Goal: Task Accomplishment & Management: Manage account settings

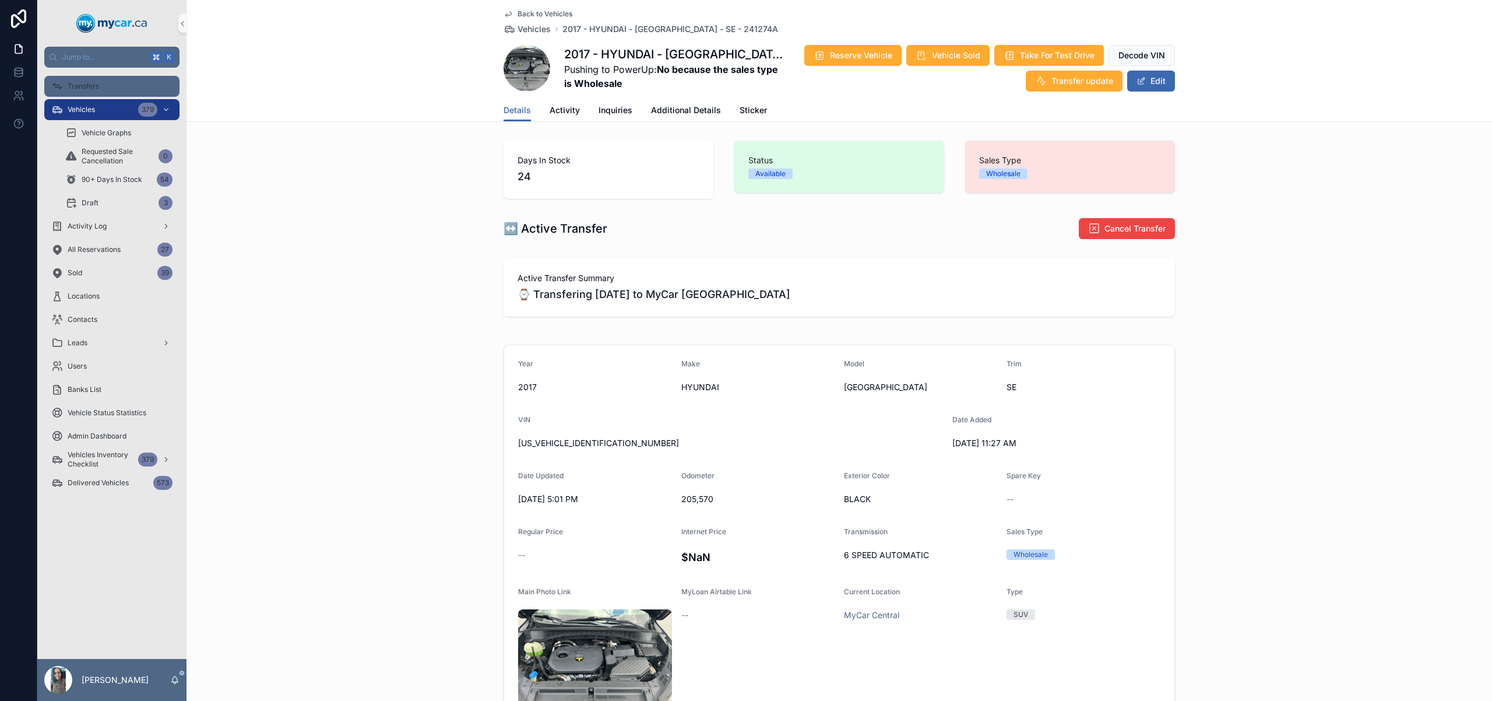
click at [98, 85] on span "Transfers" at bounding box center [83, 86] width 31 height 9
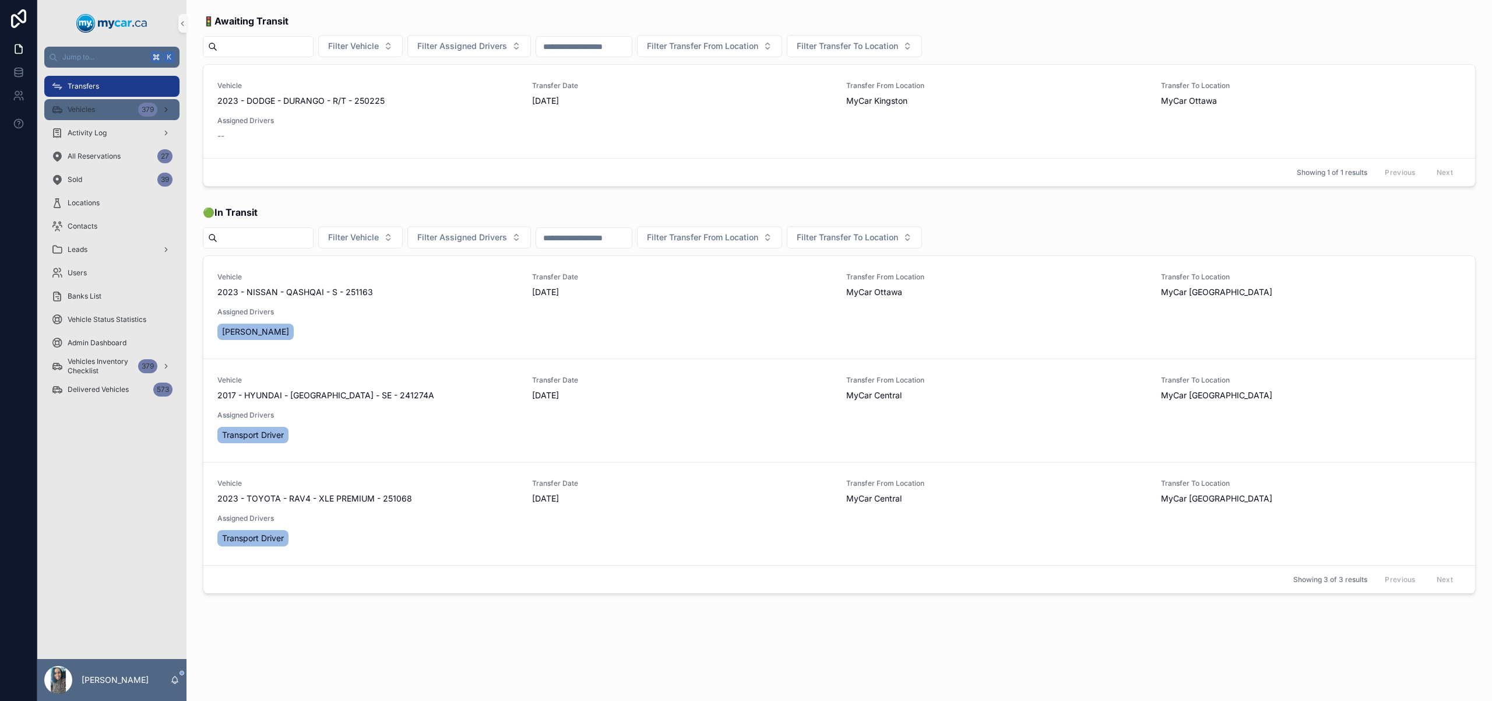
click at [107, 110] on div "Vehicles 379" at bounding box center [111, 109] width 121 height 19
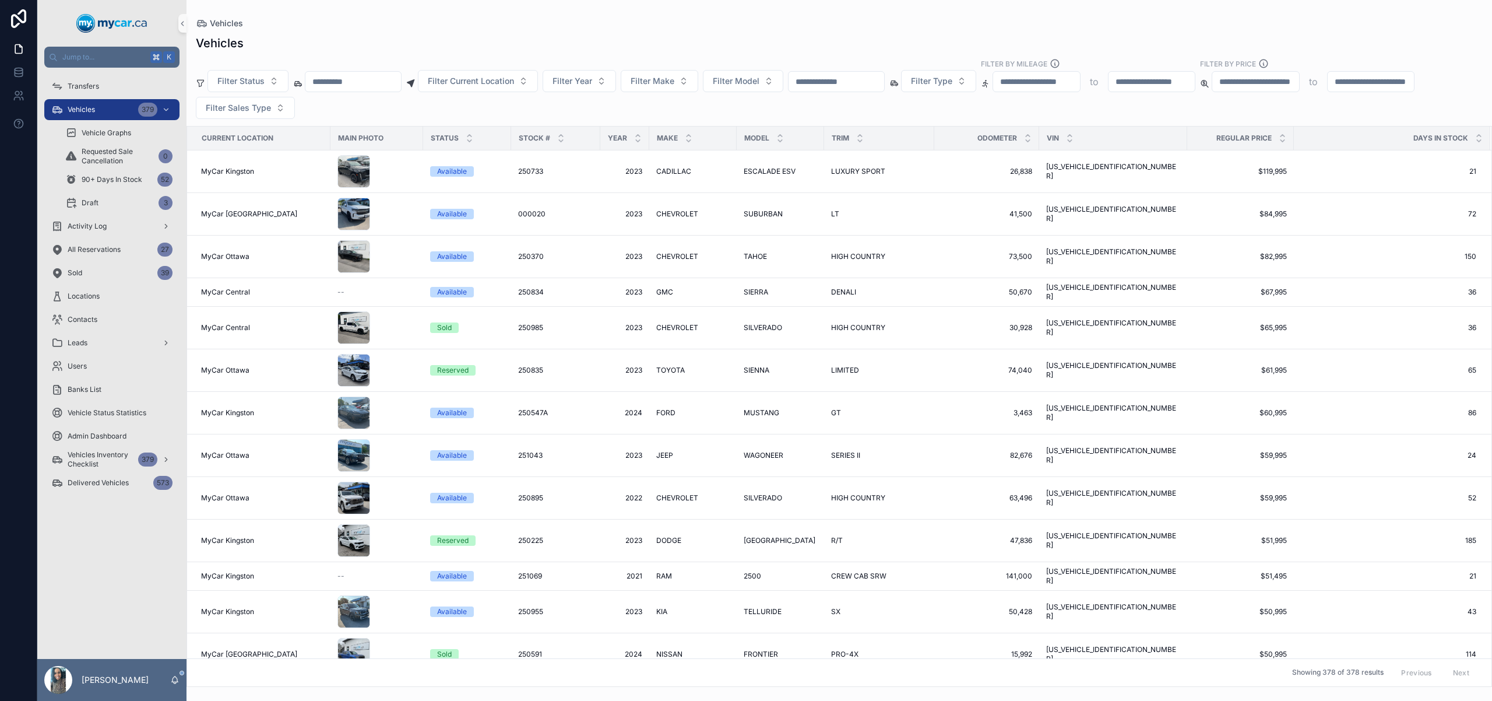
click at [859, 86] on input "scrollable content" at bounding box center [837, 81] width 96 height 16
paste input "******"
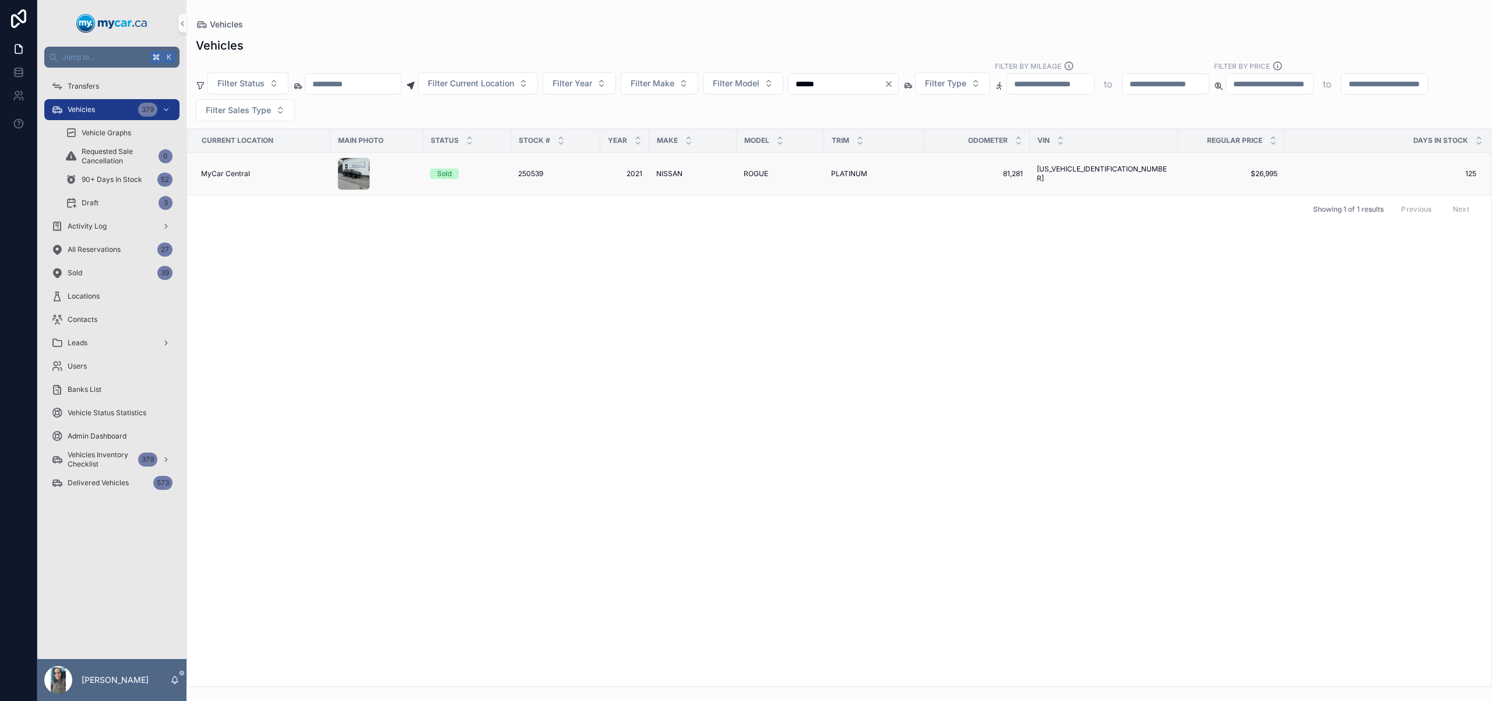
type input "******"
click at [875, 170] on div "PLATINUM PLATINUM" at bounding box center [874, 173] width 87 height 9
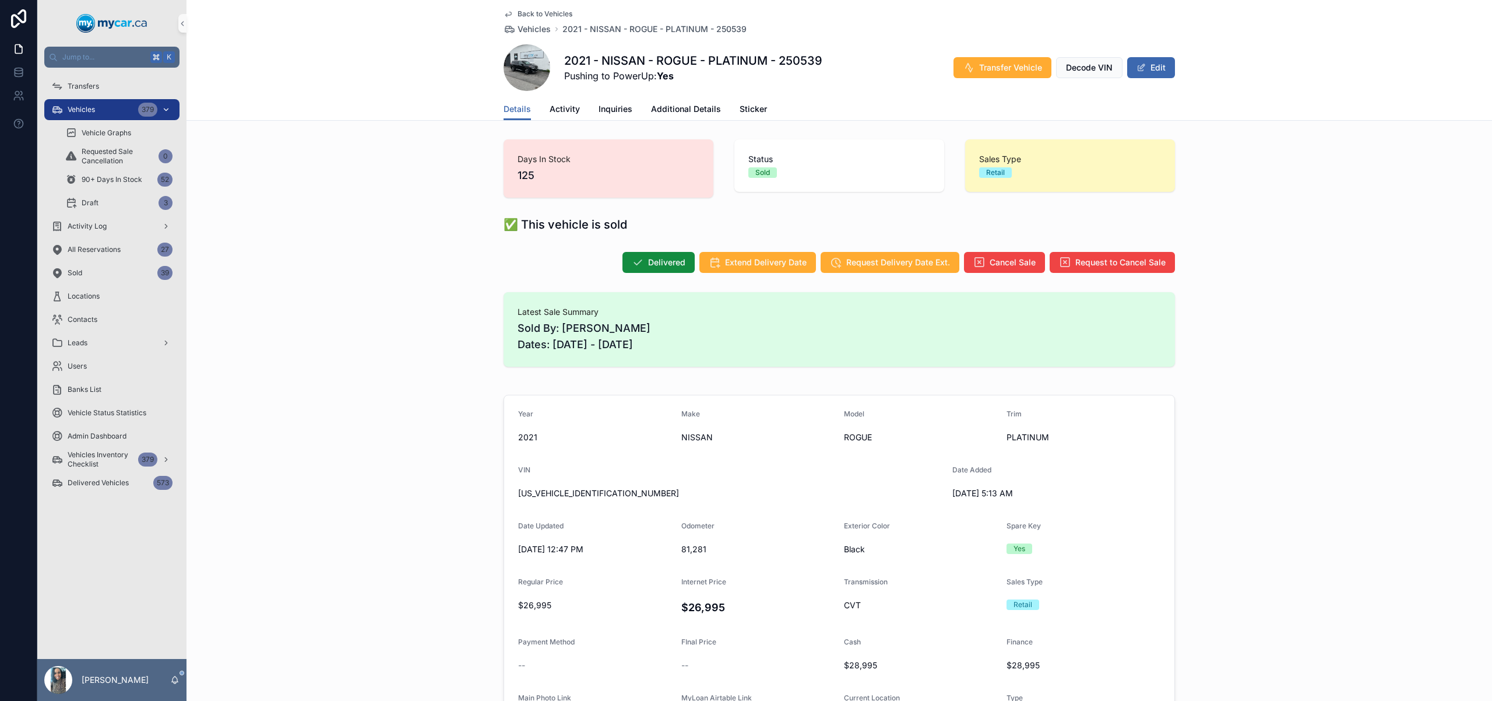
click at [97, 111] on div "Vehicles 379" at bounding box center [111, 109] width 121 height 19
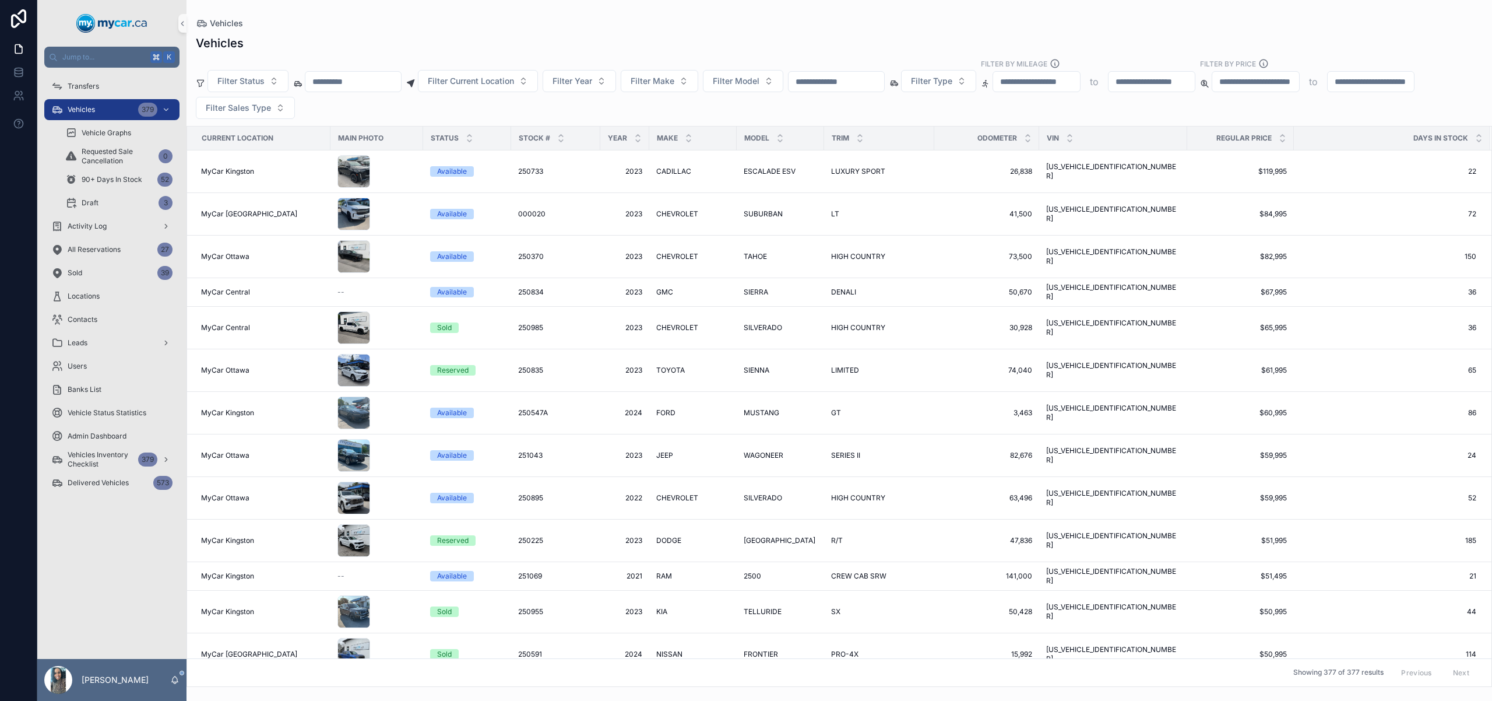
click at [852, 80] on input "scrollable content" at bounding box center [837, 81] width 96 height 16
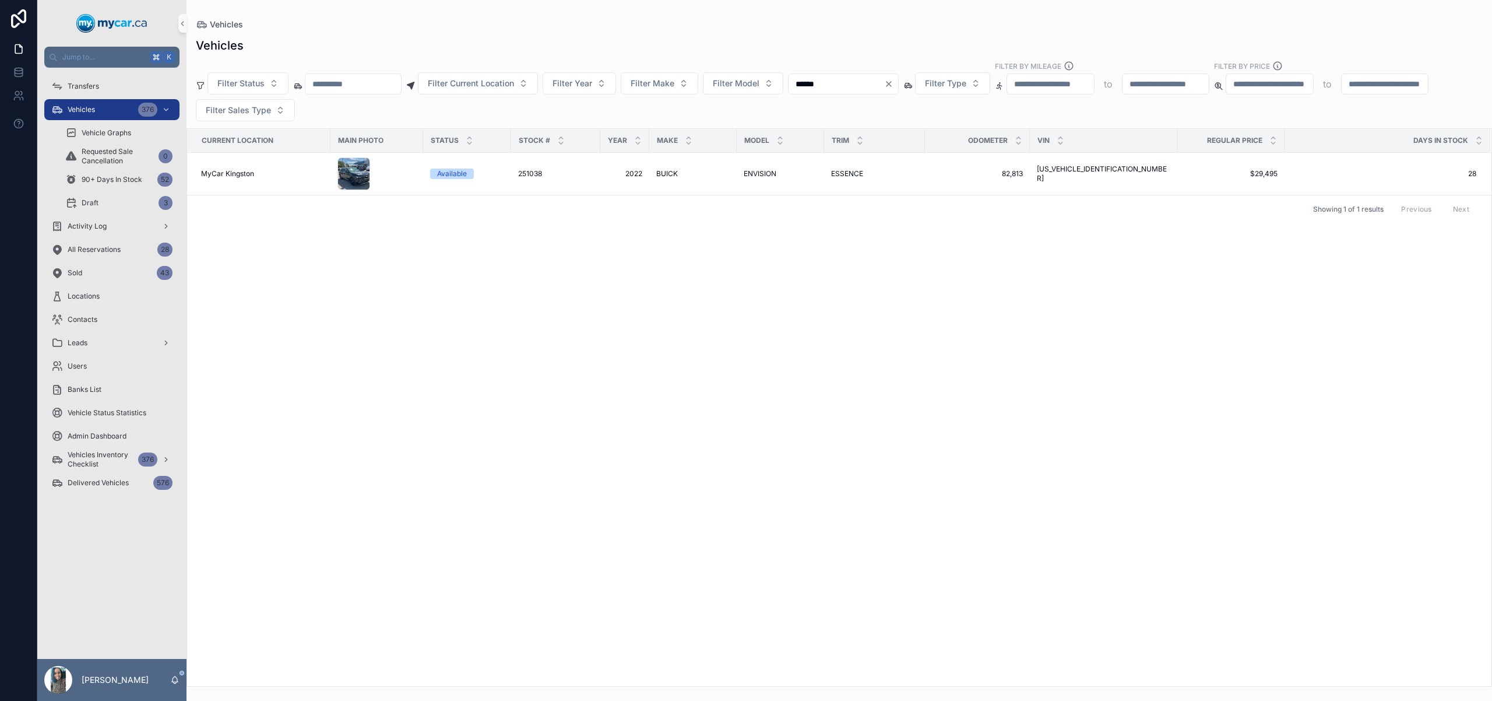
click at [853, 76] on input "******" at bounding box center [837, 84] width 96 height 16
paste input "scrollable content"
type input "******"
click at [750, 180] on td "EQUINOX EQUINOX" at bounding box center [780, 174] width 87 height 43
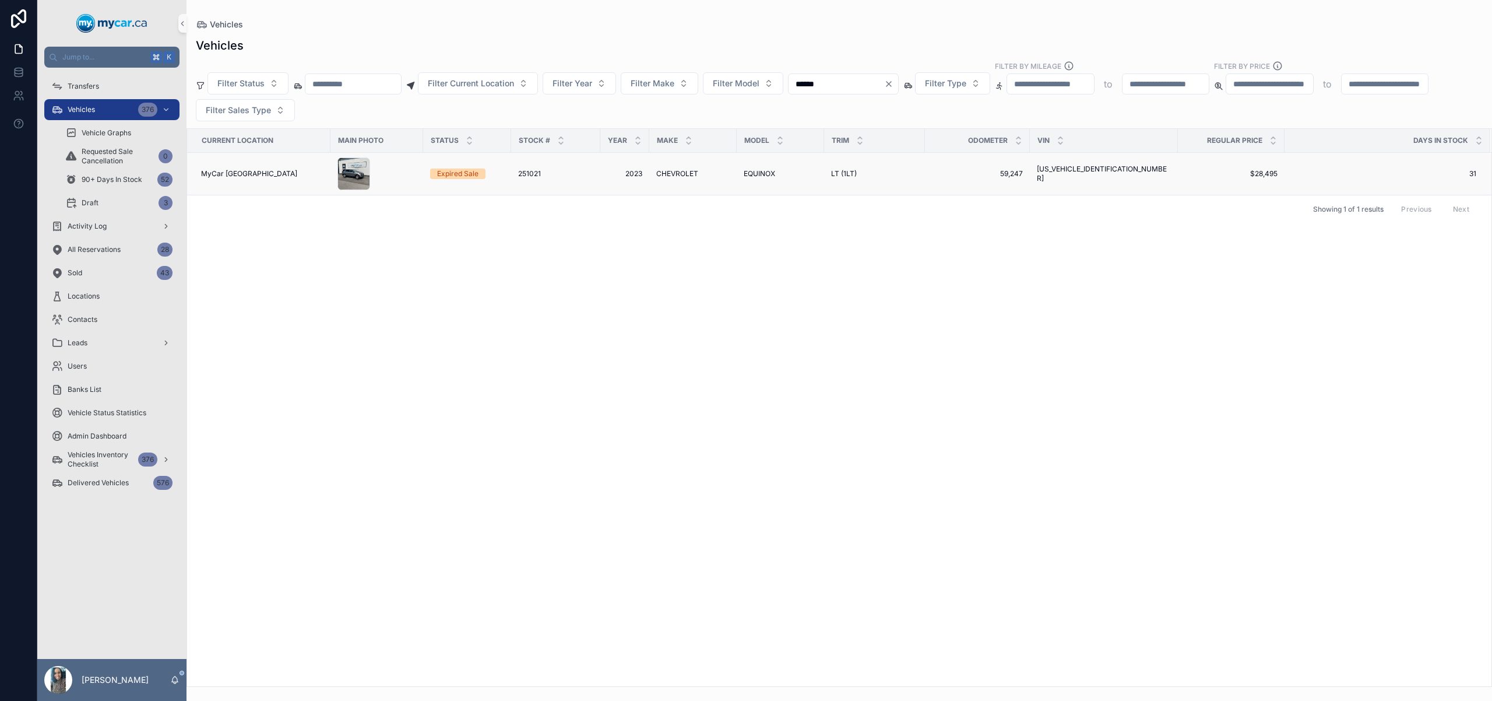
click at [767, 172] on span "EQUINOX" at bounding box center [759, 173] width 31 height 9
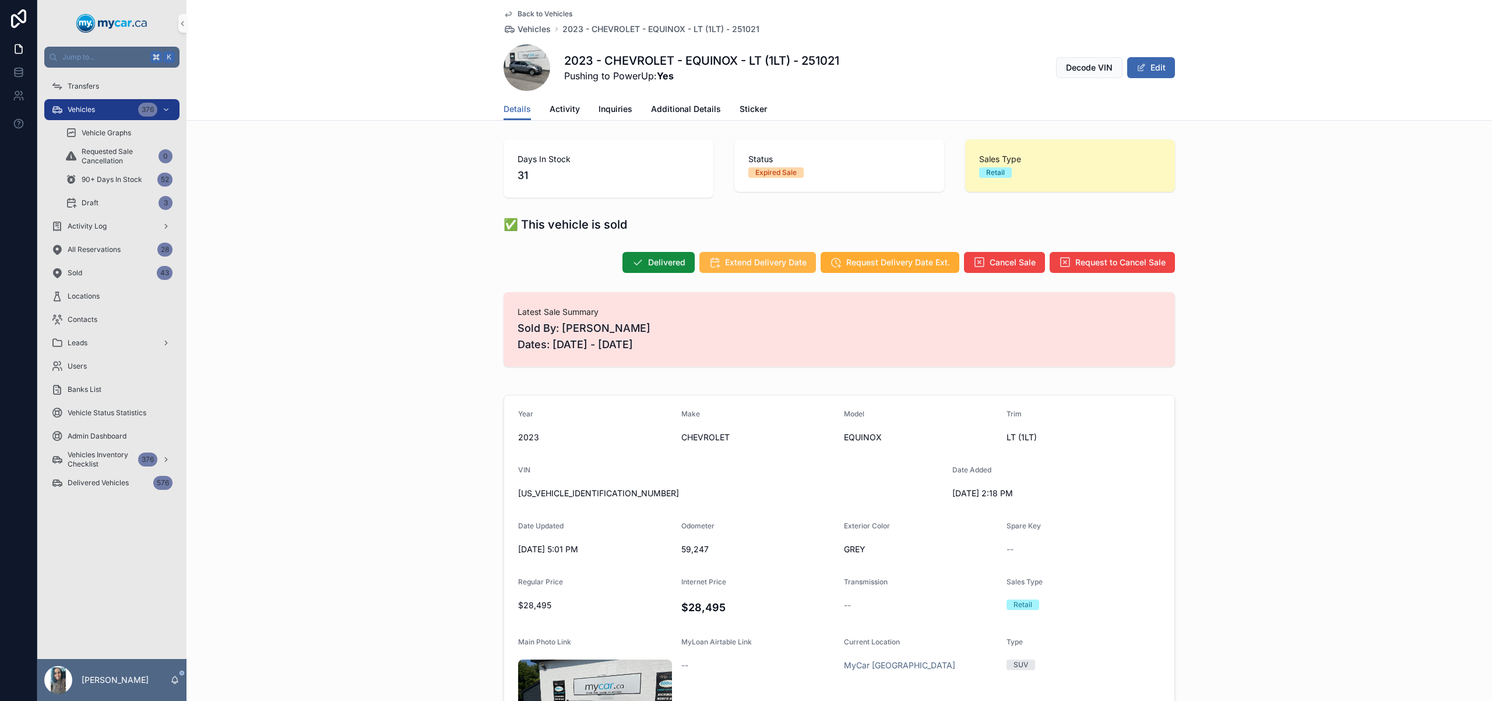
click at [772, 268] on button "Extend Delivery Date" at bounding box center [757, 262] width 117 height 21
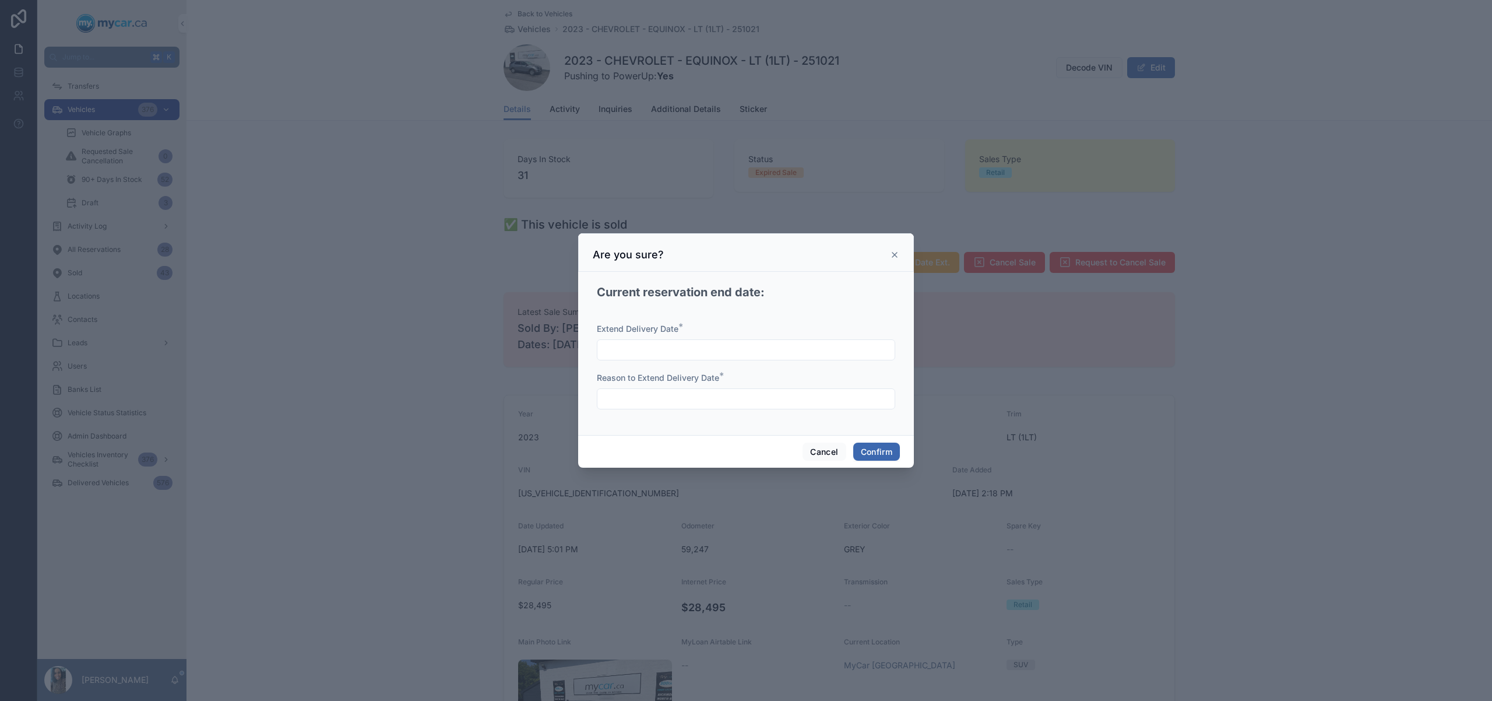
click at [774, 359] on div at bounding box center [746, 349] width 298 height 21
click at [787, 348] on input "text" at bounding box center [745, 350] width 297 height 16
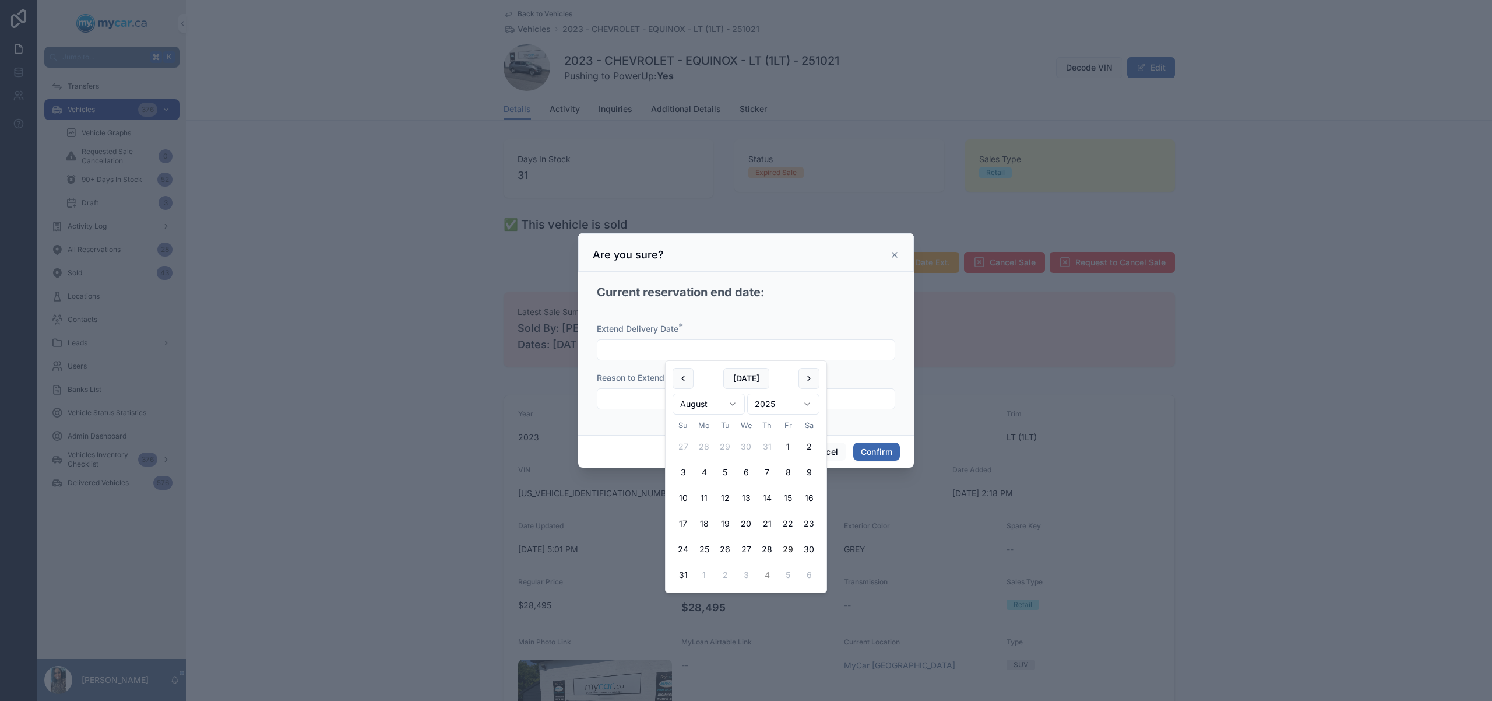
click at [766, 572] on button "4" at bounding box center [767, 574] width 21 height 21
type input "********"
click at [624, 389] on div at bounding box center [746, 398] width 298 height 21
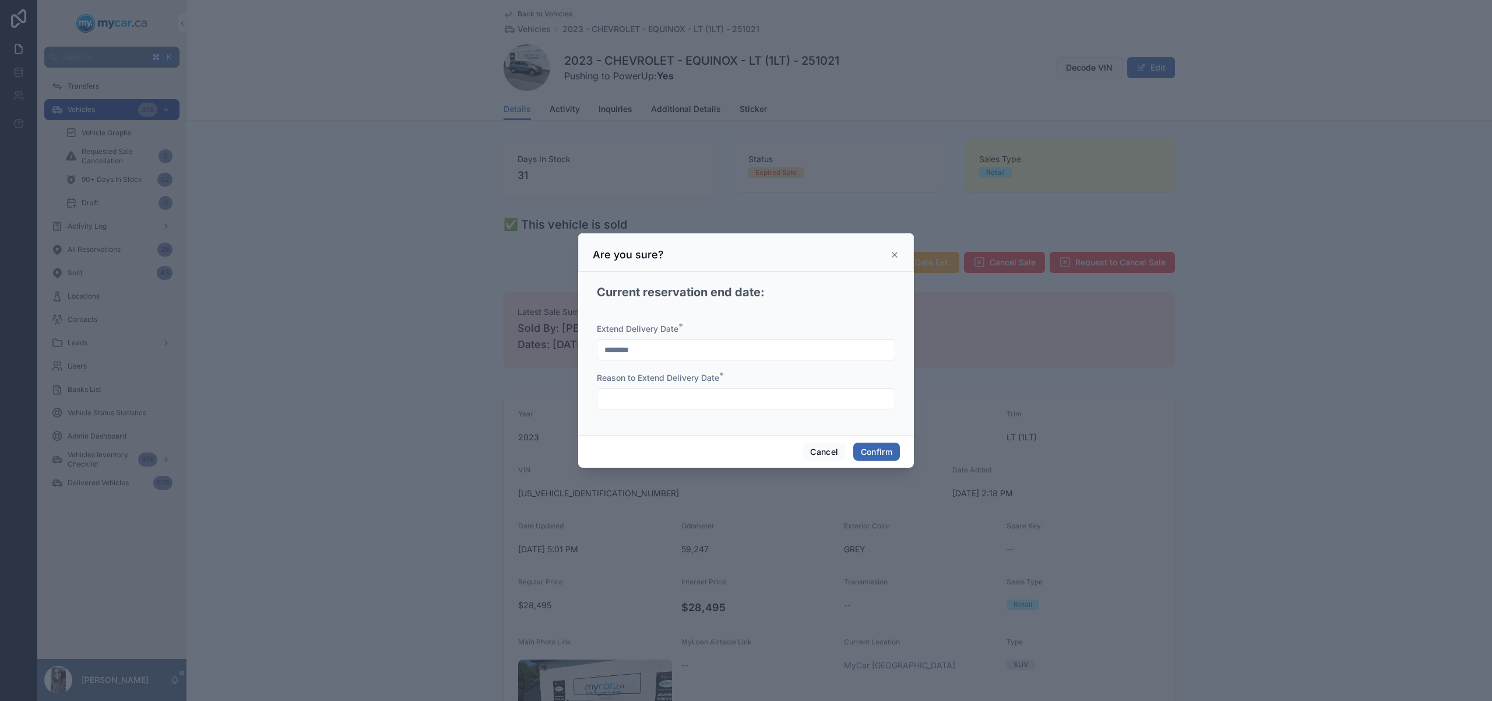
click at [642, 397] on input "text" at bounding box center [745, 399] width 297 height 16
type input "**********"
click at [883, 452] on button "Confirm" at bounding box center [876, 451] width 47 height 19
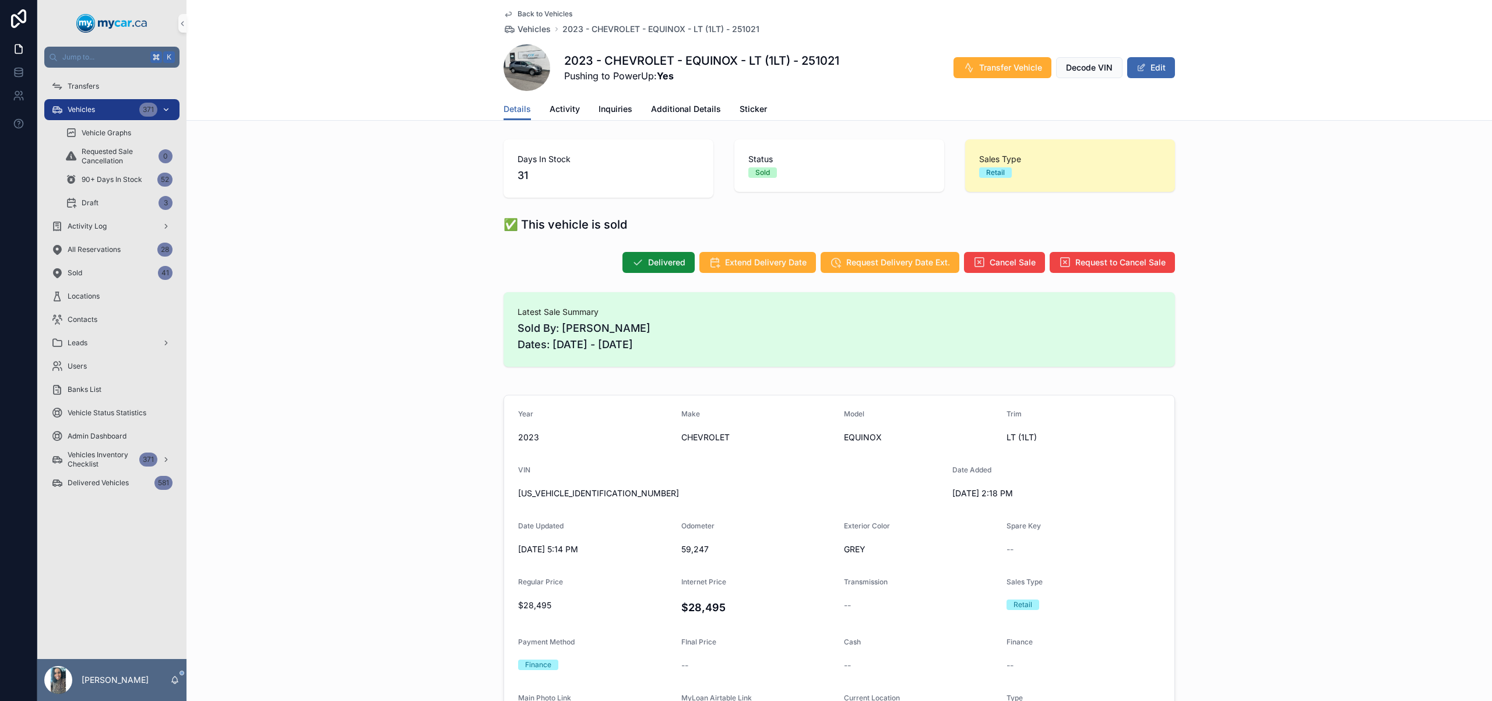
click at [80, 108] on span "Vehicles" at bounding box center [81, 109] width 27 height 9
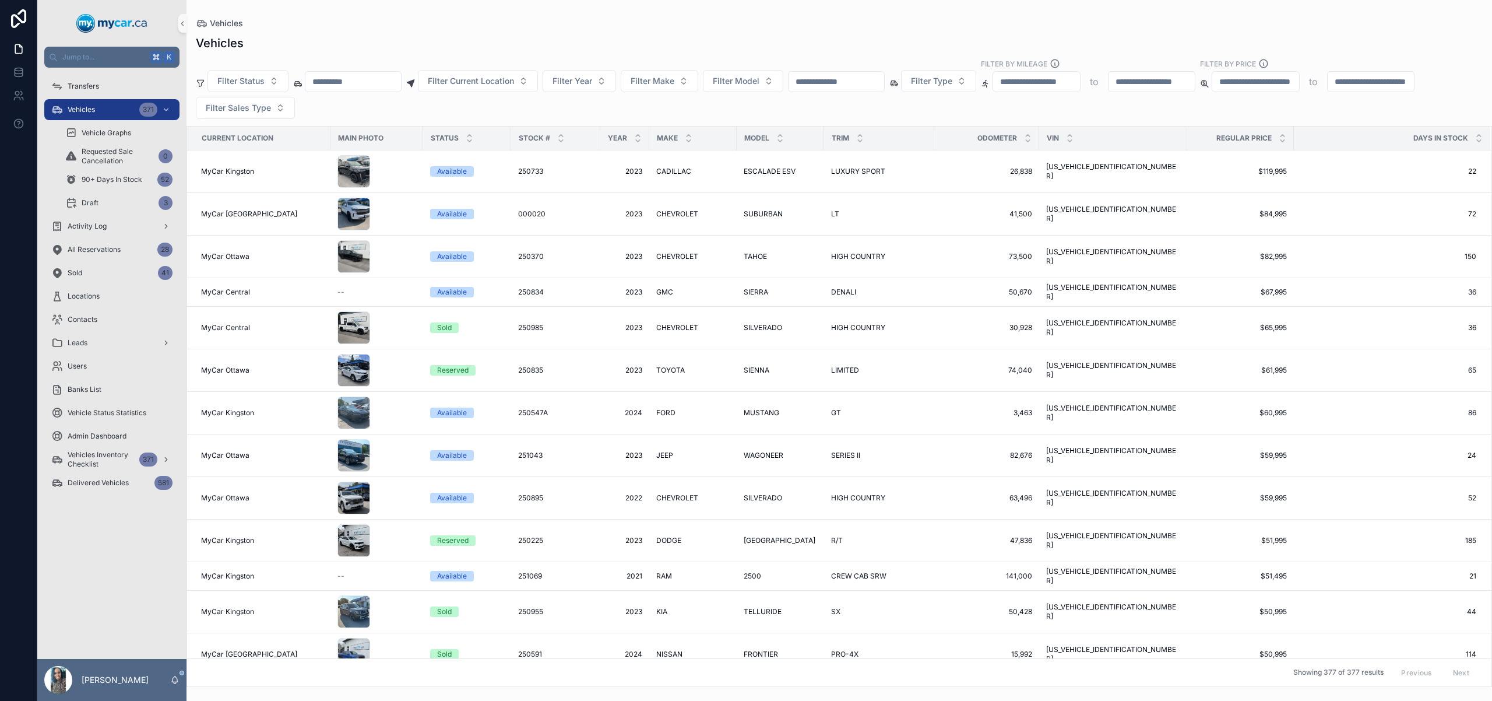
click at [845, 79] on input "scrollable content" at bounding box center [837, 81] width 96 height 16
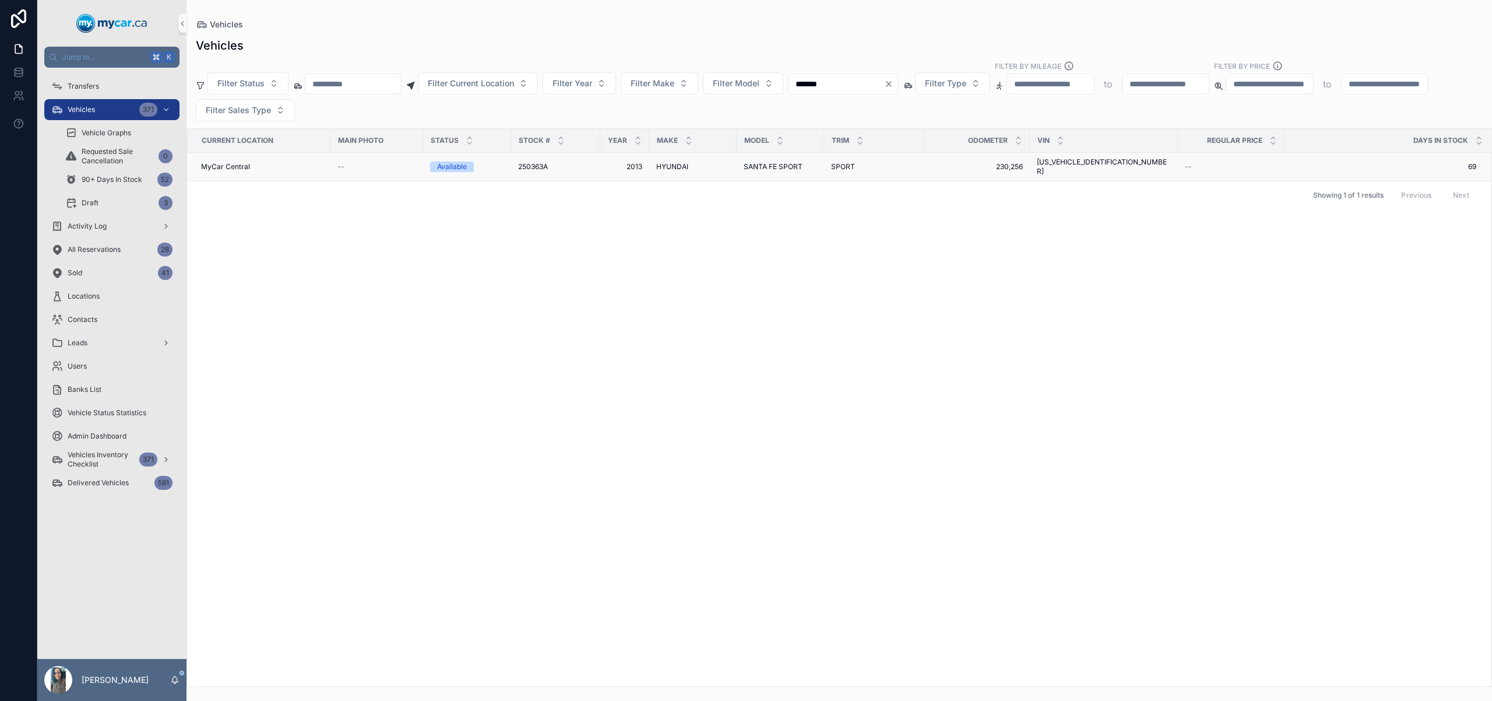
type input "*******"
click at [818, 161] on td "SANTA FE SPORT SANTA FE SPORT" at bounding box center [780, 167] width 87 height 29
click at [826, 157] on td "SPORT SPORT" at bounding box center [874, 167] width 101 height 29
click at [838, 163] on span "SPORT" at bounding box center [843, 166] width 24 height 9
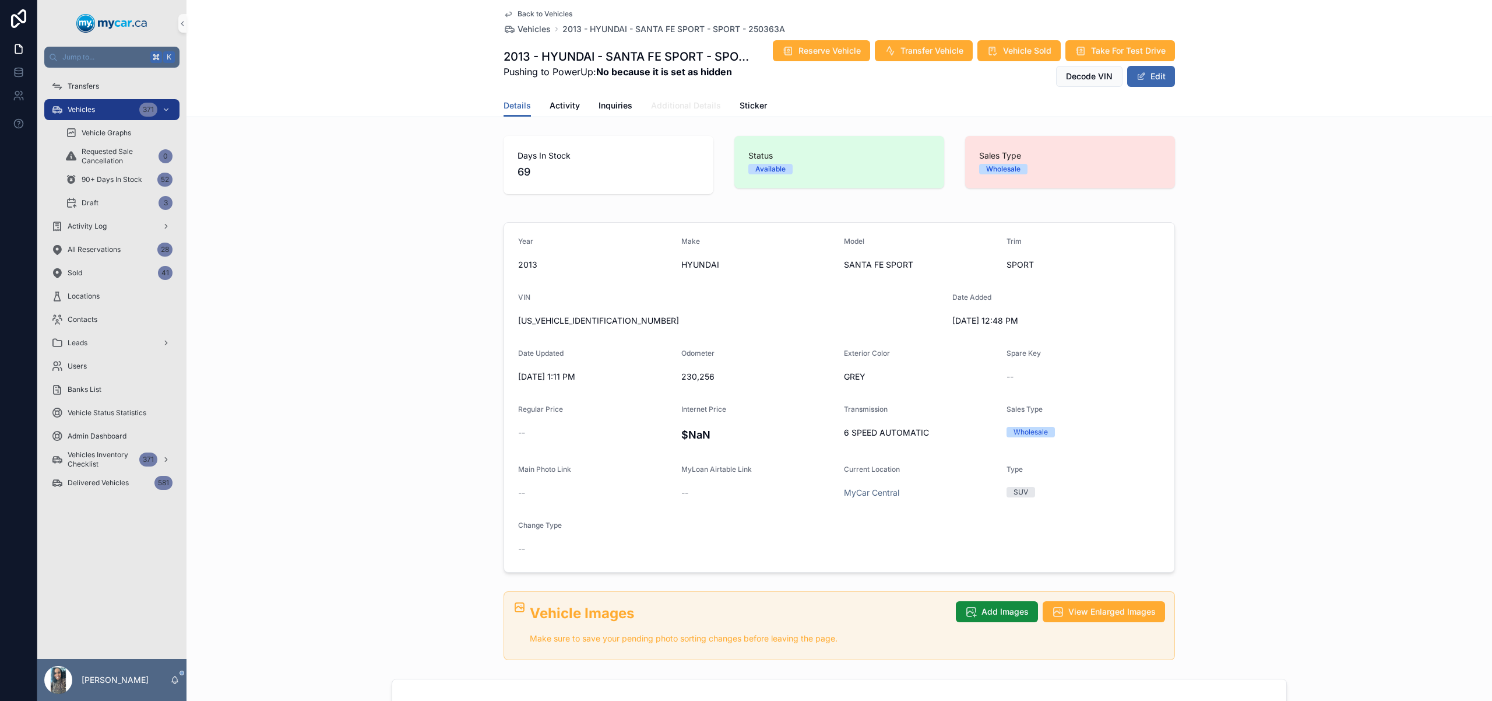
click at [663, 101] on span "Additional Details" at bounding box center [686, 106] width 70 height 12
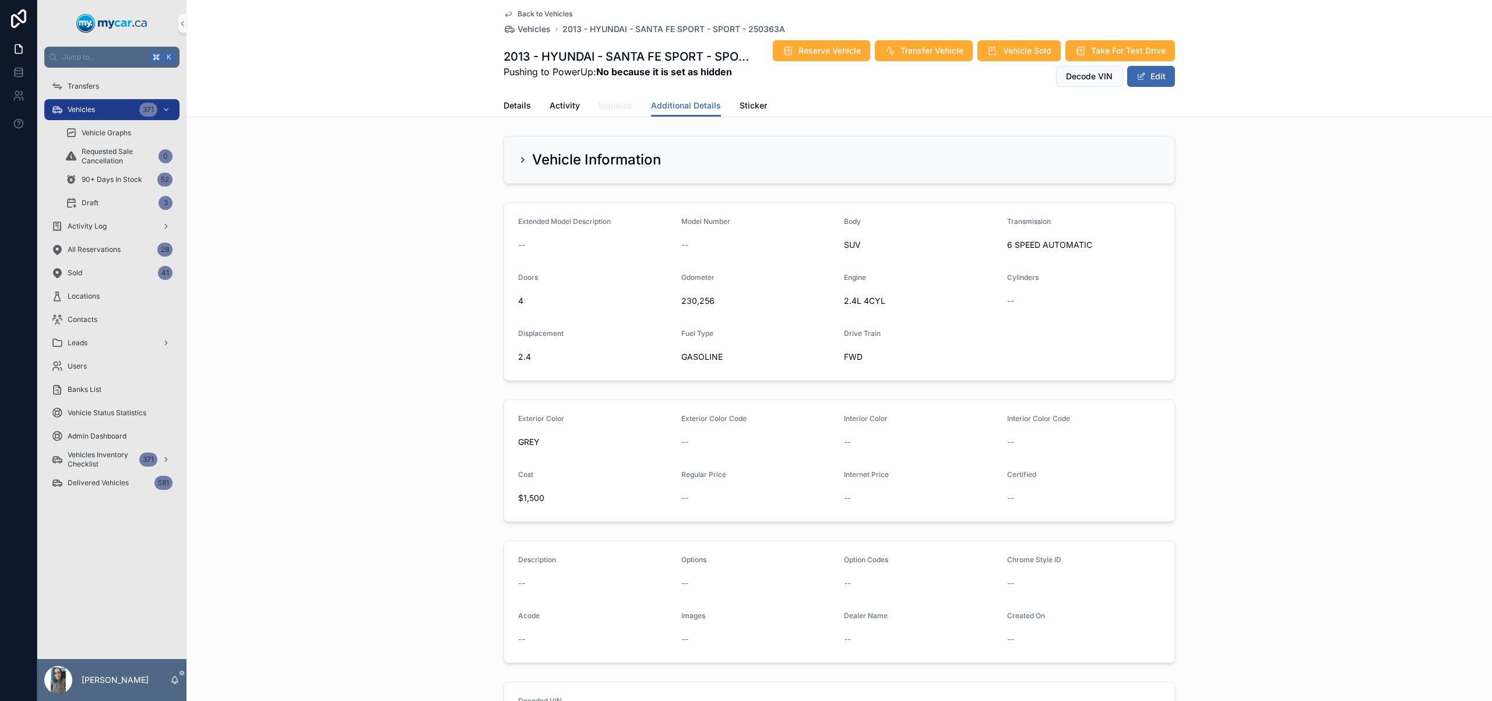
click at [613, 106] on span "Inquiries" at bounding box center [616, 106] width 34 height 12
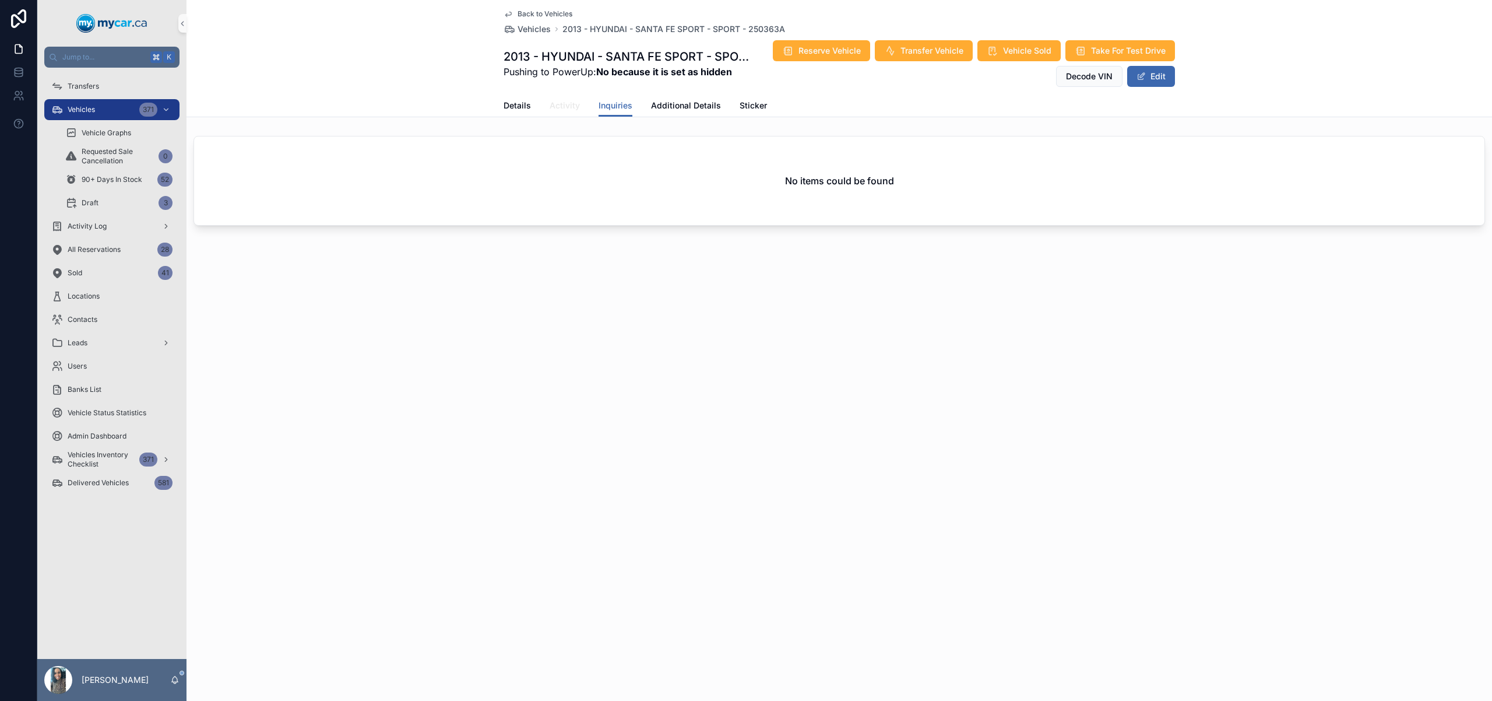
click at [572, 109] on span "Activity" at bounding box center [565, 106] width 30 height 12
click at [514, 106] on span "Details" at bounding box center [517, 106] width 27 height 12
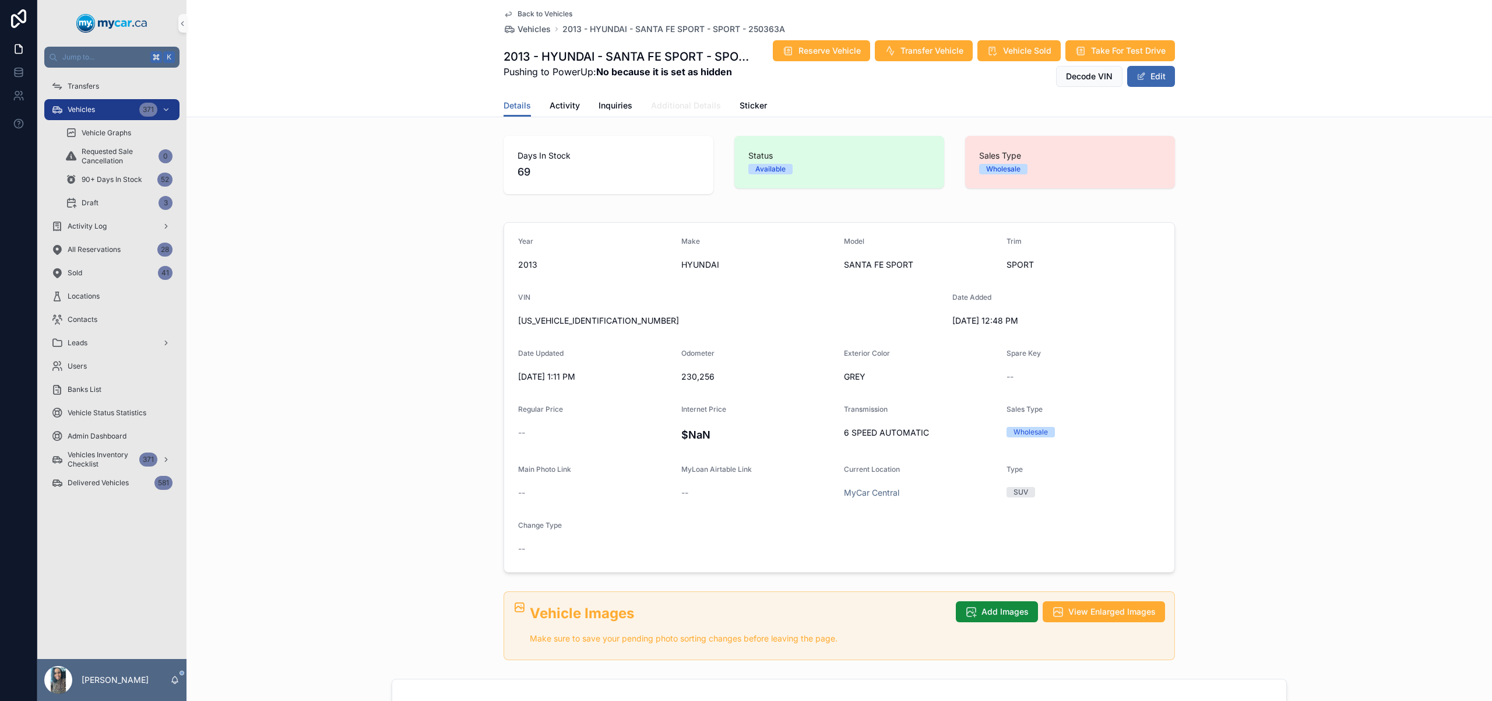
click at [681, 105] on span "Additional Details" at bounding box center [686, 106] width 70 height 12
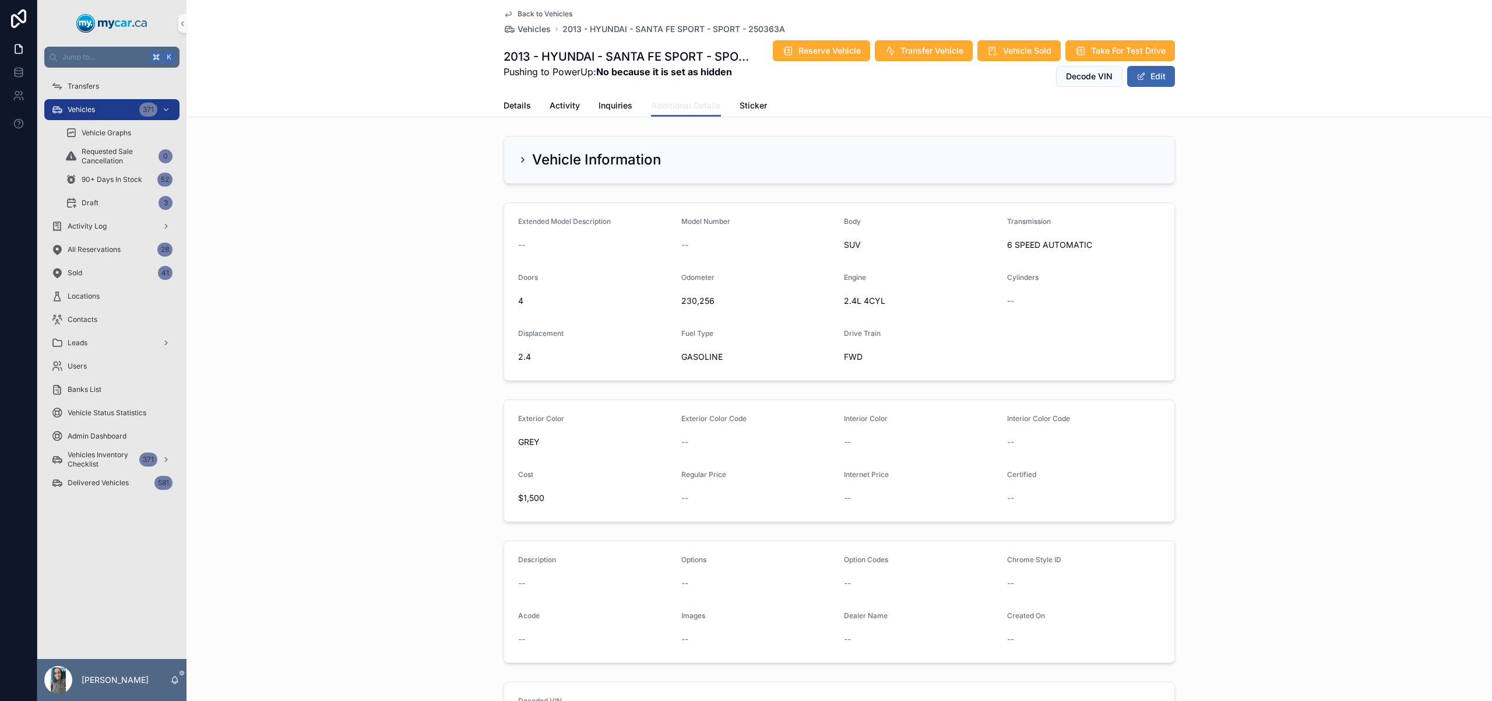
click at [651, 95] on link "Additional Details" at bounding box center [686, 106] width 70 height 22
click at [574, 161] on h2 "Vehicle Information" at bounding box center [596, 159] width 129 height 19
click at [589, 157] on h2 "Vehicle Information" at bounding box center [596, 159] width 129 height 19
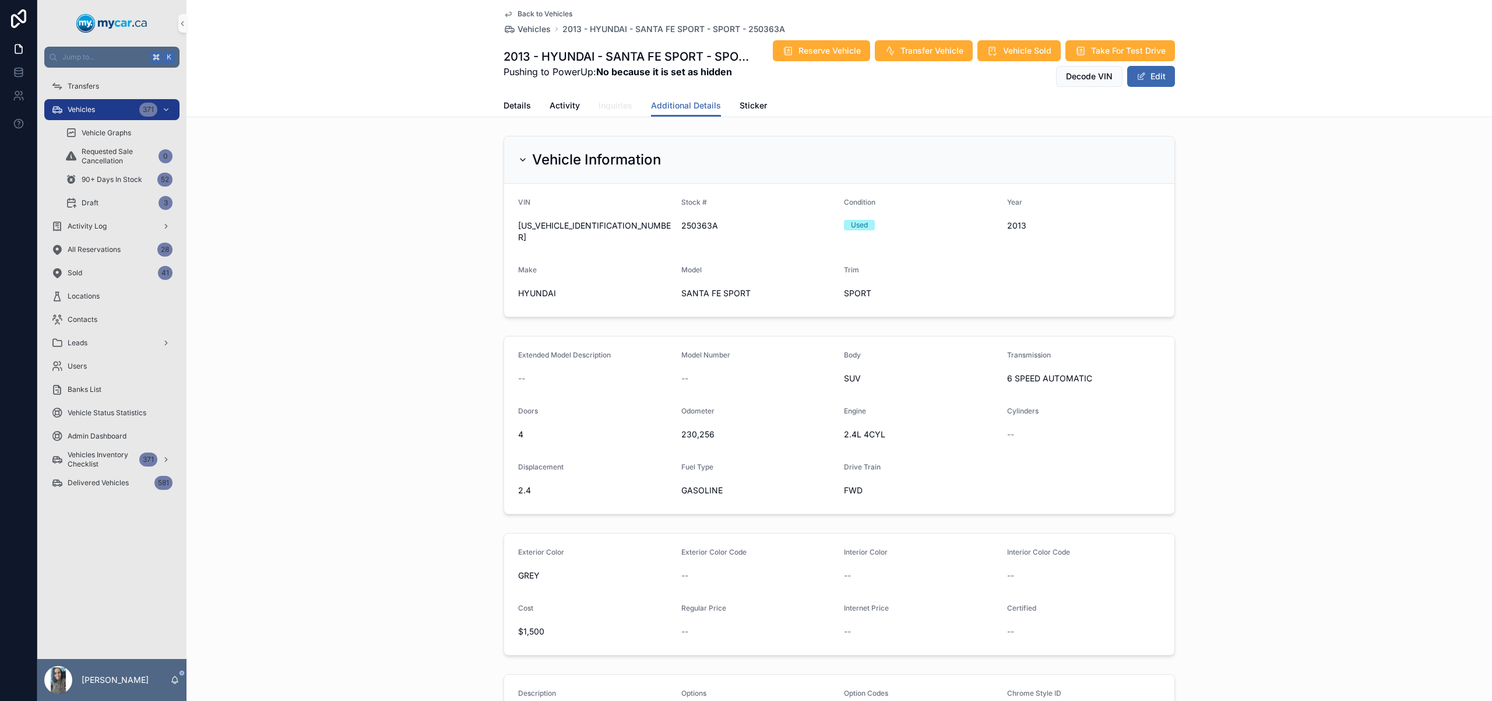
click at [621, 105] on span "Inquiries" at bounding box center [616, 106] width 34 height 12
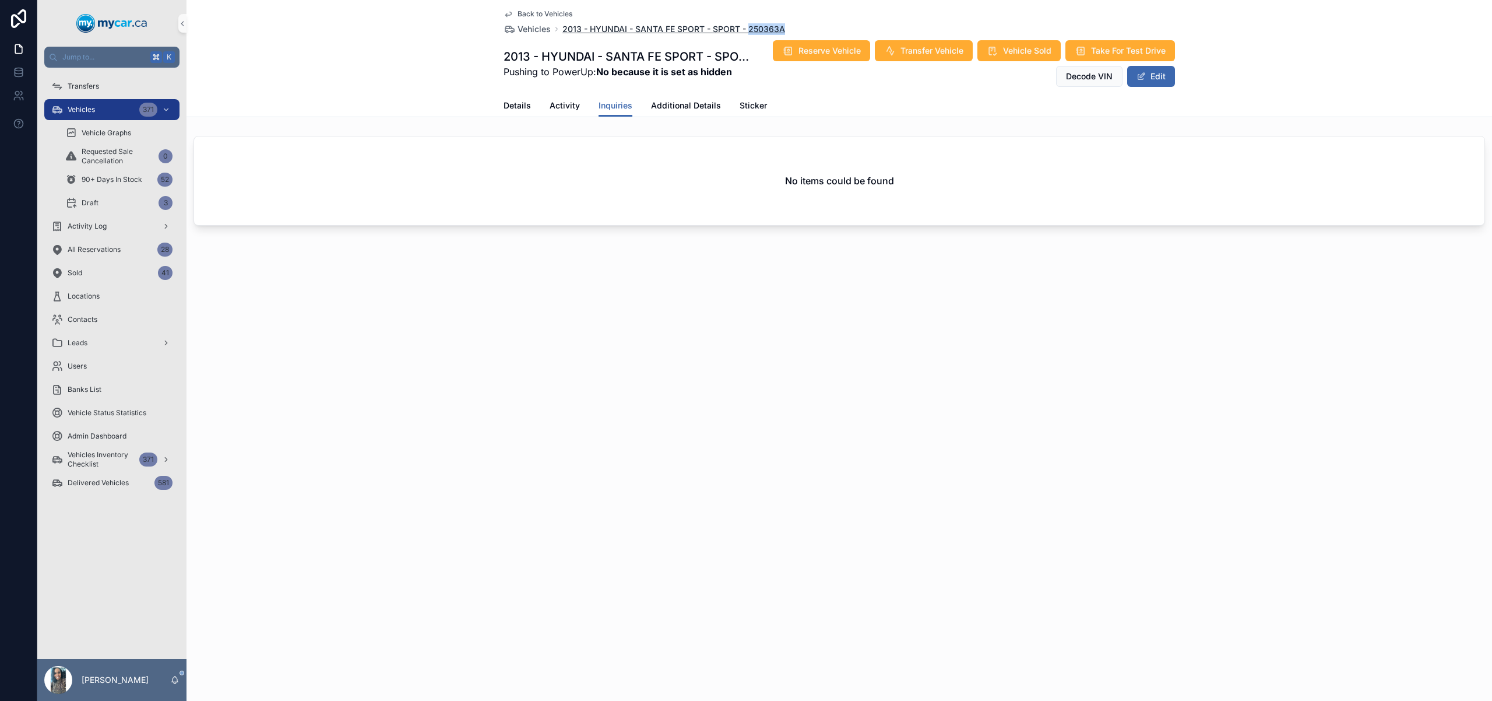
drag, startPoint x: 794, startPoint y: 24, endPoint x: 750, endPoint y: 30, distance: 44.6
click at [747, 31] on div "Back to Vehicles Vehicles 2013 - HYUNDAI - SANTA FE SPORT - SPORT - 250363A" at bounding box center [839, 22] width 671 height 26
copy span "250363A"
click at [104, 85] on div "Transfers" at bounding box center [111, 86] width 121 height 19
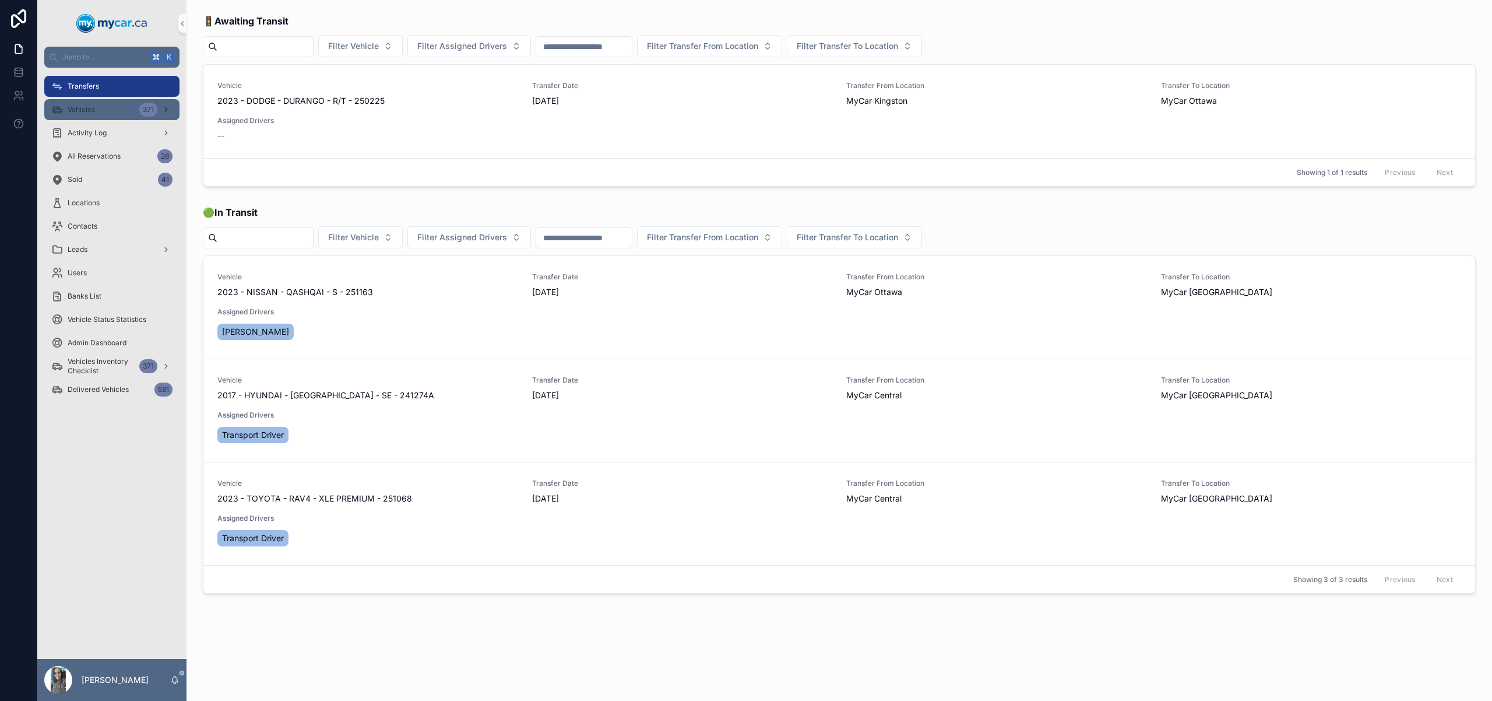
click at [115, 114] on div "Vehicles 371" at bounding box center [111, 109] width 121 height 19
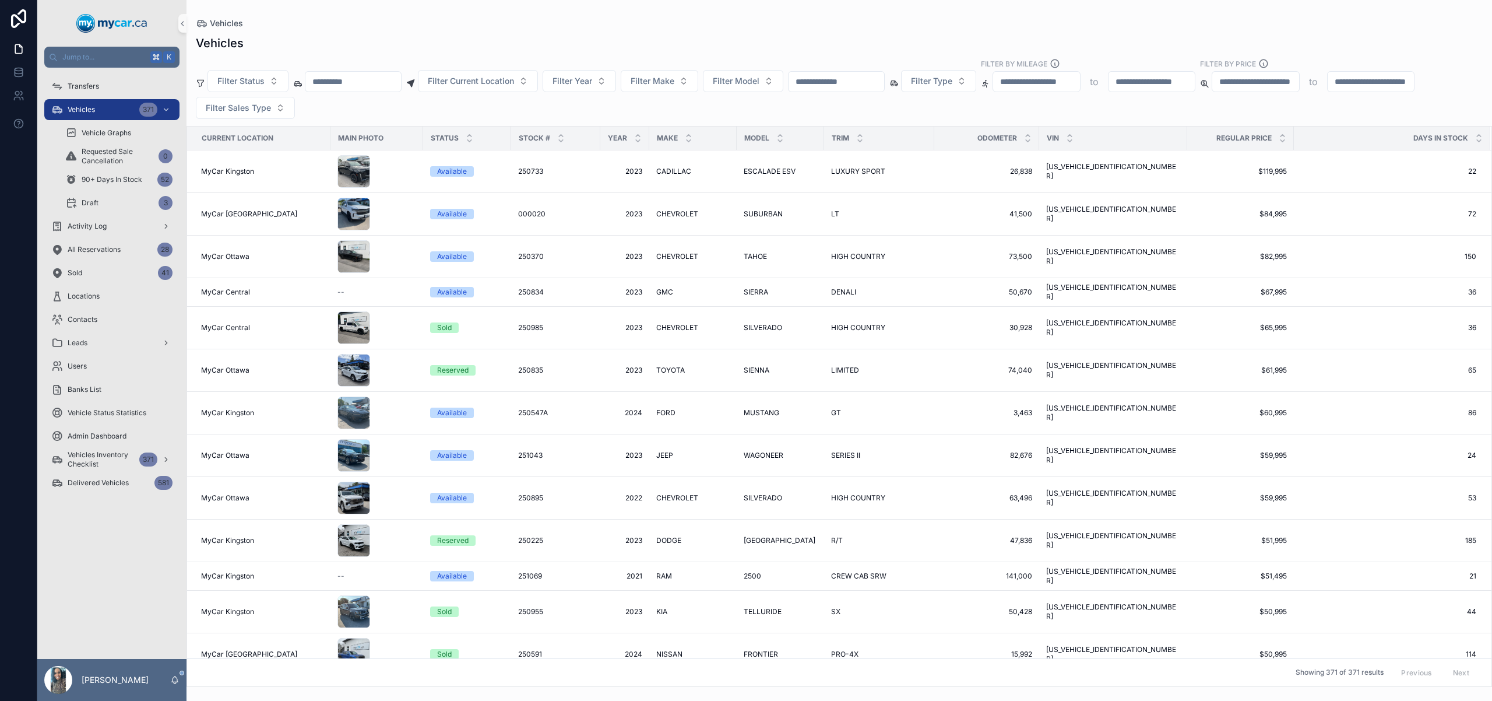
click at [870, 77] on input "scrollable content" at bounding box center [837, 81] width 96 height 16
paste input "**********"
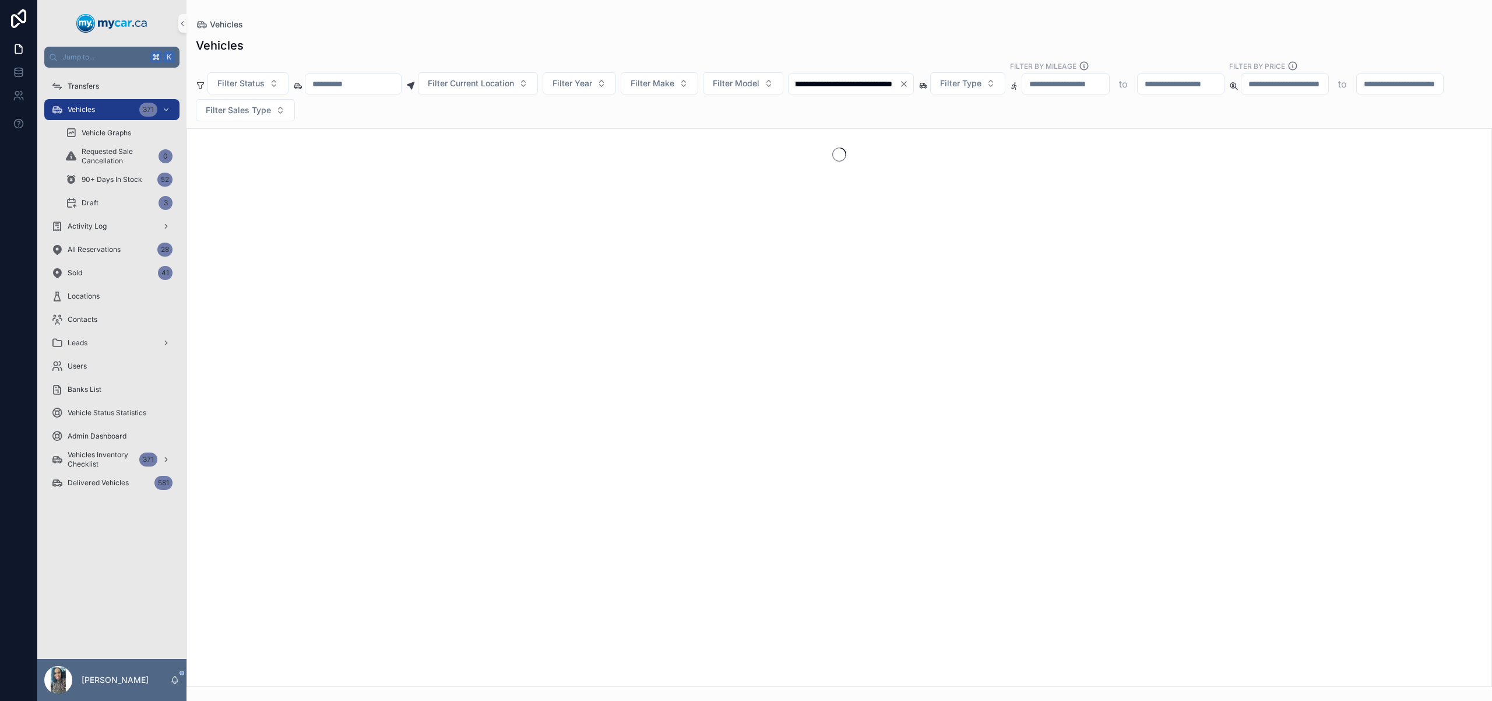
type input "**********"
click at [909, 80] on icon "Clear" at bounding box center [903, 83] width 9 height 9
click at [840, 87] on input "scrollable content" at bounding box center [844, 84] width 111 height 16
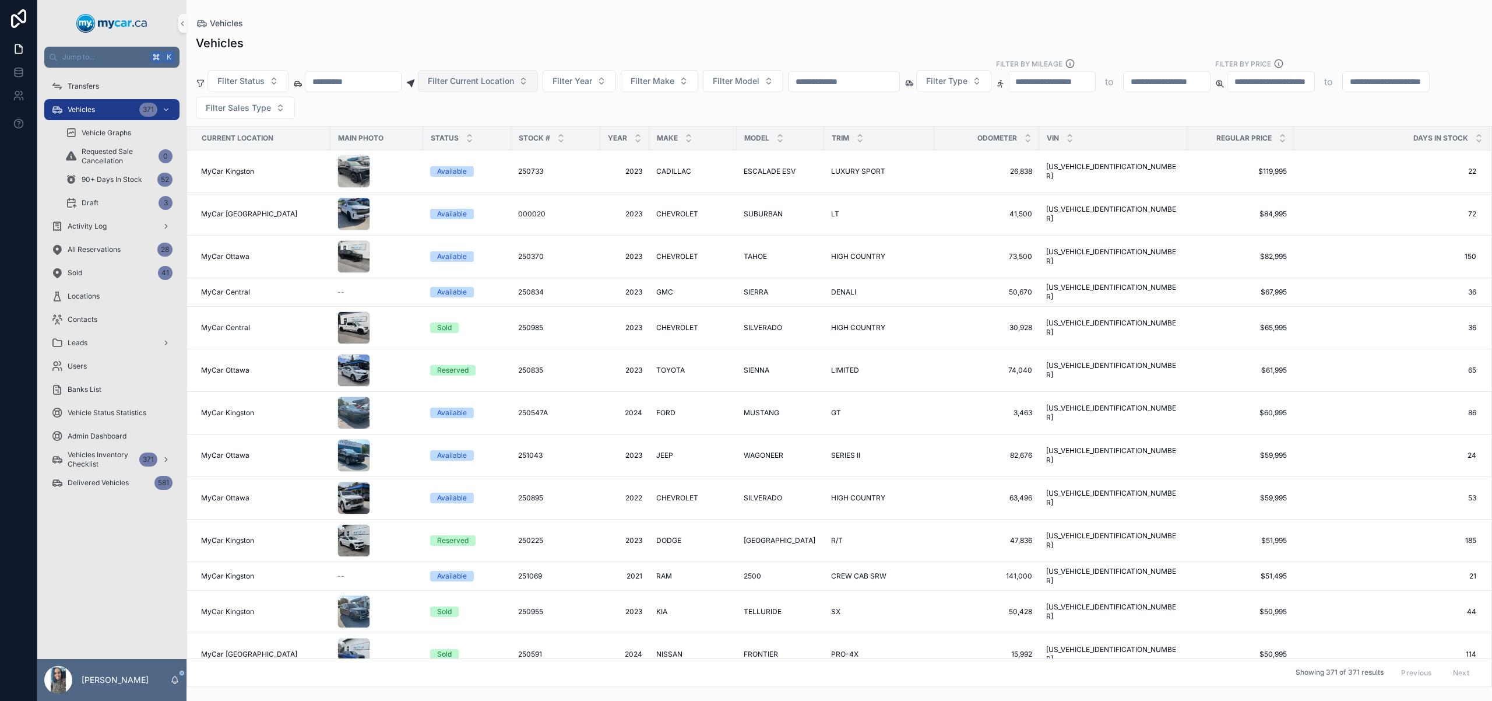
click at [494, 79] on span "Filter Current Location" at bounding box center [471, 81] width 86 height 12
click at [502, 276] on div "MyCar Kingston" at bounding box center [493, 277] width 140 height 19
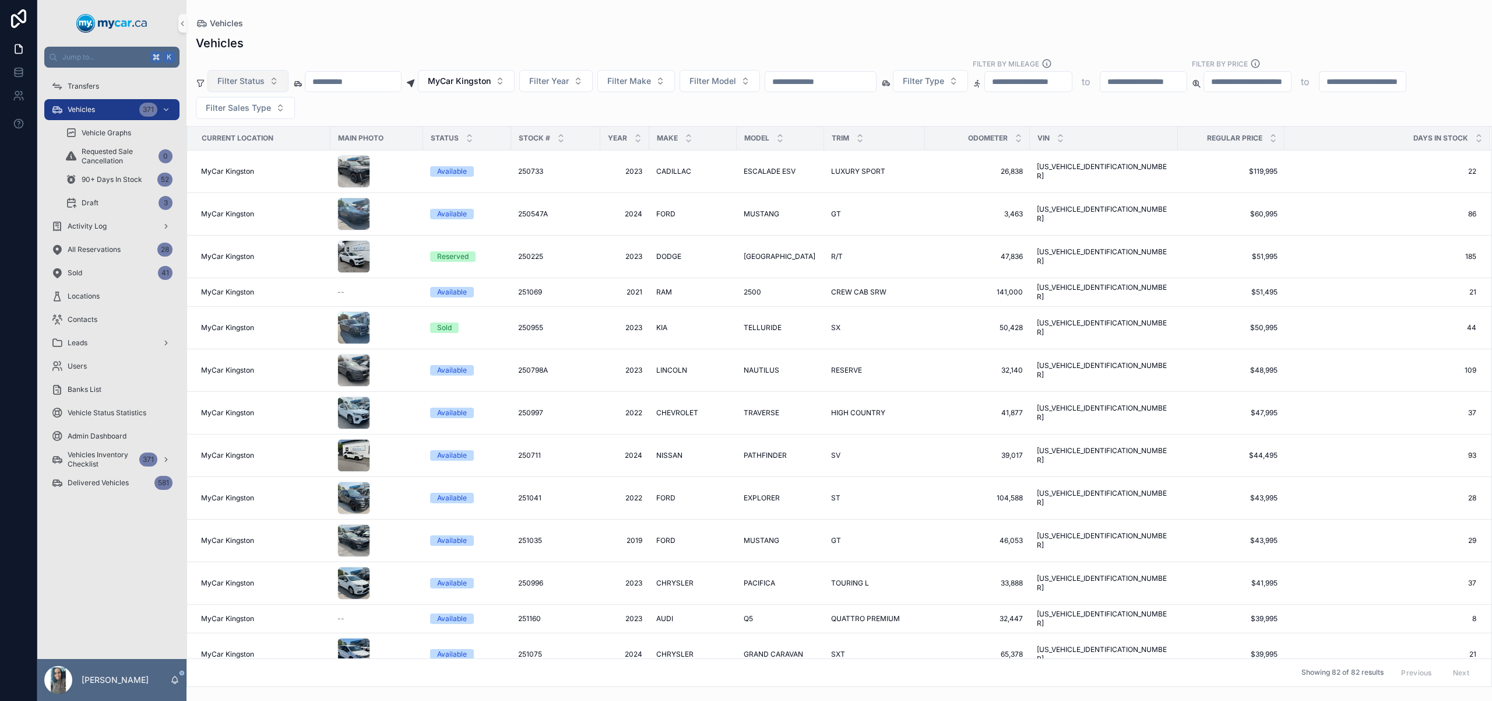
click at [244, 81] on span "Filter Status" at bounding box center [240, 81] width 47 height 12
click at [280, 126] on div "Available" at bounding box center [248, 128] width 140 height 19
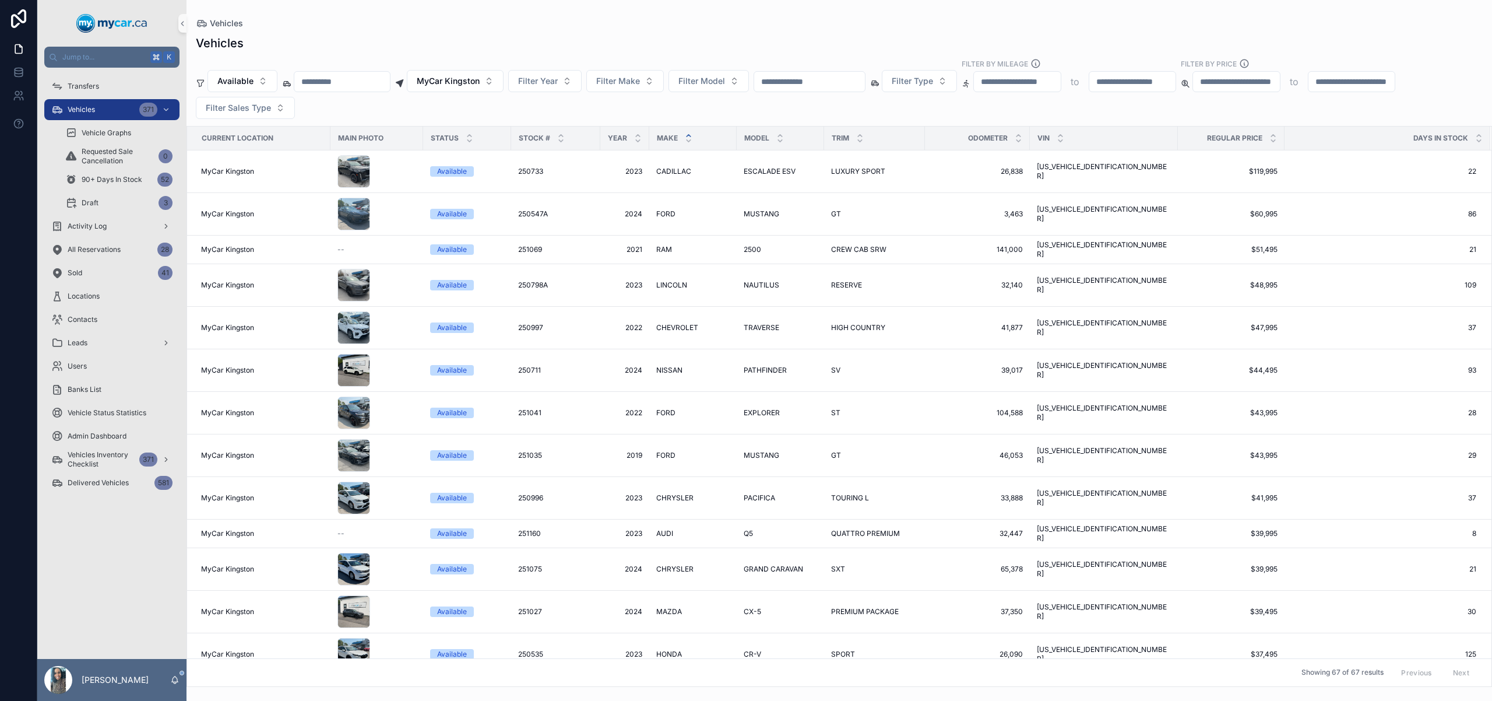
click at [688, 135] on icon "scrollable content" at bounding box center [689, 136] width 8 height 8
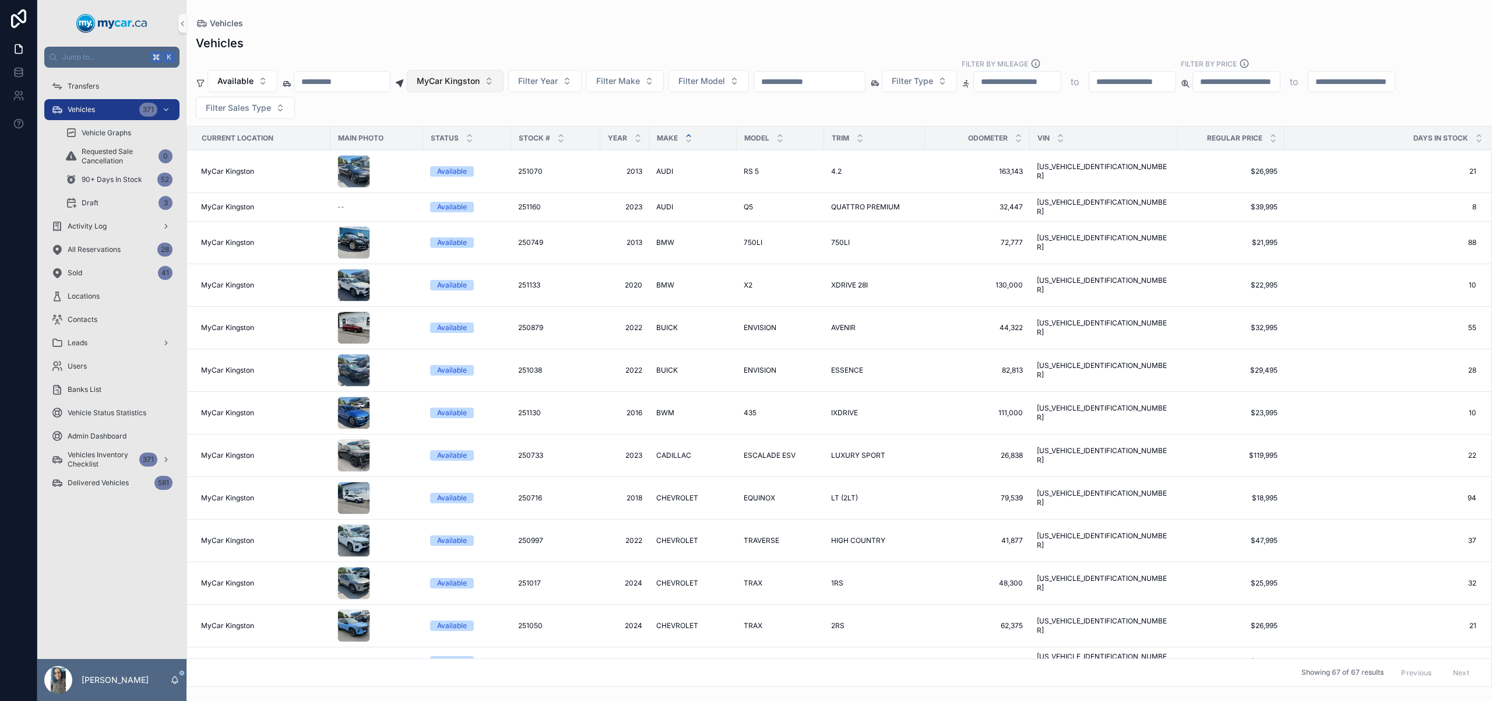
click at [475, 86] on span "MyCar Kingston" at bounding box center [448, 81] width 63 height 12
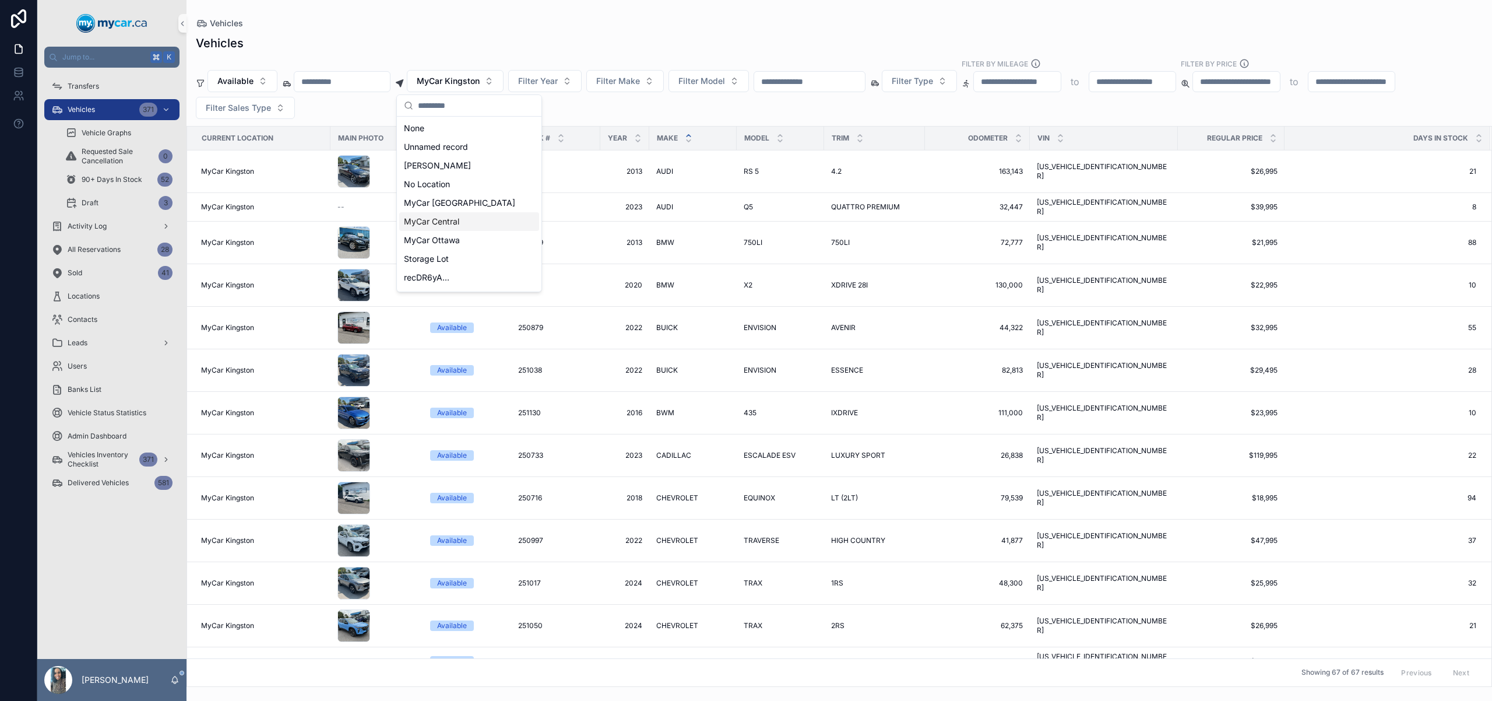
drag, startPoint x: 470, startPoint y: 239, endPoint x: 477, endPoint y: 217, distance: 23.1
click at [477, 217] on div "None Unnamed record Adesa Brampton No Location [GEOGRAPHIC_DATA] [GEOGRAPHIC_DA…" at bounding box center [469, 212] width 140 height 187
click at [477, 217] on div "MyCar Central" at bounding box center [469, 221] width 140 height 19
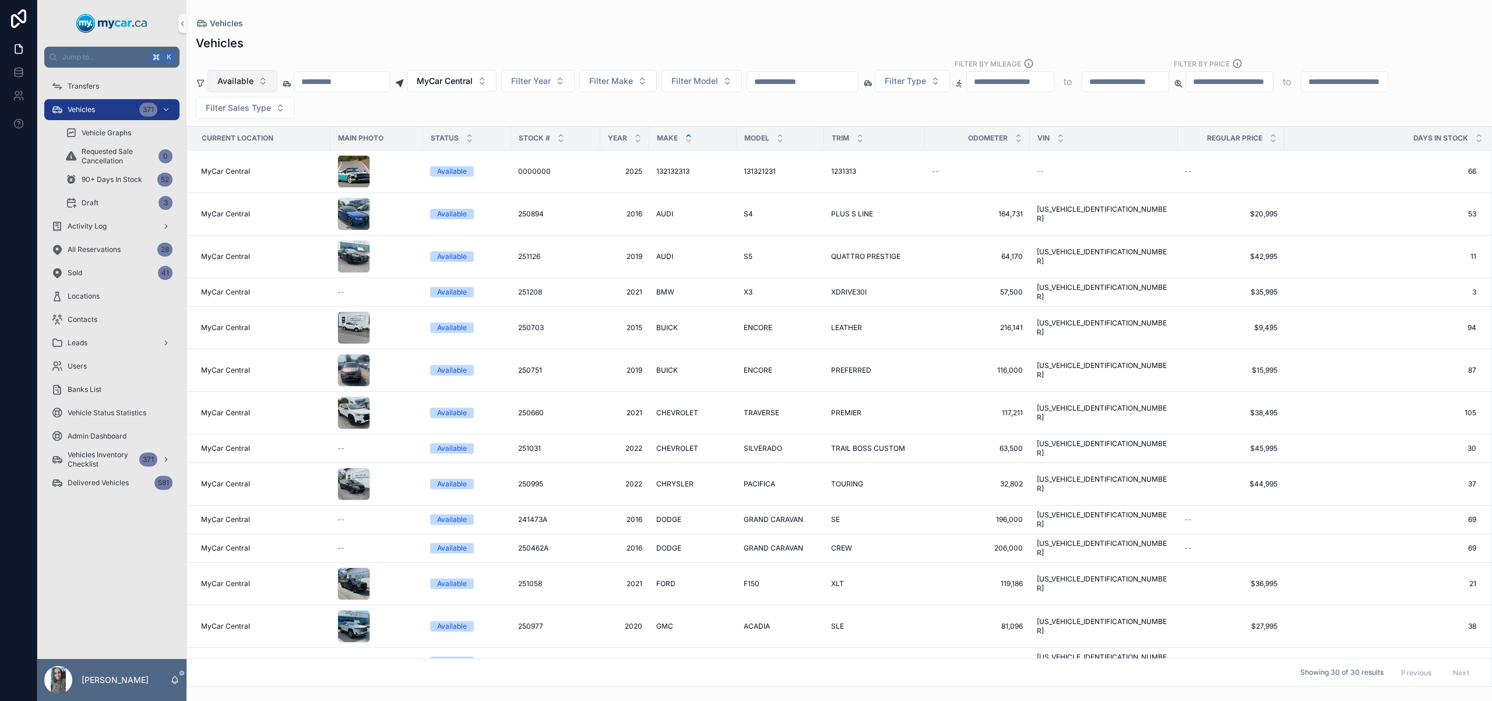
click at [240, 78] on span "Available" at bounding box center [235, 81] width 36 height 12
click at [252, 147] on div "Available" at bounding box center [242, 147] width 140 height 19
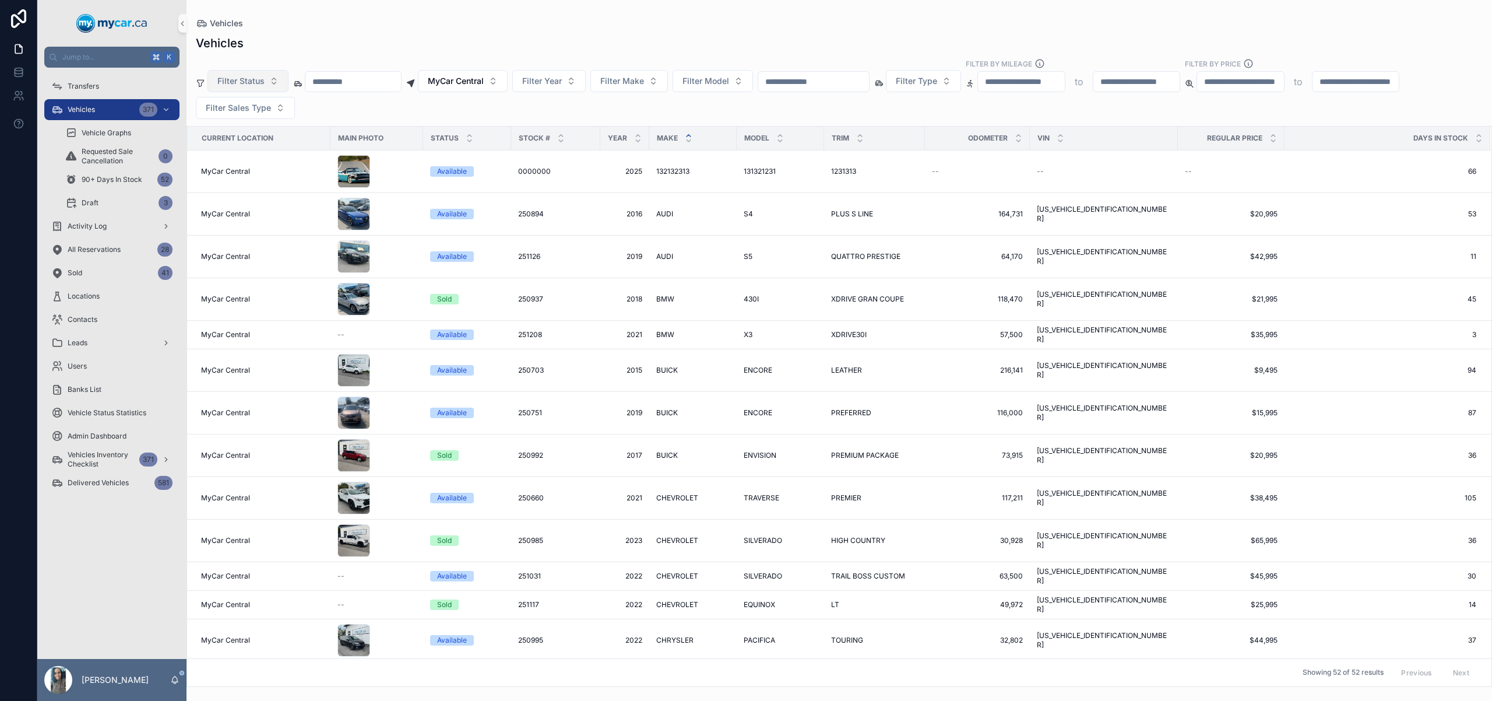
click at [278, 87] on button "Filter Status" at bounding box center [248, 81] width 81 height 22
click at [270, 128] on div "Available" at bounding box center [248, 128] width 140 height 19
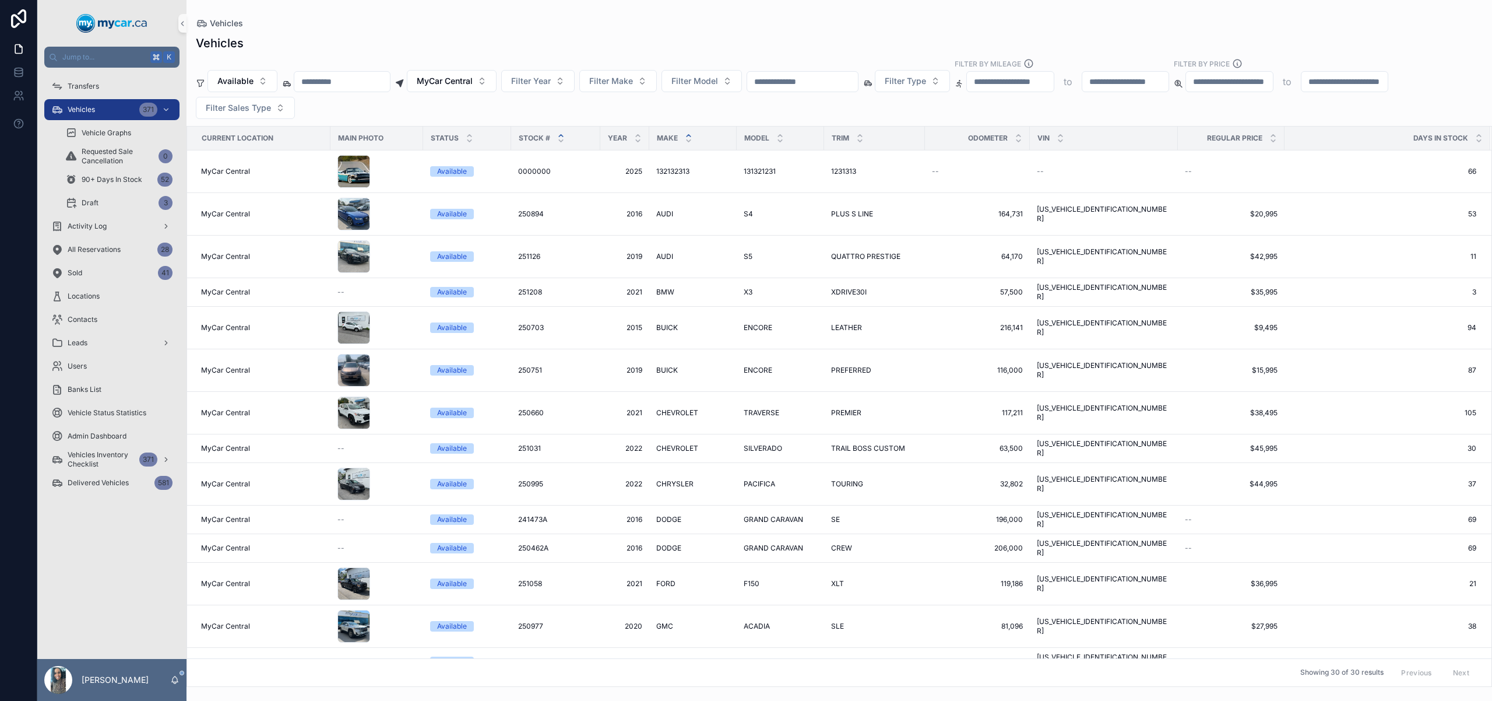
click at [562, 136] on icon "scrollable content" at bounding box center [561, 136] width 4 height 2
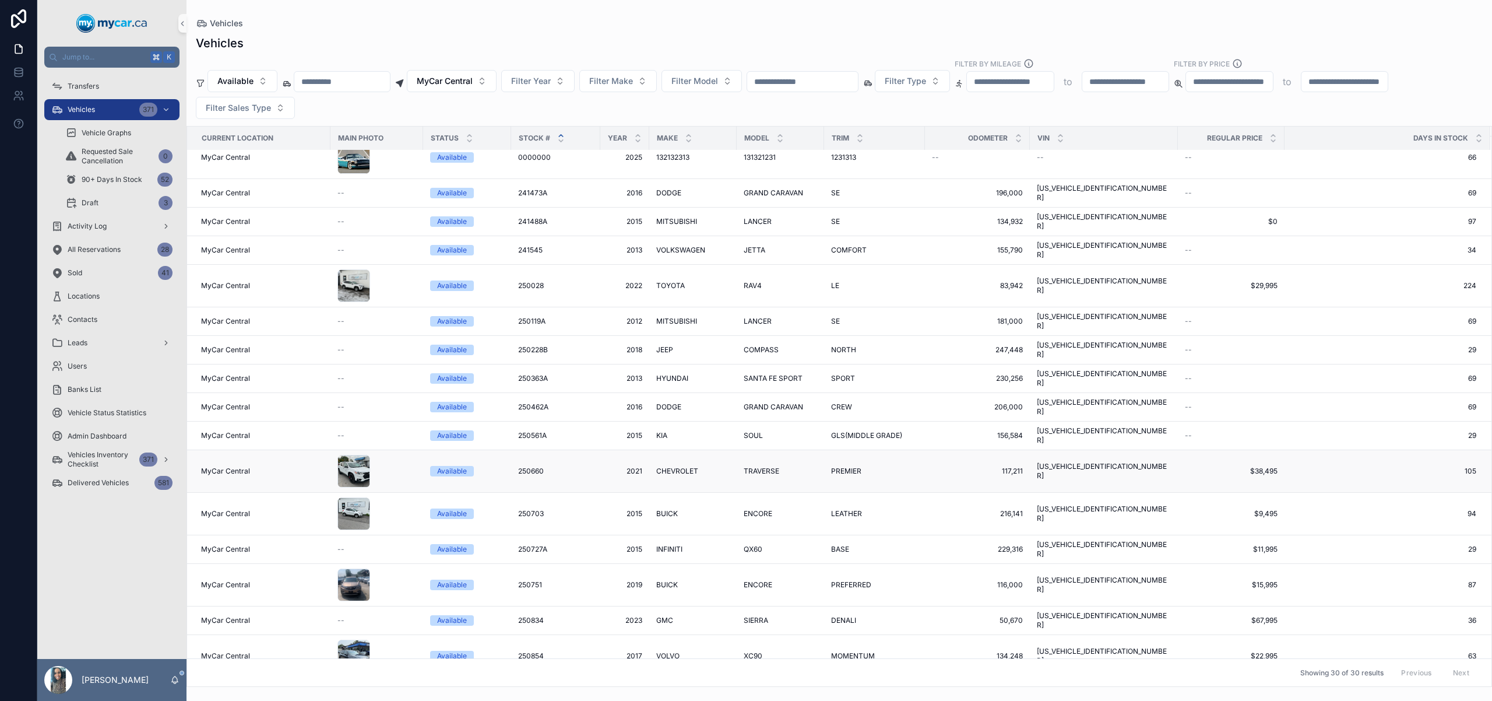
scroll to position [174, 0]
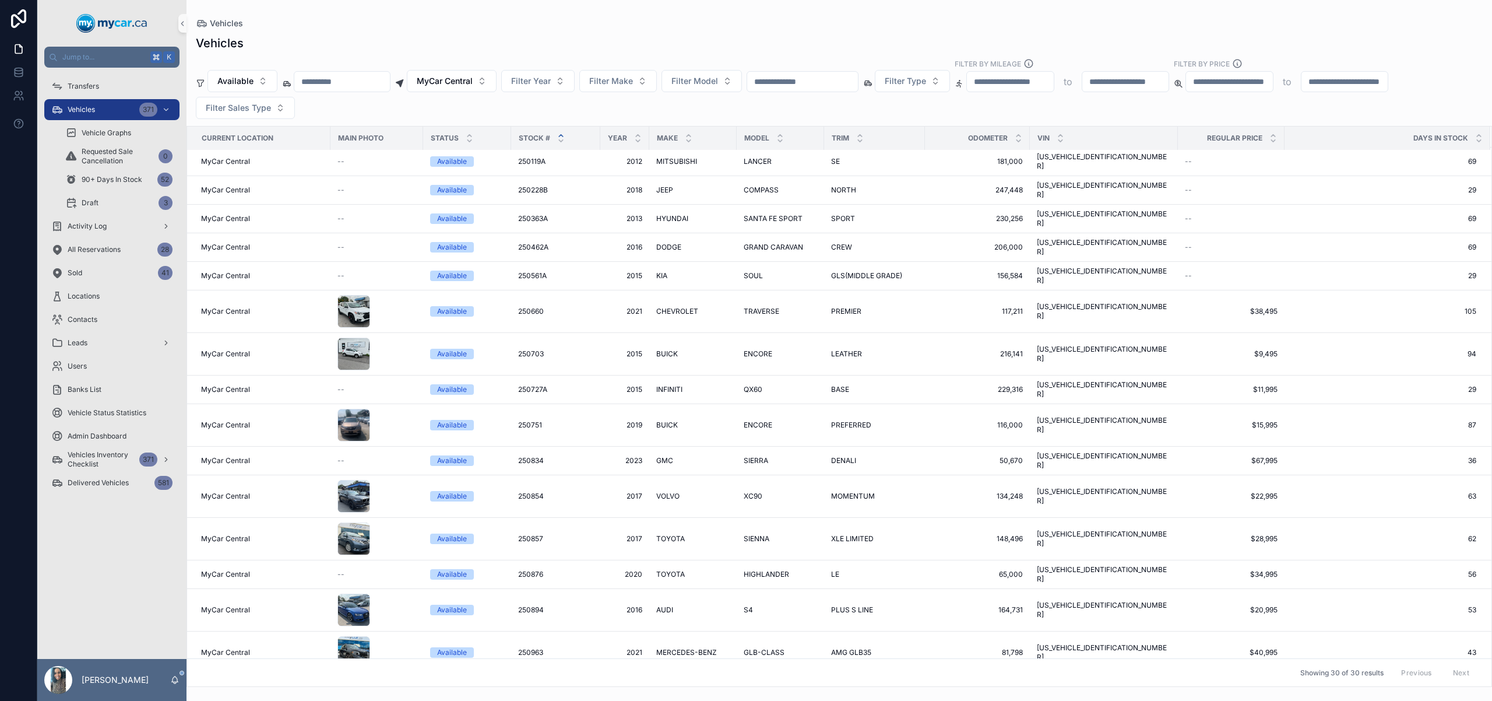
click at [1482, 132] on table "Current Location Main Photo Status Stock # Year Make Model Trim Odometer VIN Re…" at bounding box center [839, 484] width 1305 height 1062
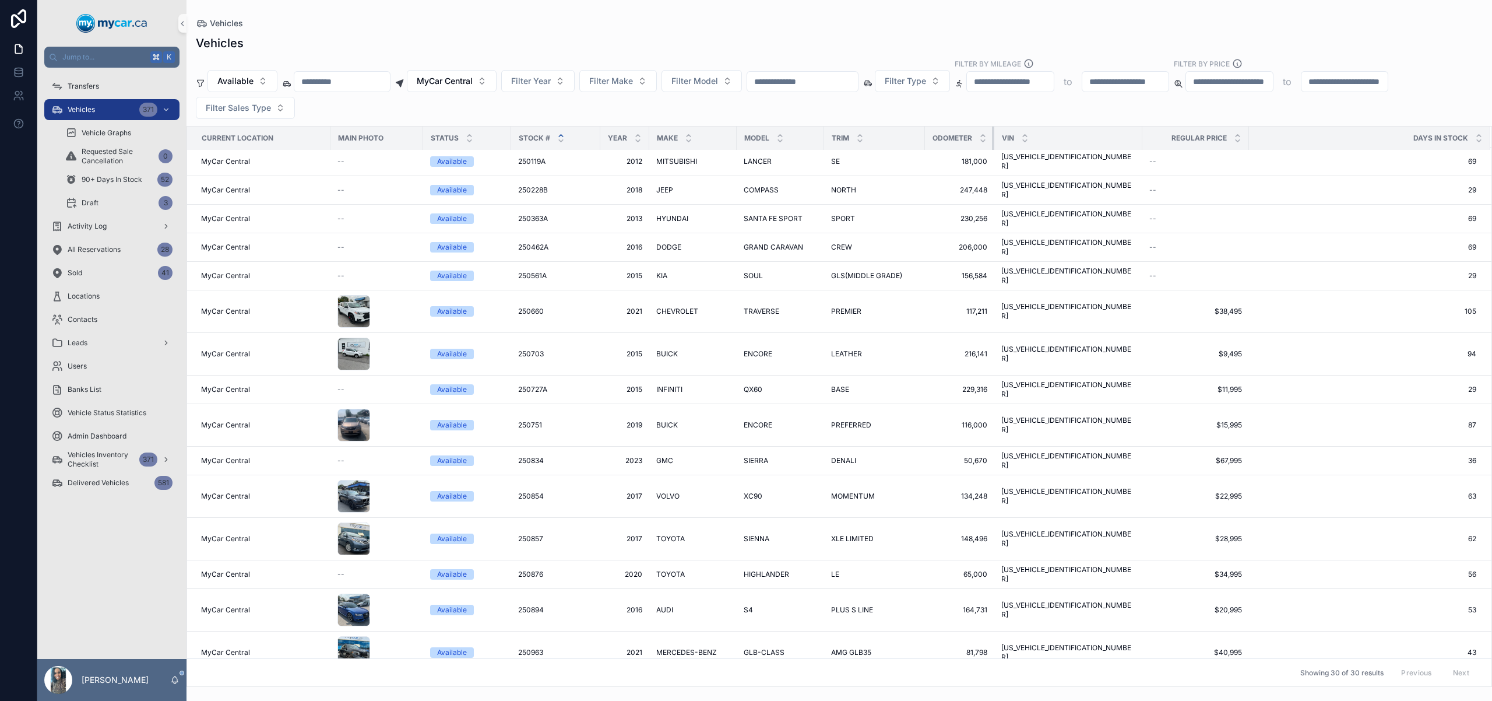
drag, startPoint x: 1029, startPoint y: 133, endPoint x: 972, endPoint y: 139, distance: 56.8
click at [972, 139] on th "Odometer" at bounding box center [959, 138] width 69 height 24
click at [687, 134] on icon "scrollable content" at bounding box center [689, 136] width 8 height 8
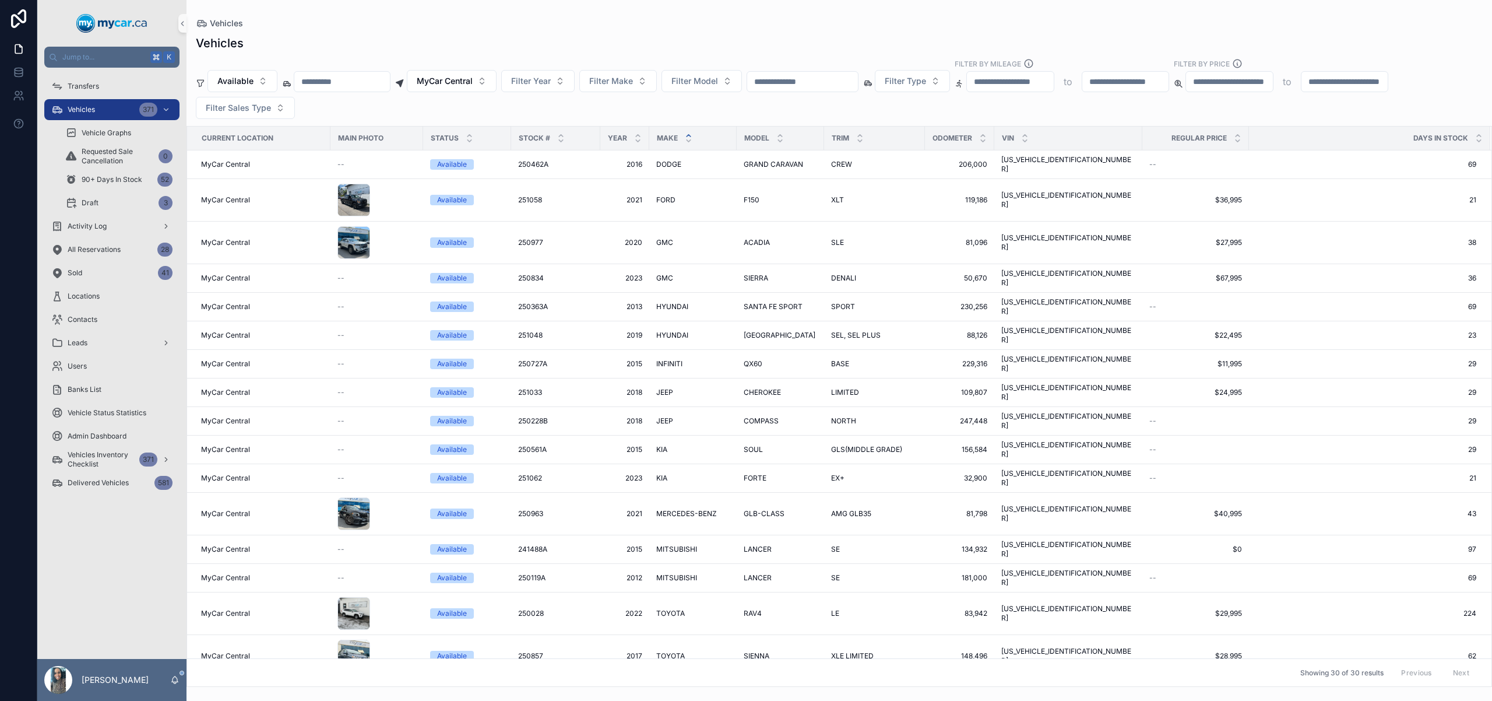
scroll to position [392, 0]
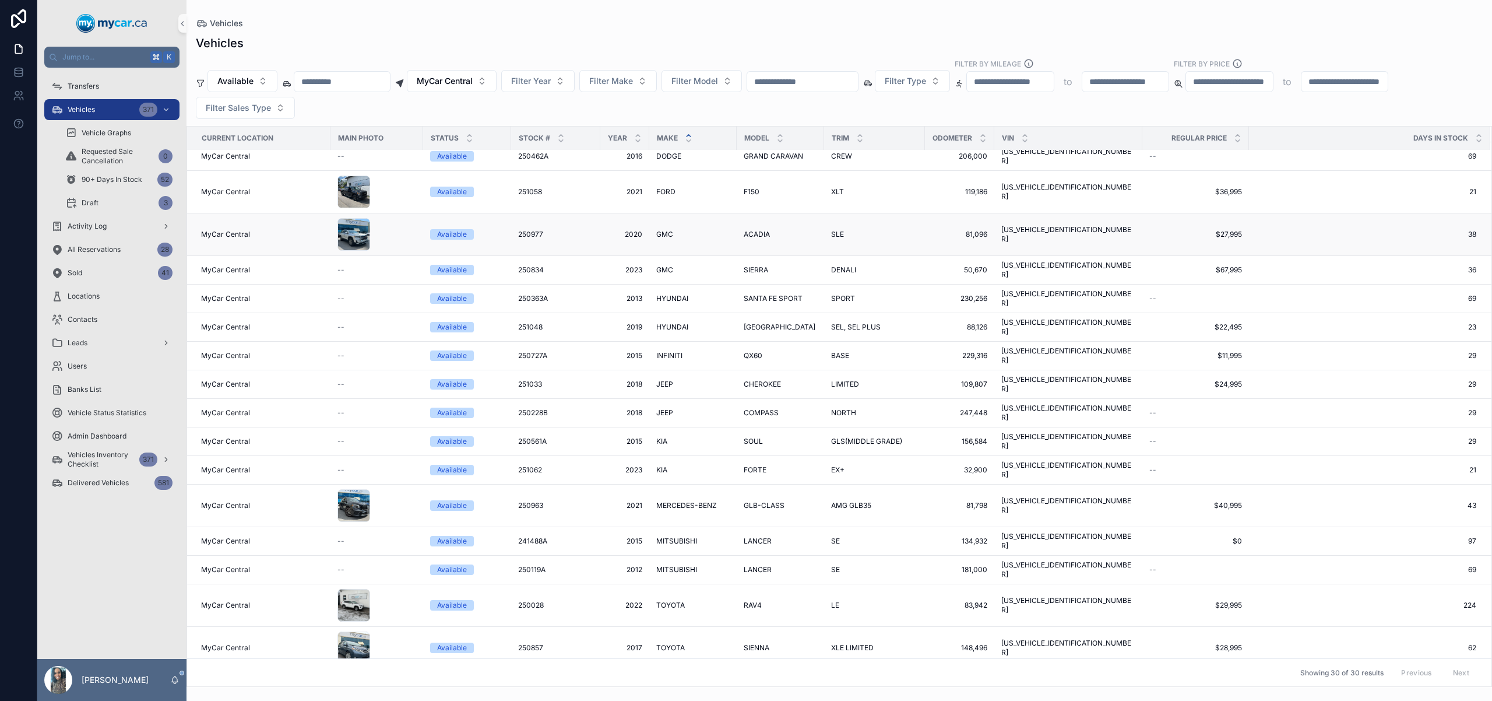
click at [662, 230] on span "GMC" at bounding box center [664, 234] width 17 height 9
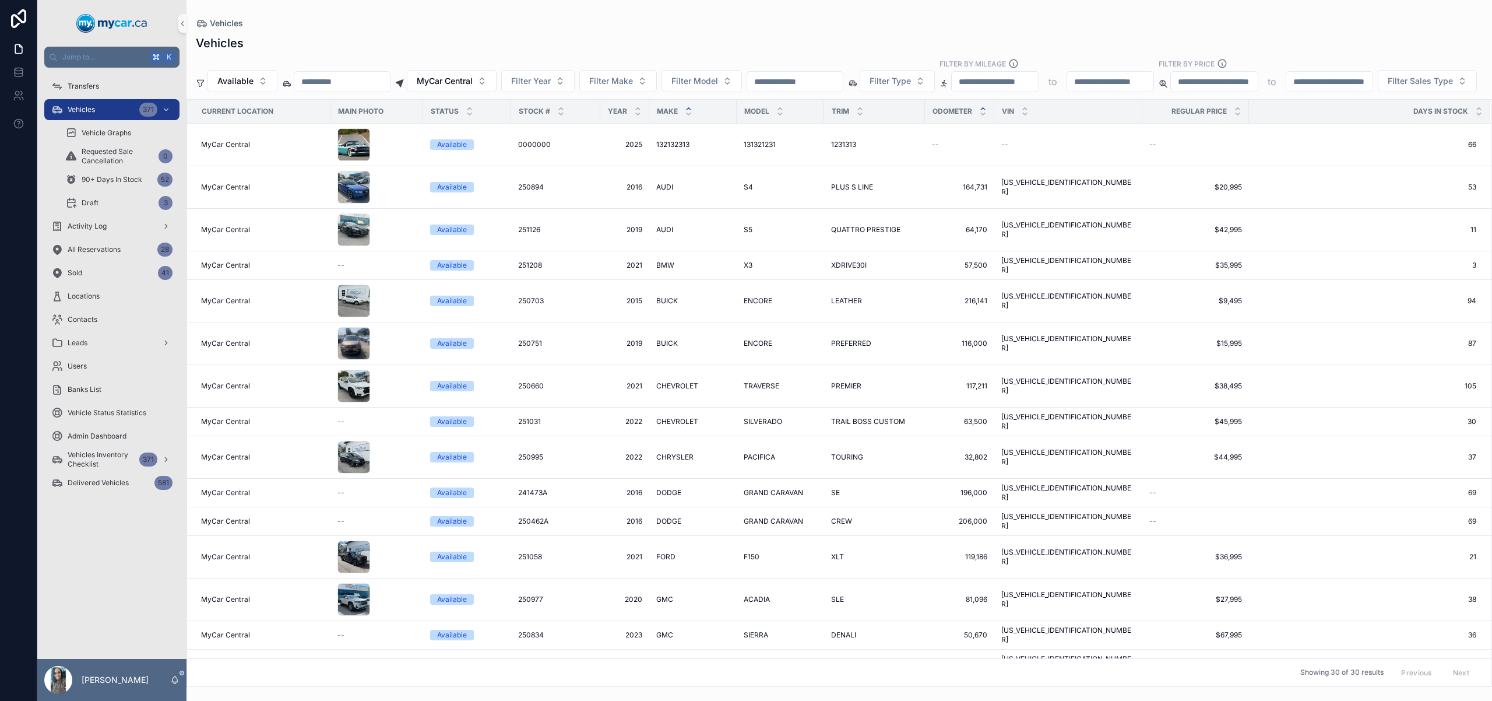
click at [982, 112] on icon "scrollable content" at bounding box center [983, 109] width 8 height 8
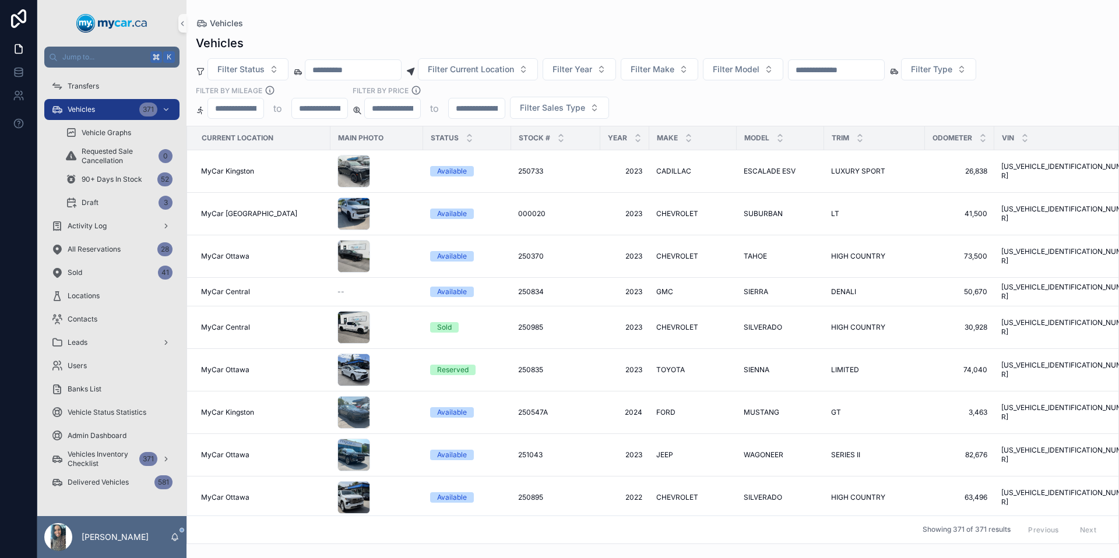
click at [870, 72] on input "scrollable content" at bounding box center [837, 70] width 96 height 16
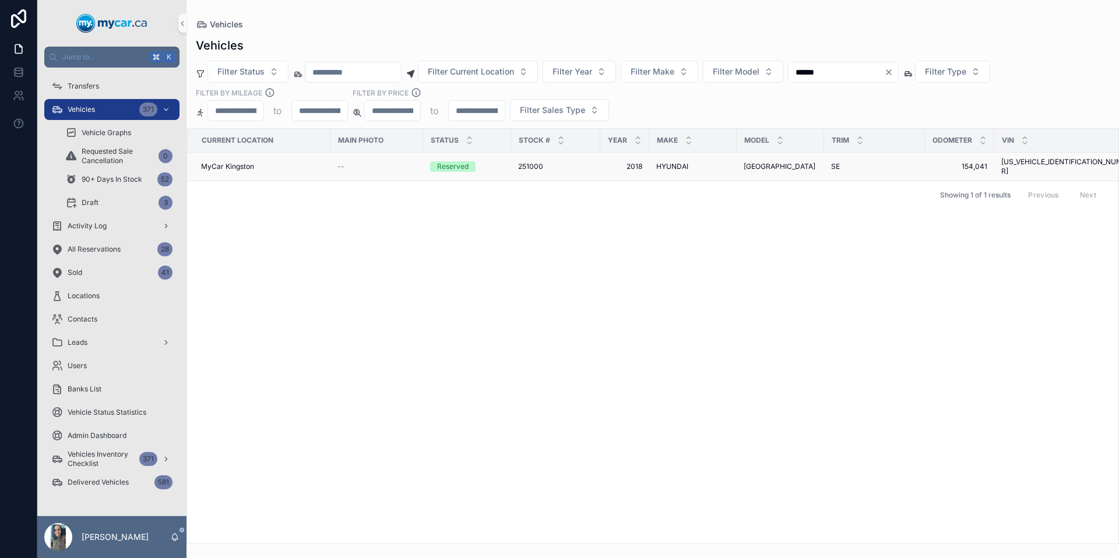
type input "******"
click at [526, 166] on span "251000" at bounding box center [530, 166] width 25 height 9
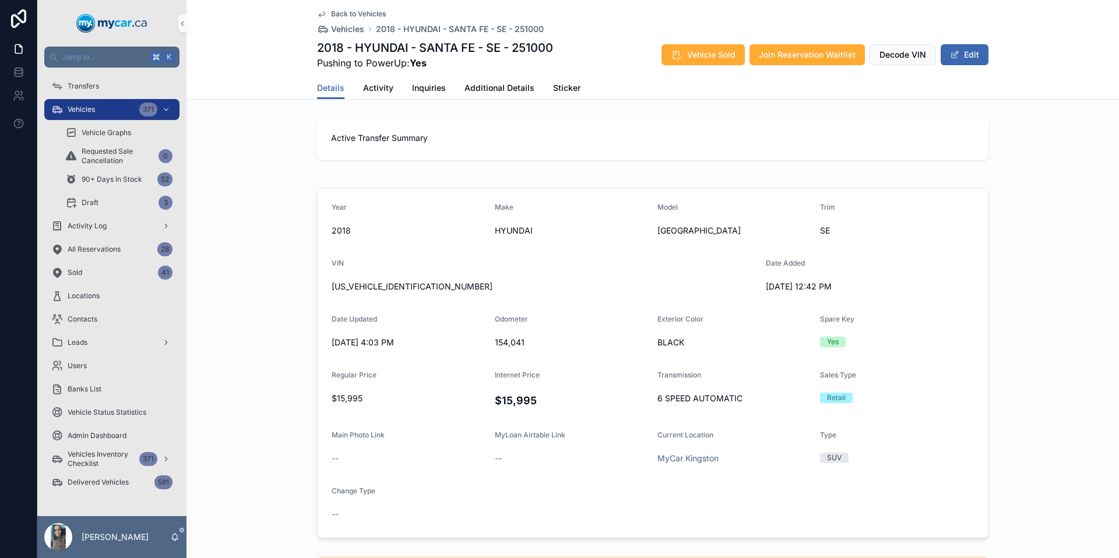
scroll to position [398, 0]
click at [382, 286] on span "[US_VEHICLE_IDENTIFICATION_NUMBER]" at bounding box center [544, 286] width 425 height 12
click at [108, 111] on div "Vehicles 371" at bounding box center [111, 109] width 121 height 19
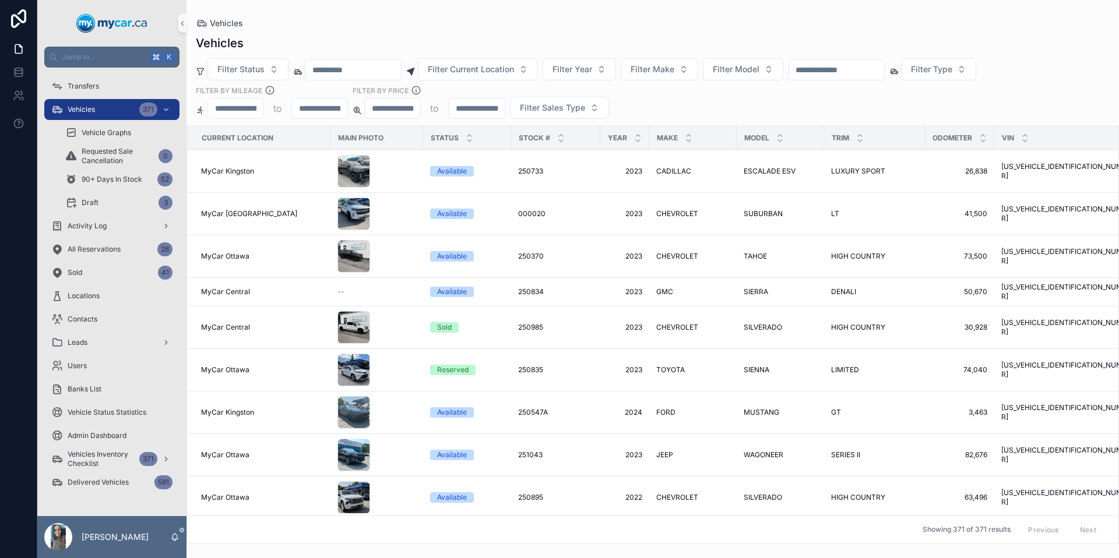
click at [852, 61] on div "scrollable content" at bounding box center [836, 69] width 97 height 21
click at [852, 69] on input "scrollable content" at bounding box center [837, 70] width 96 height 16
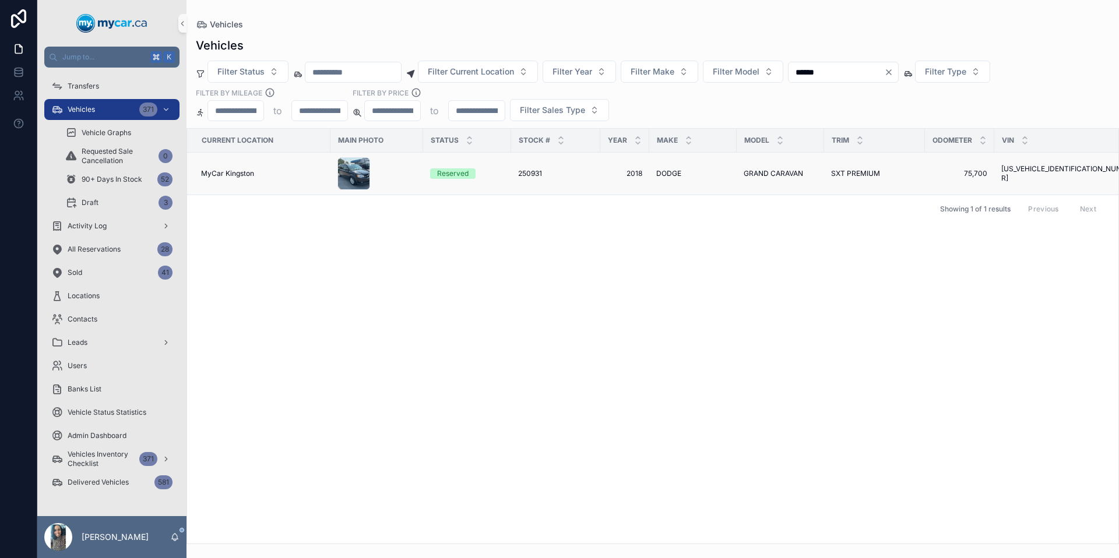
type input "******"
click at [542, 175] on div "250931 250931" at bounding box center [555, 173] width 75 height 9
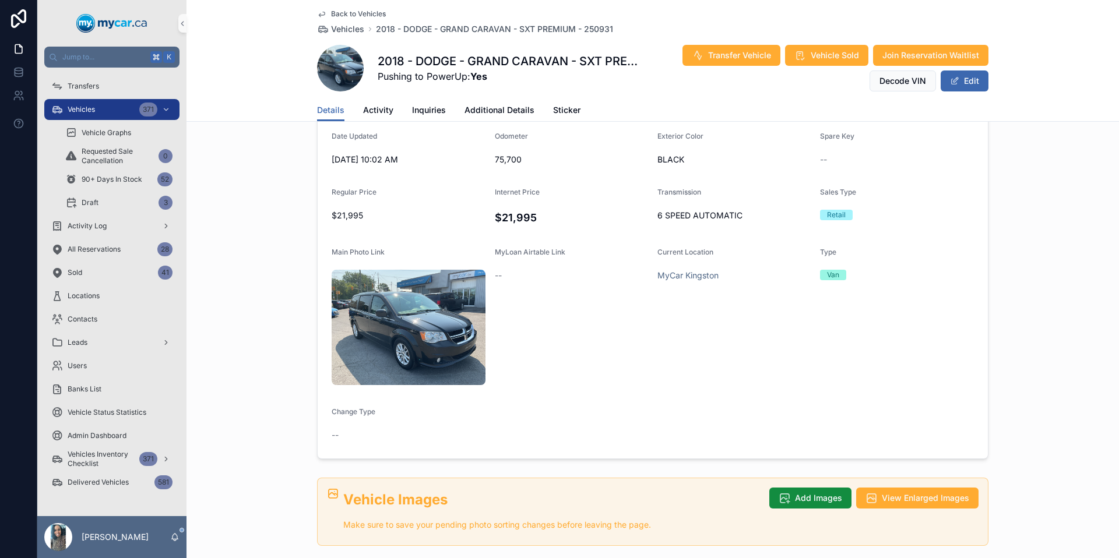
scroll to position [388, 0]
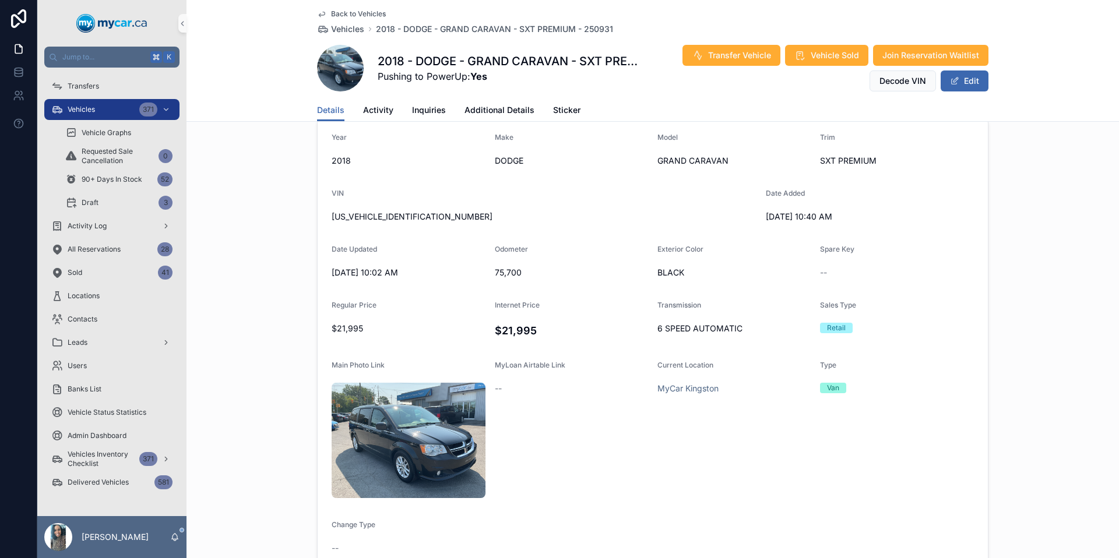
click at [394, 213] on span "[US_VEHICLE_IDENTIFICATION_NUMBER]" at bounding box center [544, 217] width 425 height 12
click at [98, 111] on div "Vehicles 371" at bounding box center [111, 109] width 121 height 19
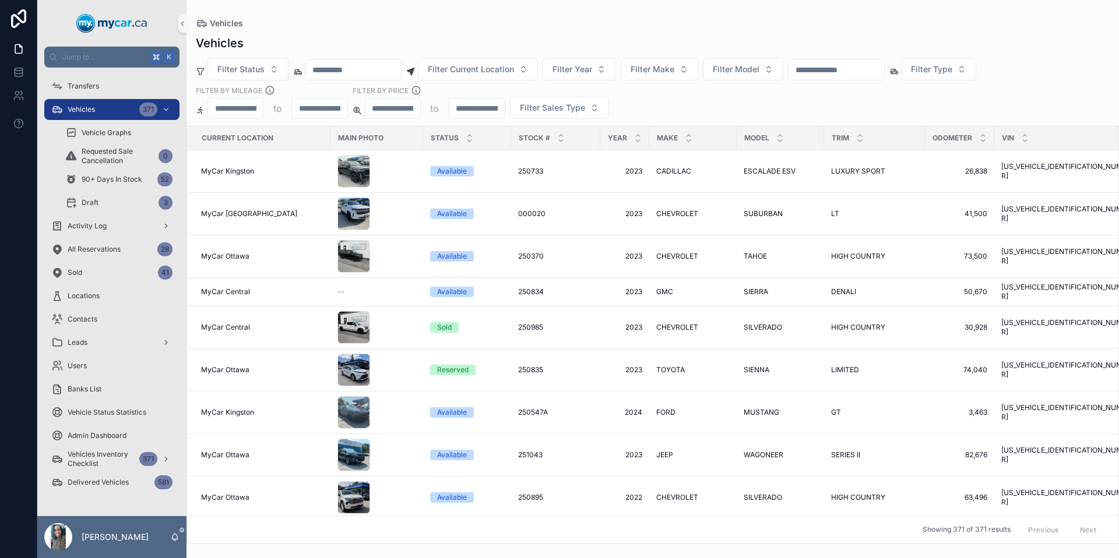
click at [814, 70] on input "scrollable content" at bounding box center [837, 70] width 96 height 16
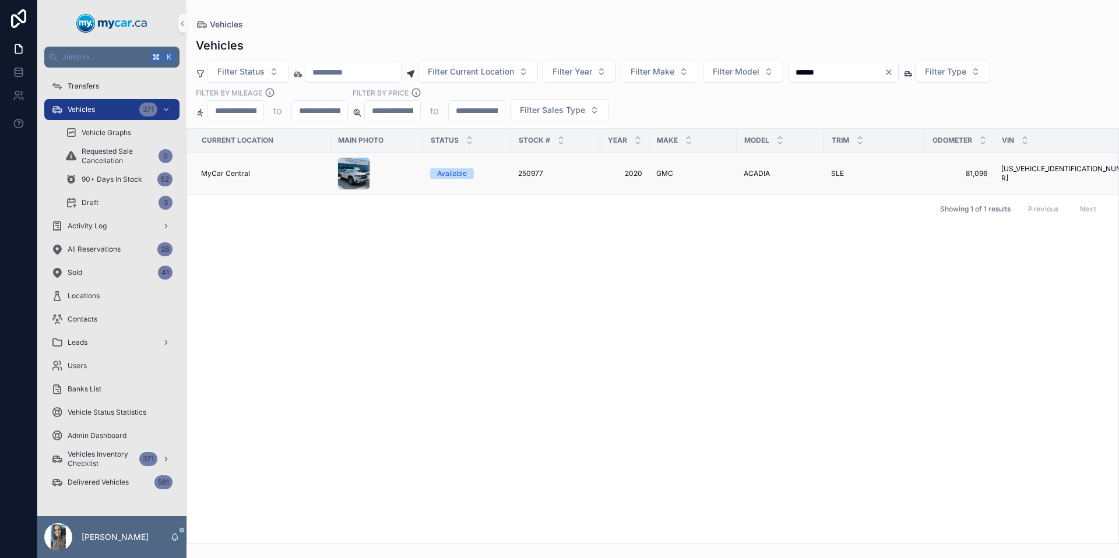
type input "******"
click at [529, 177] on span "250977" at bounding box center [530, 173] width 25 height 9
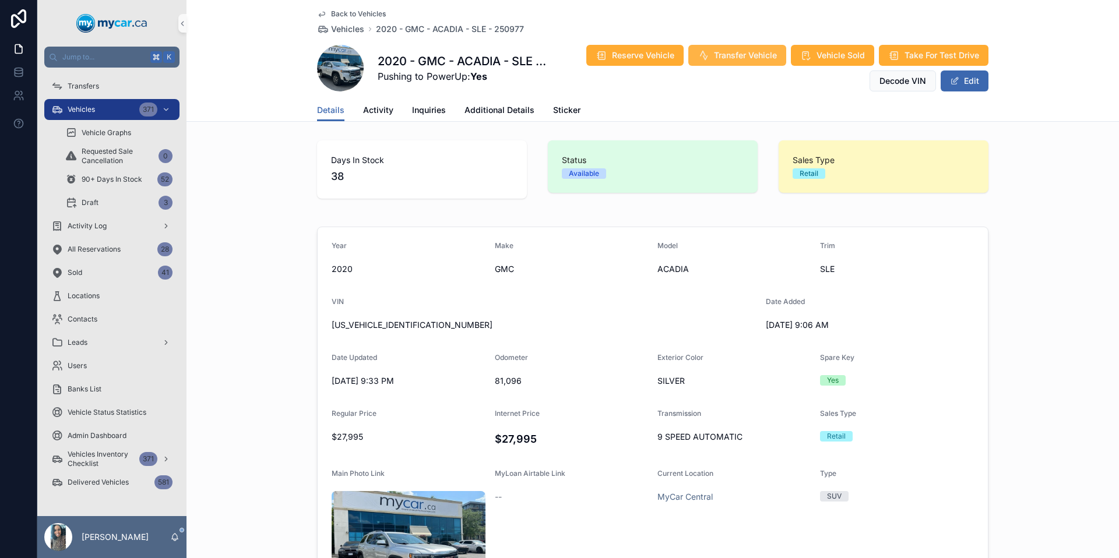
click at [702, 58] on icon "scrollable content" at bounding box center [704, 56] width 12 height 12
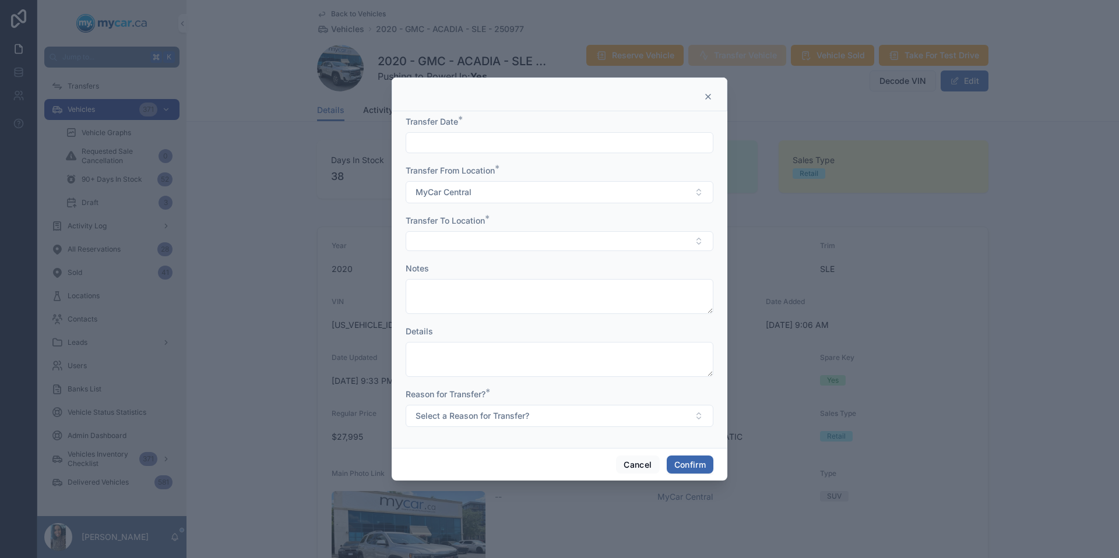
click at [507, 139] on input "text" at bounding box center [559, 143] width 307 height 16
click at [625, 340] on button "30" at bounding box center [622, 342] width 21 height 21
click at [433, 241] on button "Select Button" at bounding box center [560, 241] width 308 height 20
type input "*********"
click at [479, 401] on div "MyCar Kingston" at bounding box center [560, 399] width 302 height 19
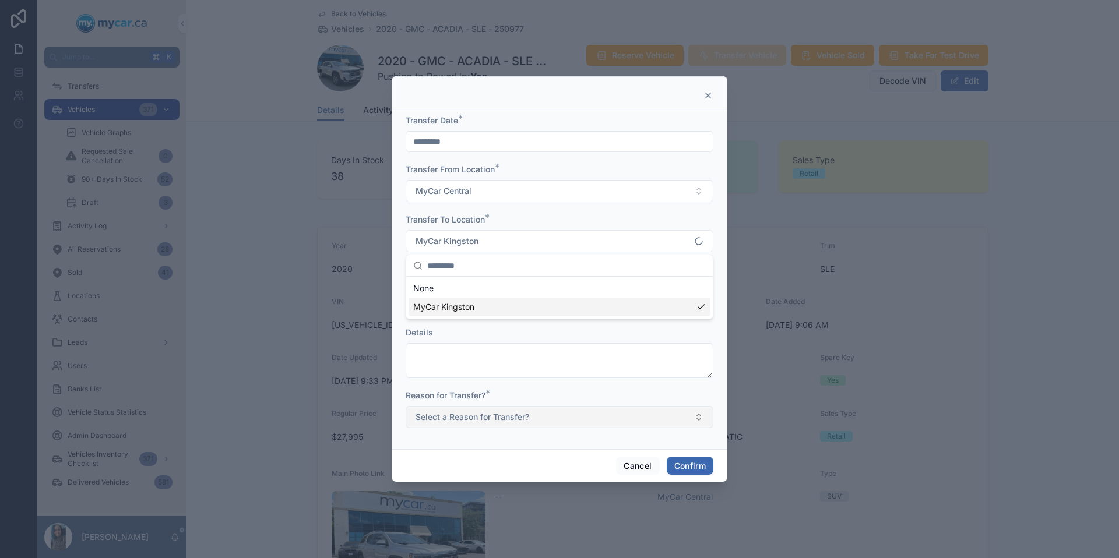
click at [480, 414] on span "Select a Reason for Transfer?" at bounding box center [473, 418] width 114 height 12
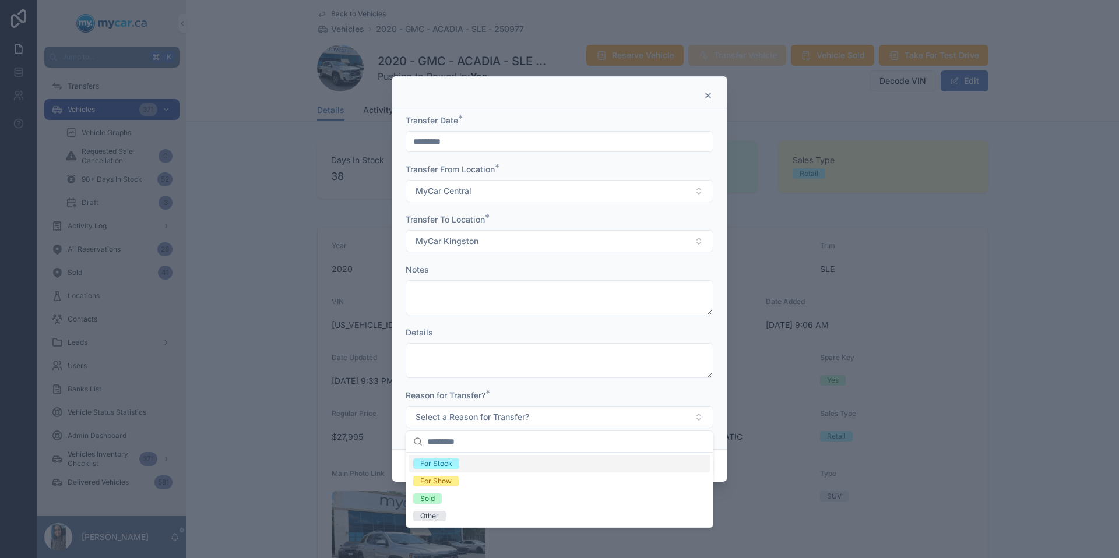
click at [473, 464] on div "For Stock" at bounding box center [560, 463] width 302 height 17
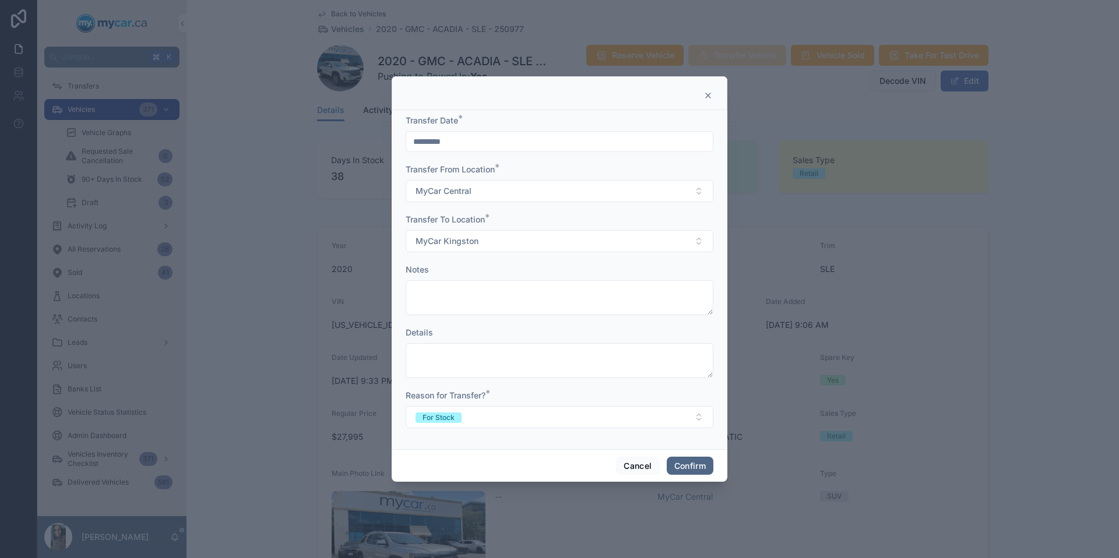
click at [702, 467] on button "Confirm" at bounding box center [690, 466] width 47 height 19
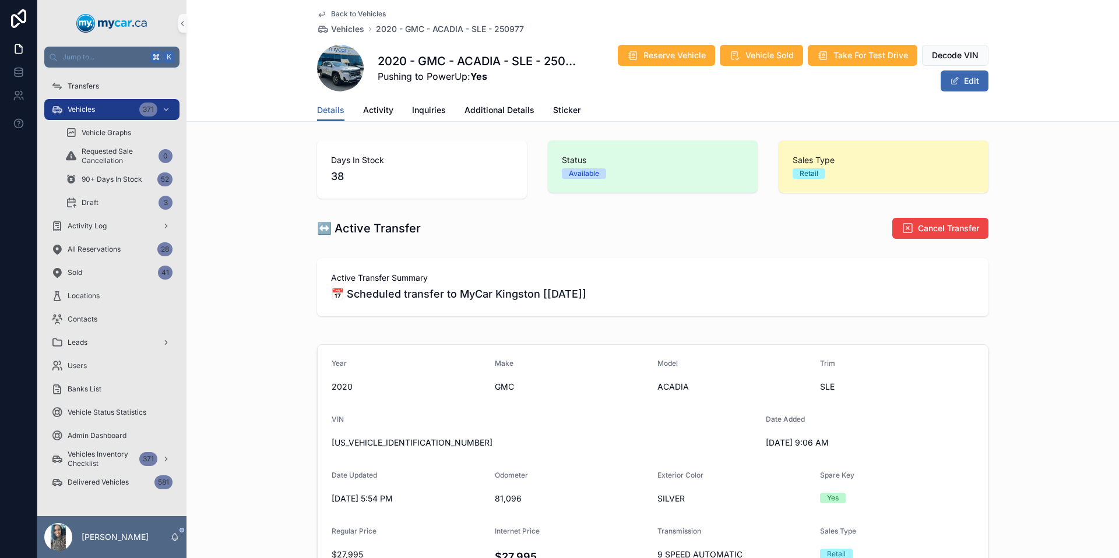
click at [348, 437] on span "[US_VEHICLE_IDENTIFICATION_NUMBER]" at bounding box center [544, 443] width 425 height 12
copy span "[US_VEHICLE_IDENTIFICATION_NUMBER]"
click at [76, 112] on span "Vehicles" at bounding box center [81, 109] width 27 height 9
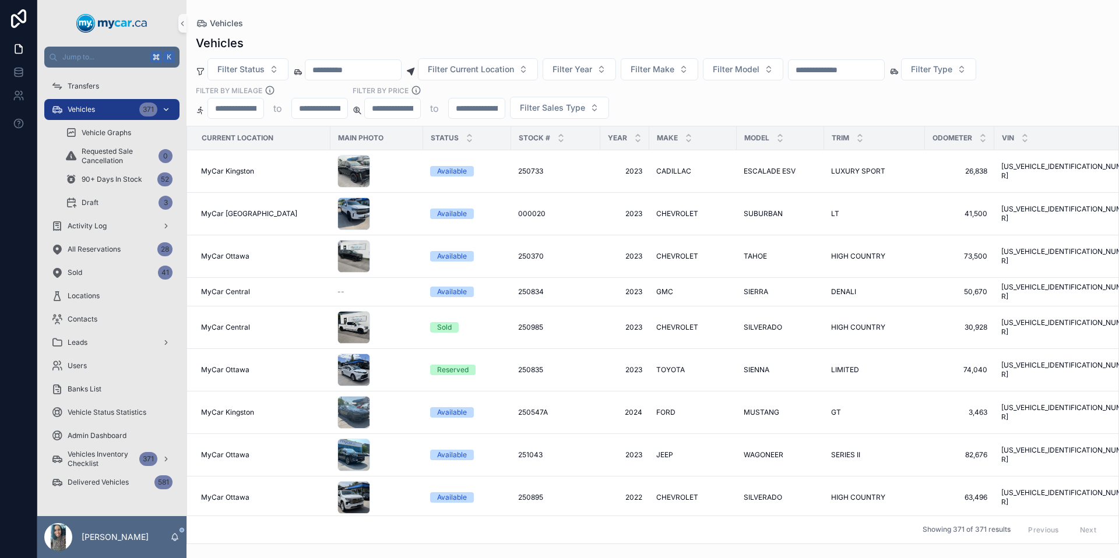
click at [76, 112] on span "Vehicles" at bounding box center [81, 109] width 27 height 9
click at [860, 66] on input "scrollable content" at bounding box center [837, 70] width 96 height 16
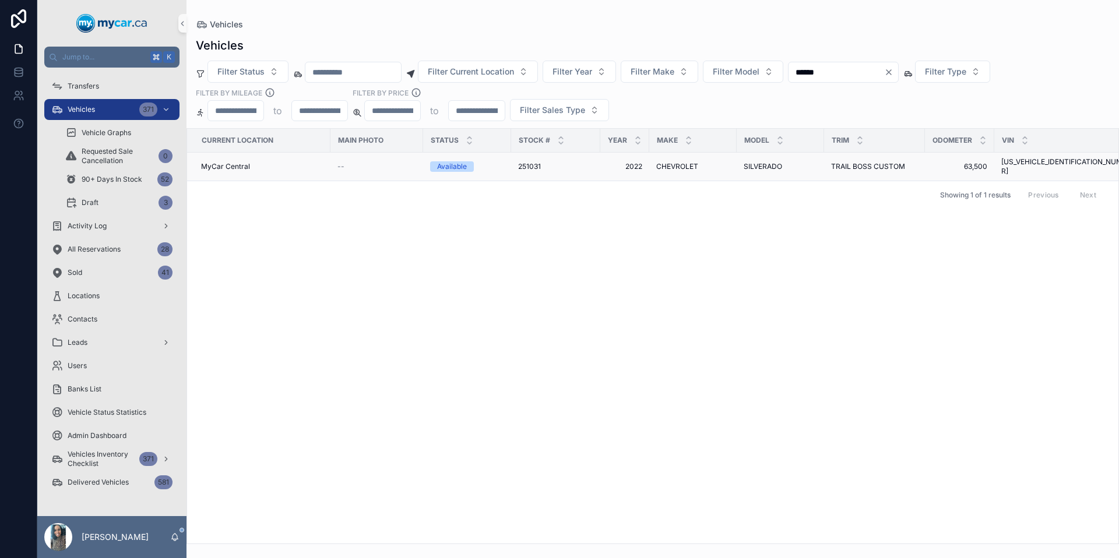
type input "******"
click at [534, 166] on span "251031" at bounding box center [529, 166] width 23 height 9
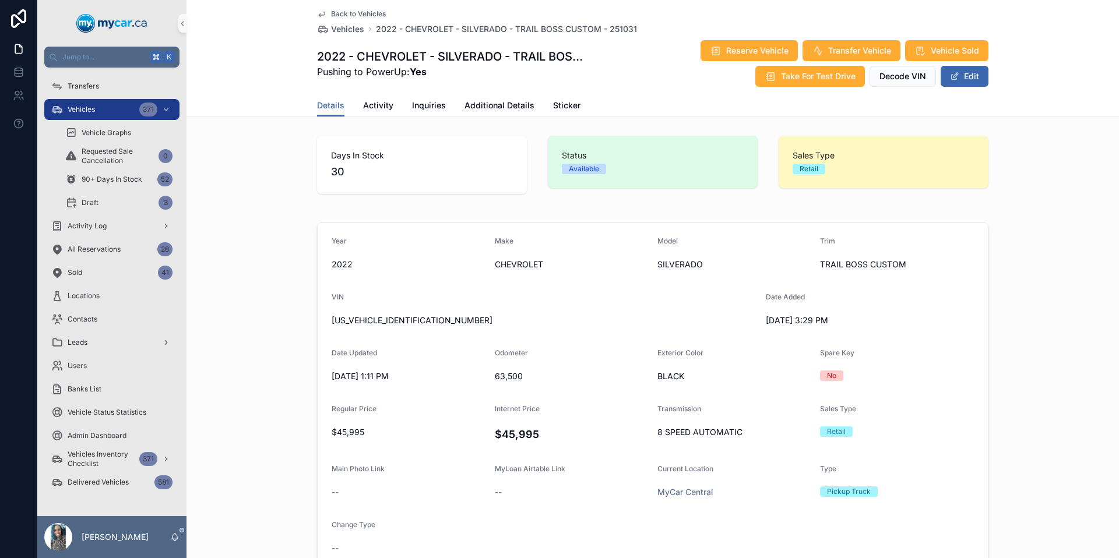
click at [393, 320] on span "[US_VEHICLE_IDENTIFICATION_NUMBER]" at bounding box center [544, 321] width 425 height 12
click at [107, 106] on div "Vehicles 371" at bounding box center [111, 109] width 121 height 19
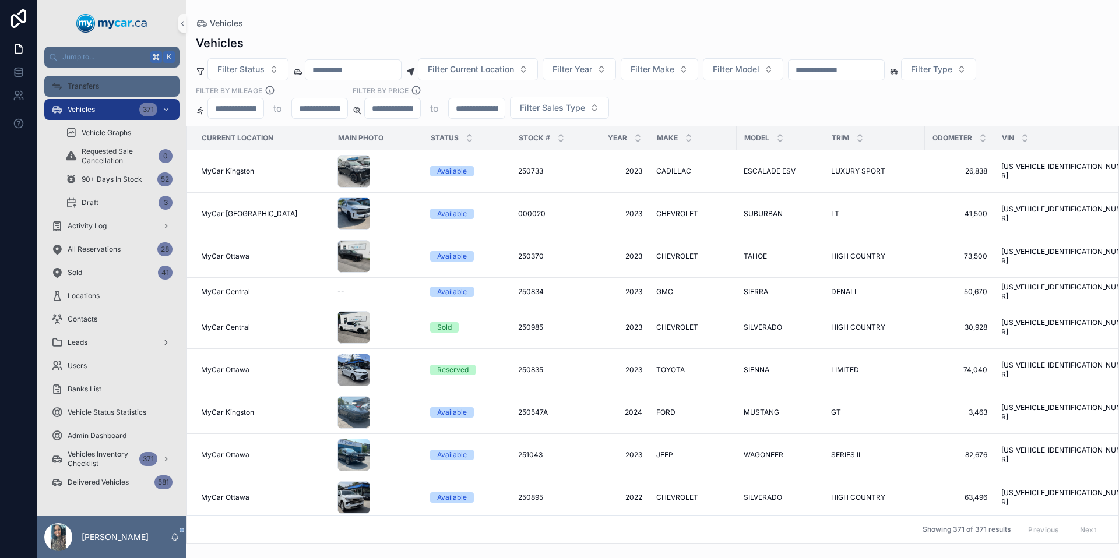
click at [97, 80] on div "Transfers" at bounding box center [111, 86] width 121 height 19
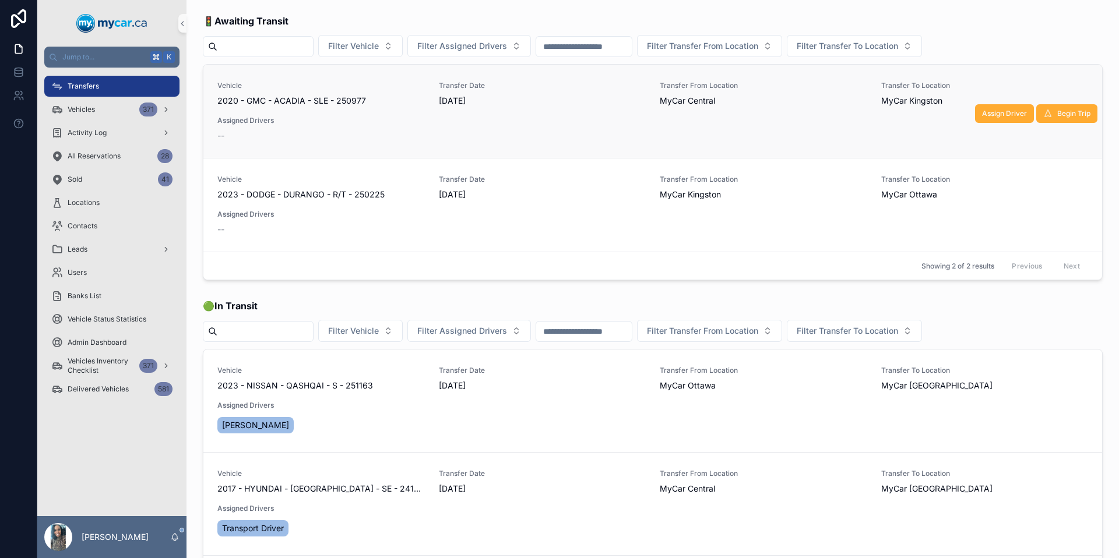
click at [859, 98] on div "MyCar Central" at bounding box center [764, 101] width 208 height 12
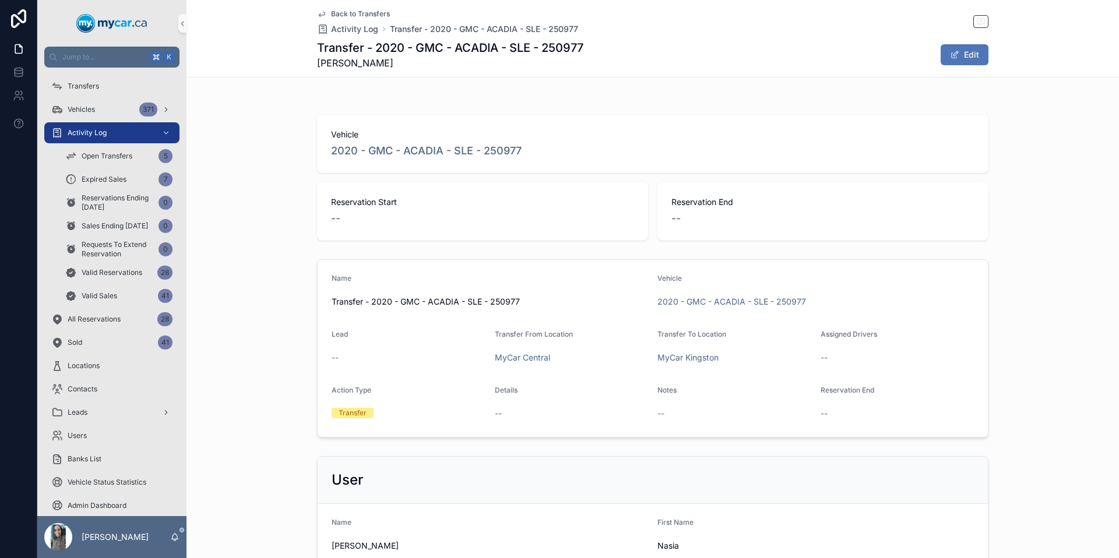
click at [963, 59] on button "Edit" at bounding box center [965, 54] width 48 height 21
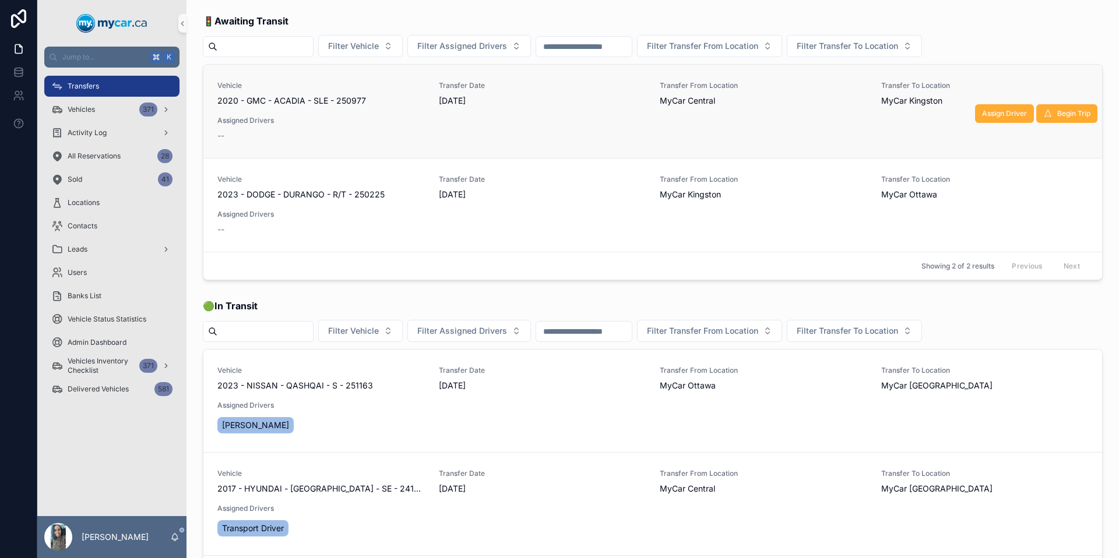
click at [789, 100] on div "MyCar Central" at bounding box center [764, 101] width 208 height 12
click at [1066, 117] on span "Begin Trip" at bounding box center [1073, 113] width 33 height 9
click at [1000, 112] on span "Assign Driver" at bounding box center [1004, 113] width 45 height 9
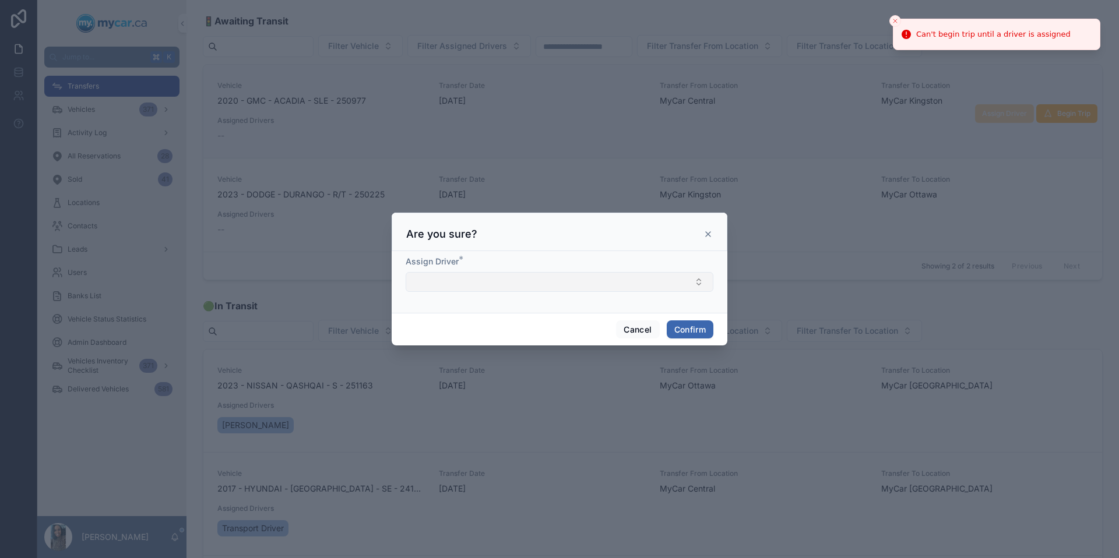
click at [589, 280] on button "Select Button" at bounding box center [560, 282] width 308 height 20
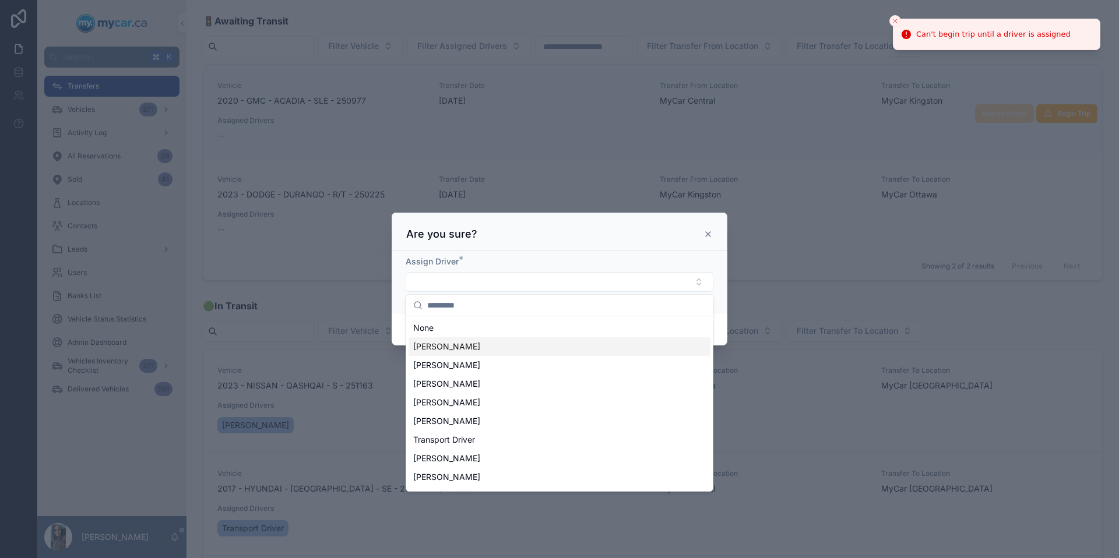
click at [562, 346] on div "[PERSON_NAME]" at bounding box center [560, 346] width 302 height 19
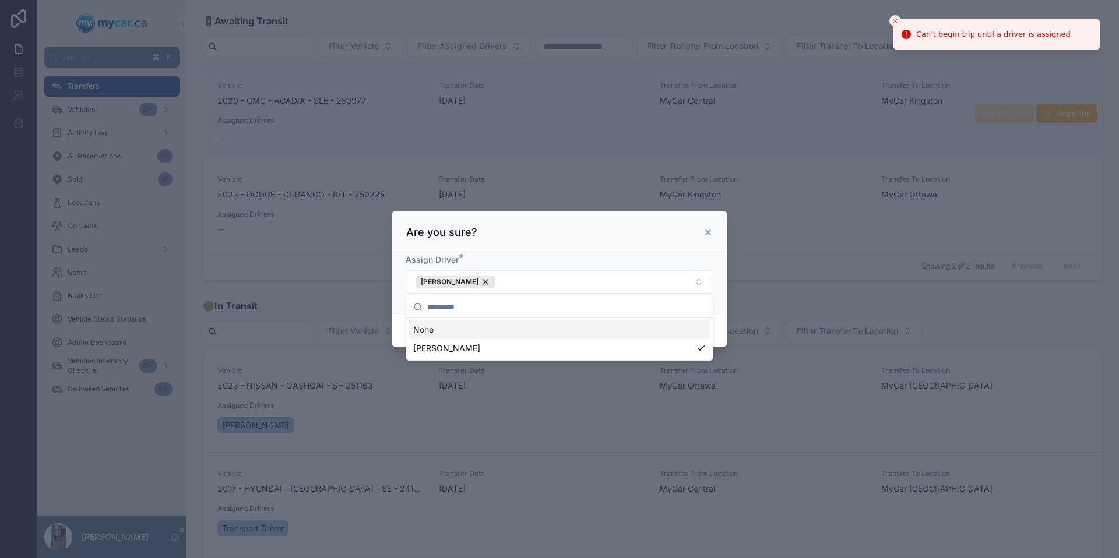
click at [720, 322] on div "Cancel Confirm" at bounding box center [560, 331] width 336 height 33
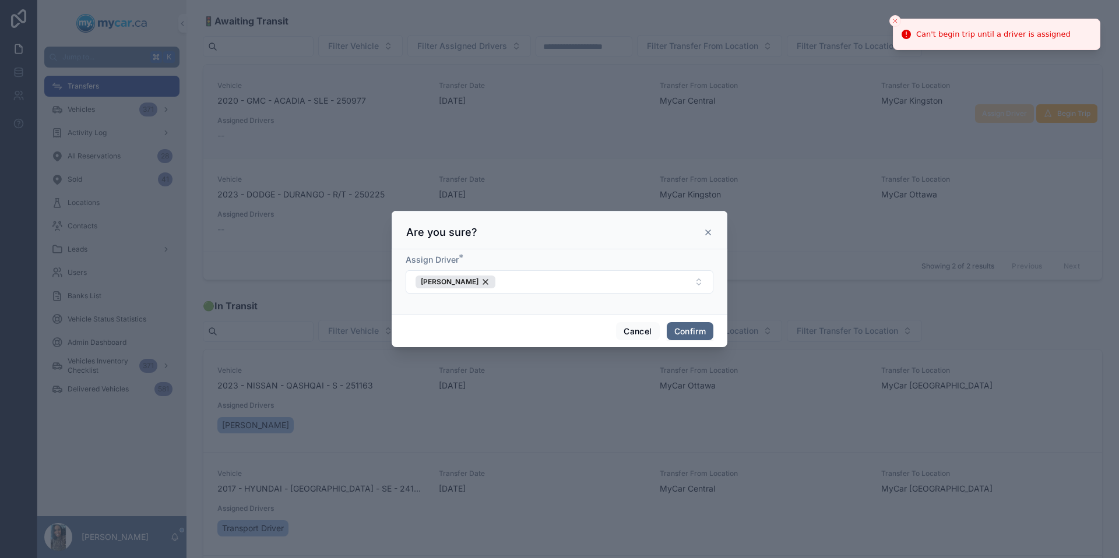
click at [704, 336] on button "Confirm" at bounding box center [690, 331] width 47 height 19
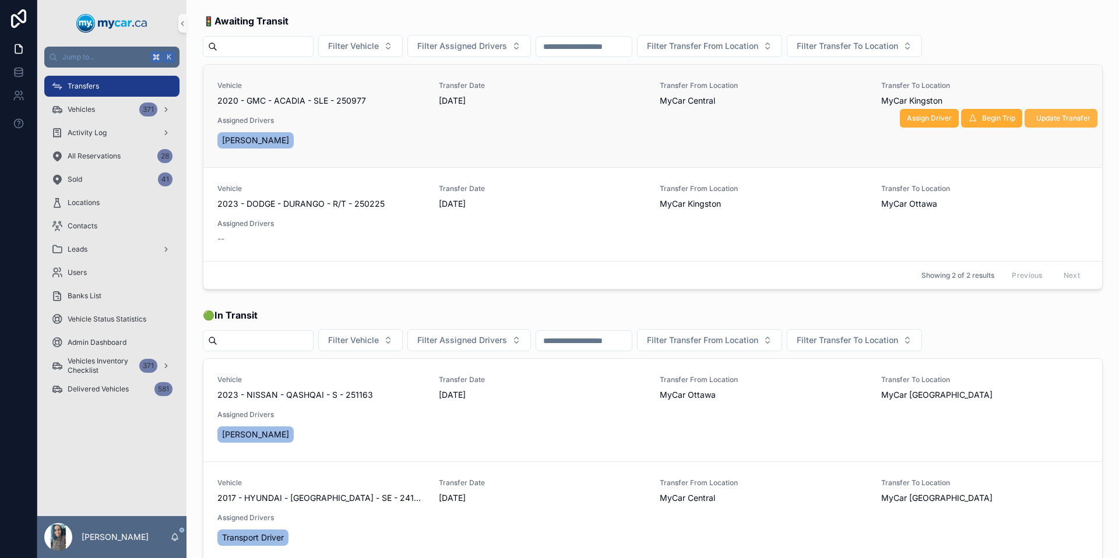
click at [1059, 118] on span "Update Transfer" at bounding box center [1063, 118] width 54 height 9
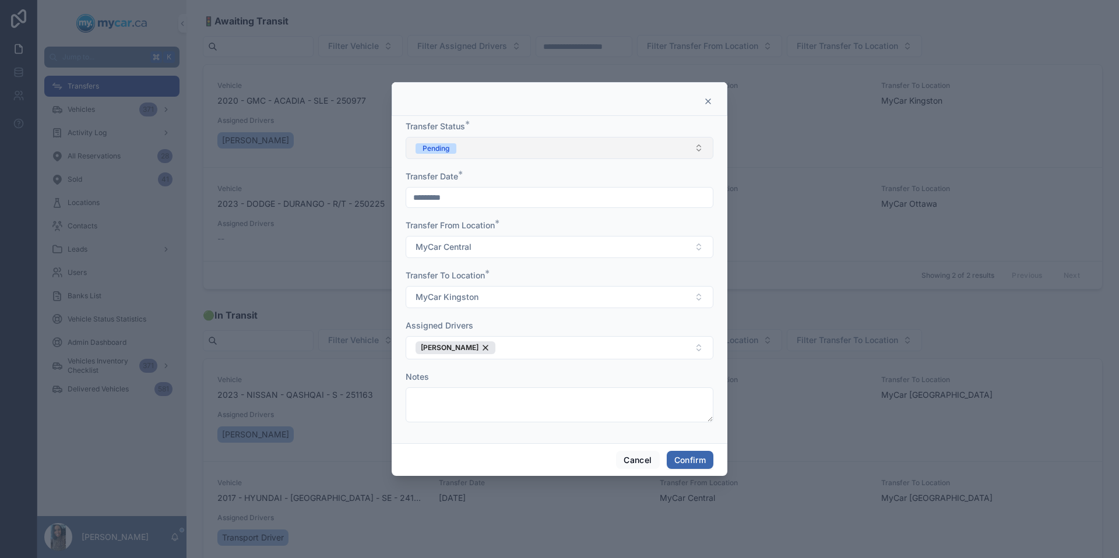
click at [507, 153] on button "Pending" at bounding box center [560, 148] width 308 height 22
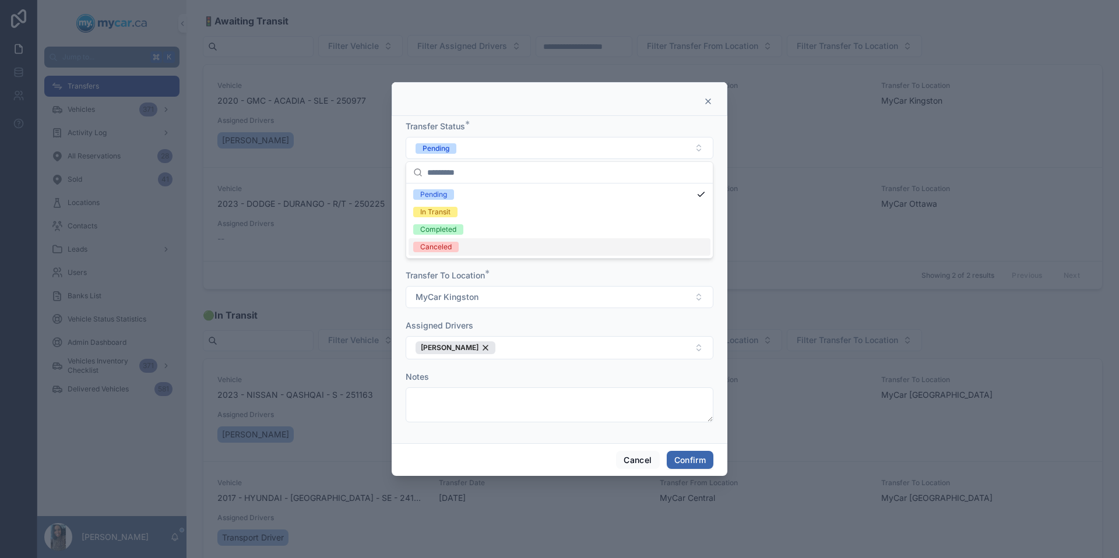
click at [478, 252] on div "Canceled" at bounding box center [560, 246] width 302 height 17
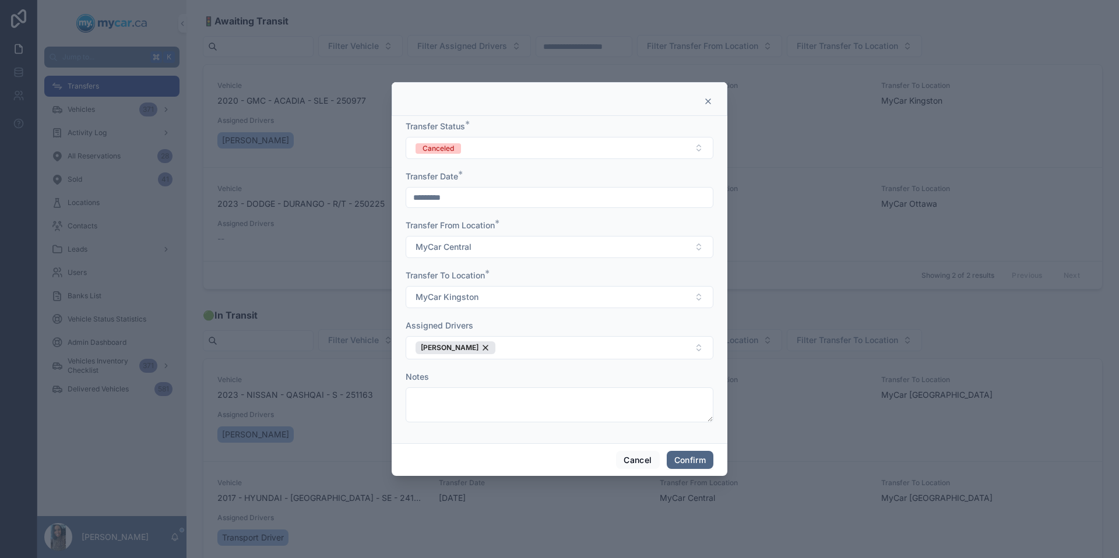
click at [705, 464] on button "Confirm" at bounding box center [690, 460] width 47 height 19
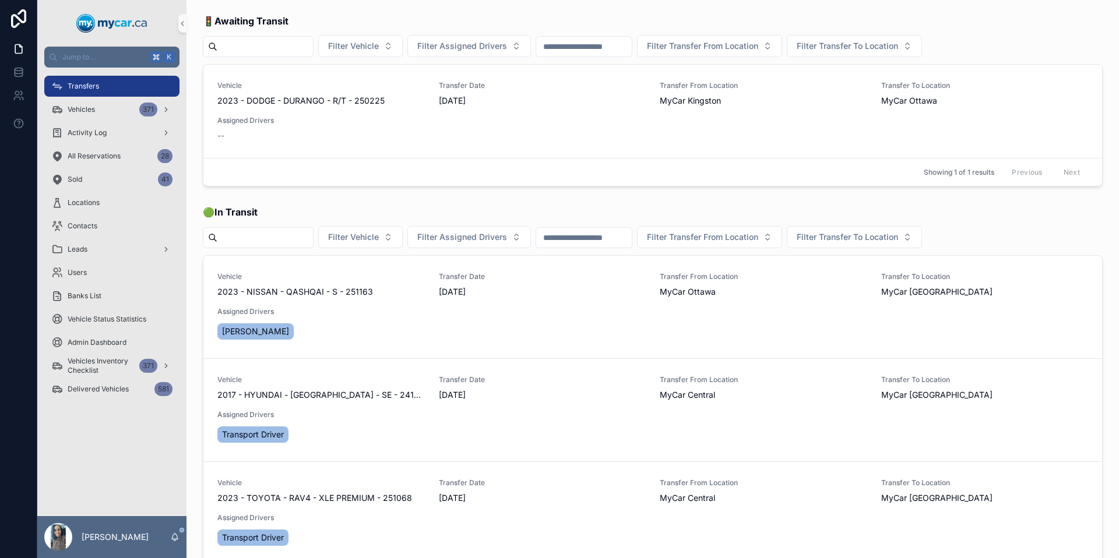
click at [294, 102] on span "2023 - DODGE - DURANGO - R/T - 250225" at bounding box center [300, 101] width 167 height 12
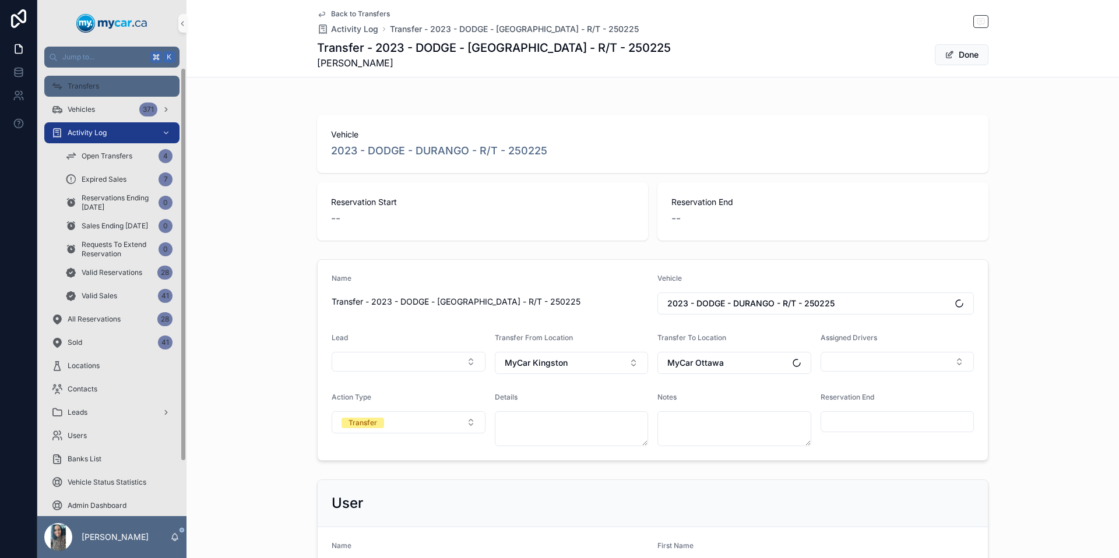
click at [102, 93] on div "Transfers" at bounding box center [111, 86] width 121 height 19
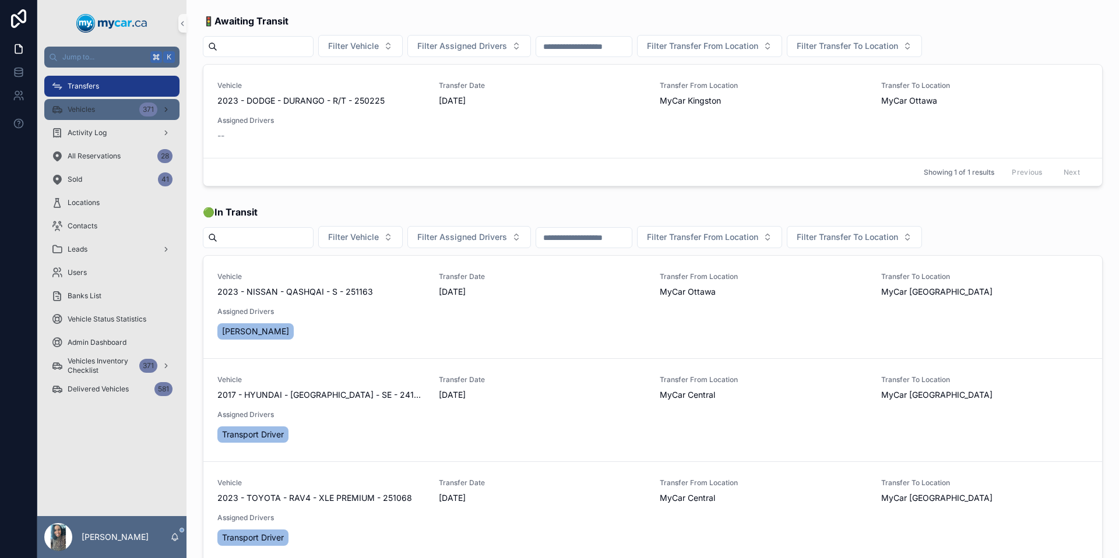
click at [119, 111] on div "Vehicles 371" at bounding box center [111, 109] width 121 height 19
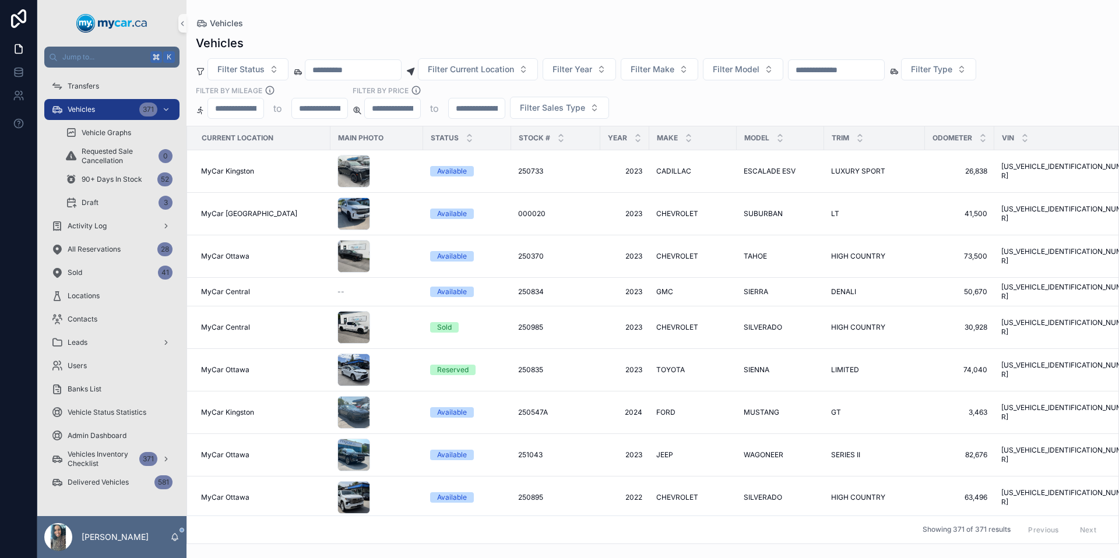
click at [820, 72] on input "scrollable content" at bounding box center [837, 70] width 96 height 16
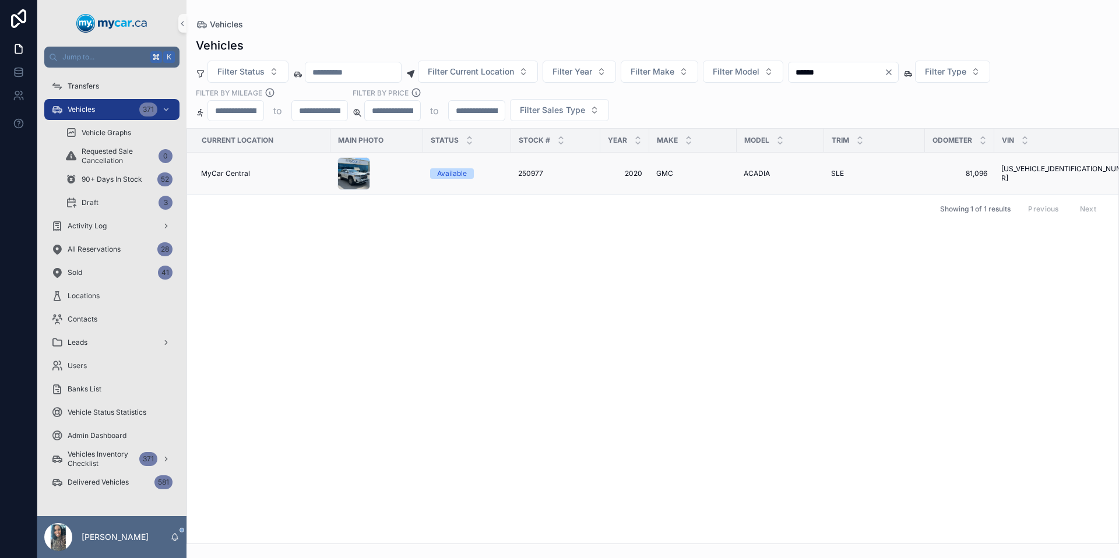
type input "******"
click at [650, 177] on td "GMC GMC" at bounding box center [692, 174] width 87 height 43
click at [662, 177] on span "GMC" at bounding box center [664, 173] width 17 height 9
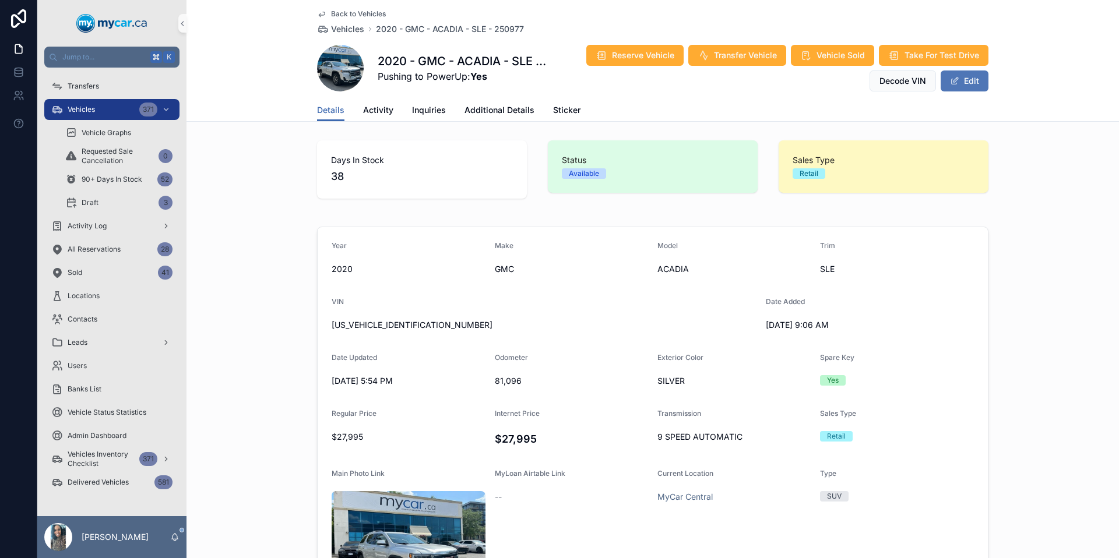
click at [976, 77] on button "Edit" at bounding box center [965, 81] width 48 height 21
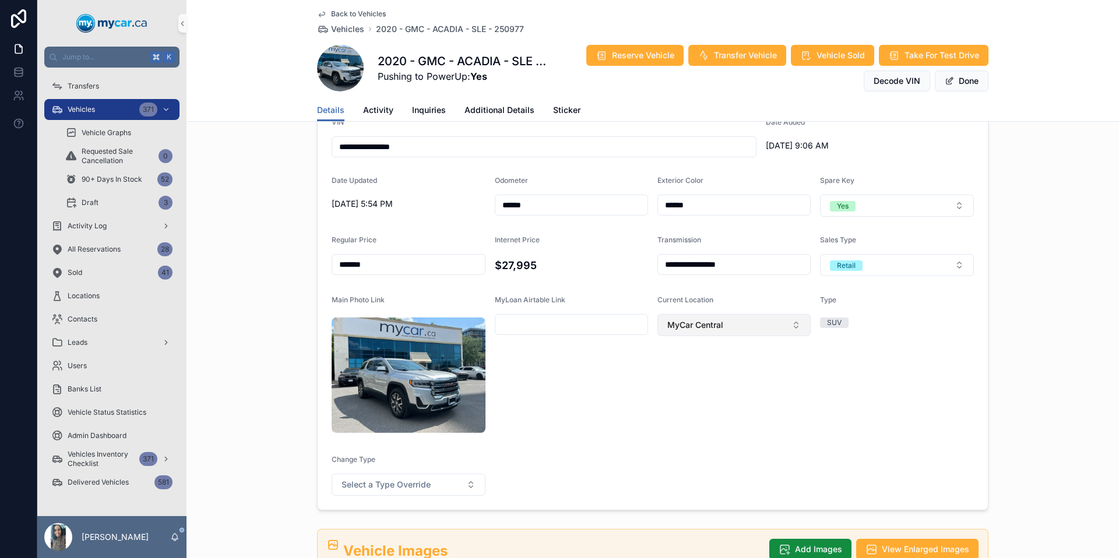
scroll to position [183, 0]
click at [737, 326] on button "MyCar Central" at bounding box center [734, 324] width 153 height 22
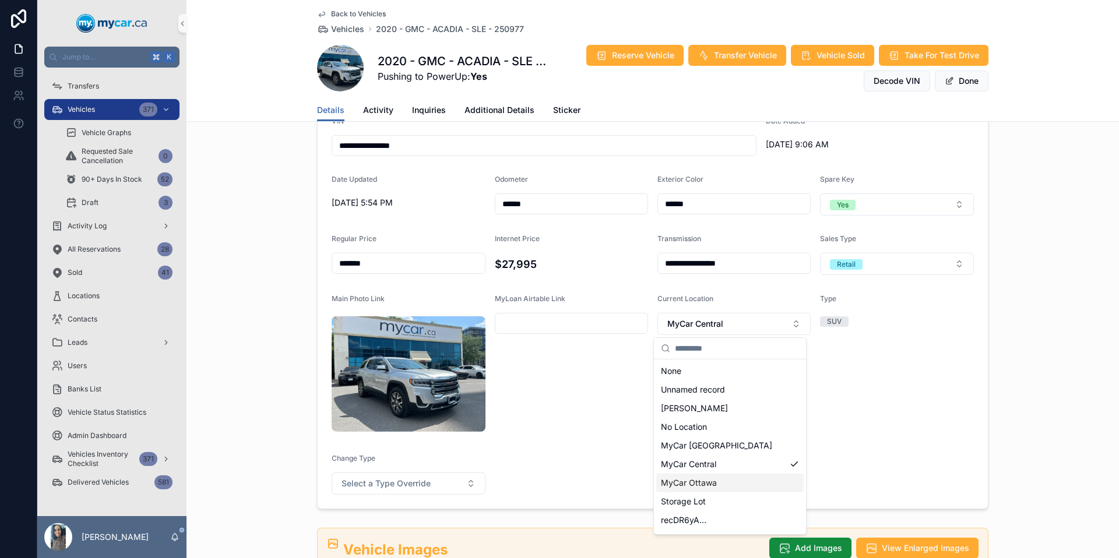
click at [729, 480] on div "MyCar Ottawa" at bounding box center [729, 483] width 147 height 19
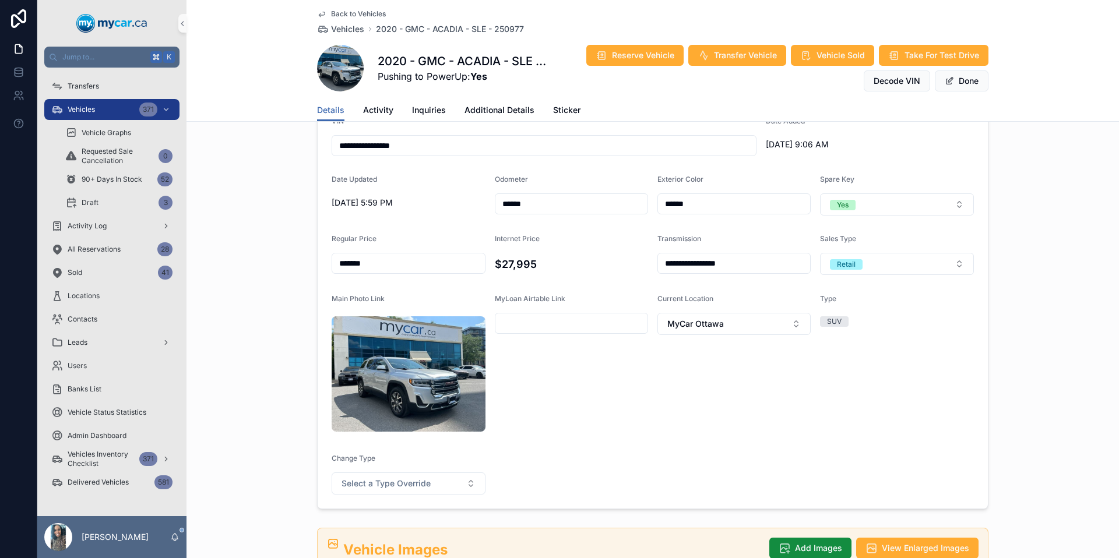
click at [958, 81] on button "Done" at bounding box center [962, 81] width 54 height 21
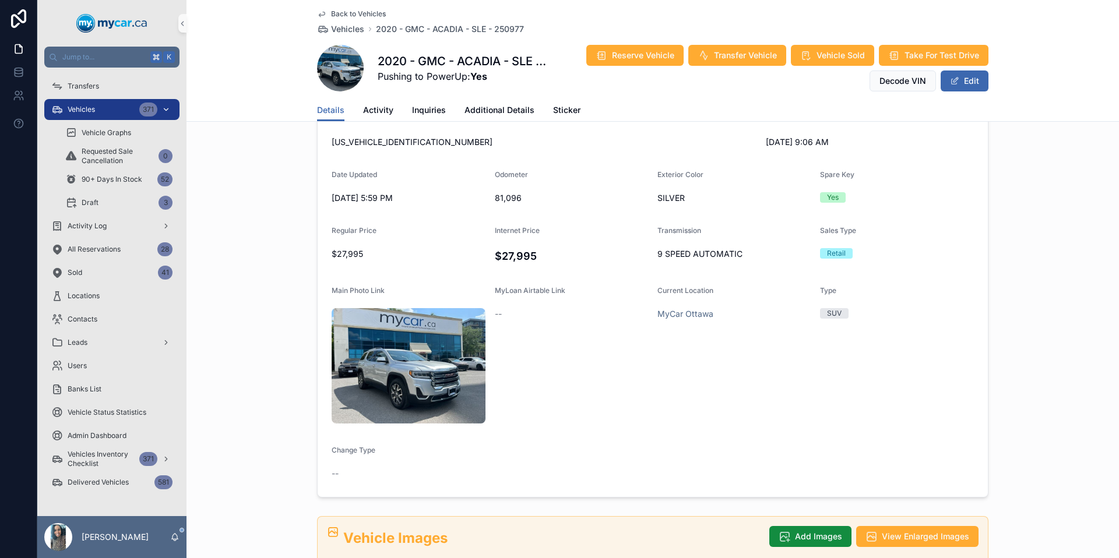
click at [95, 108] on span "Vehicles" at bounding box center [81, 109] width 27 height 9
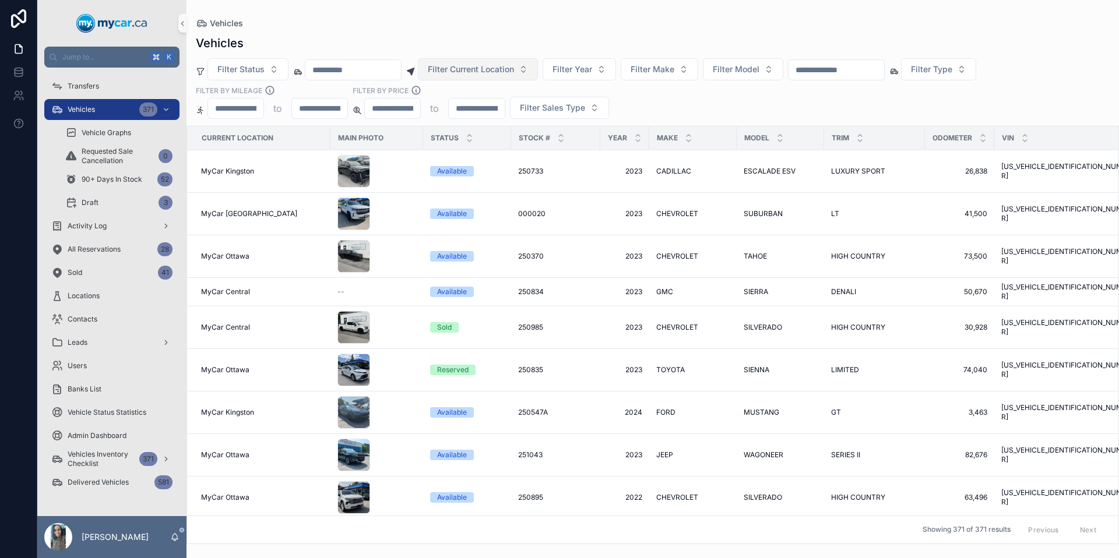
click at [492, 69] on span "Filter Current Location" at bounding box center [471, 70] width 86 height 12
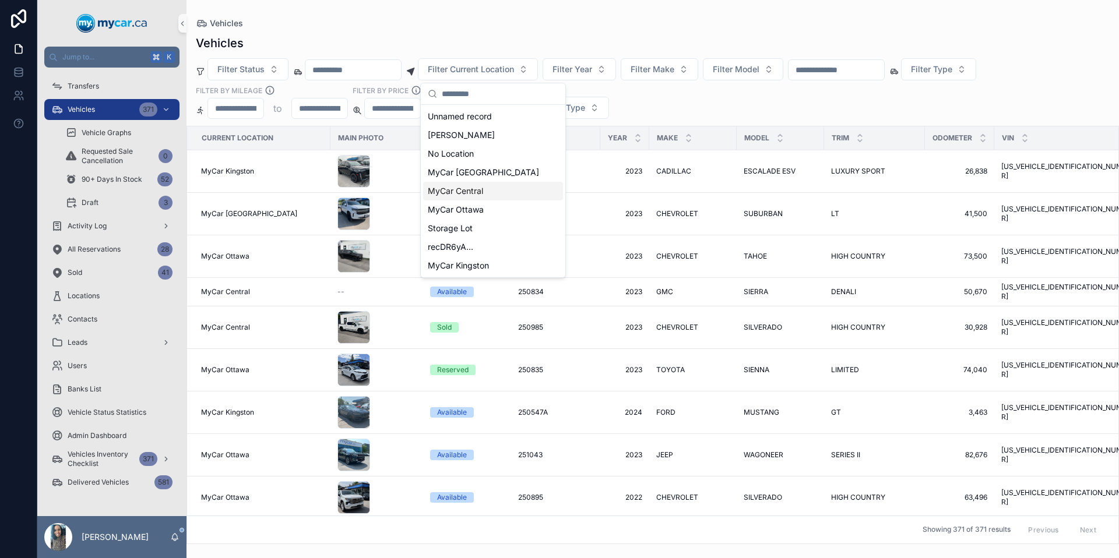
click at [497, 195] on div "MyCar Central" at bounding box center [493, 191] width 140 height 19
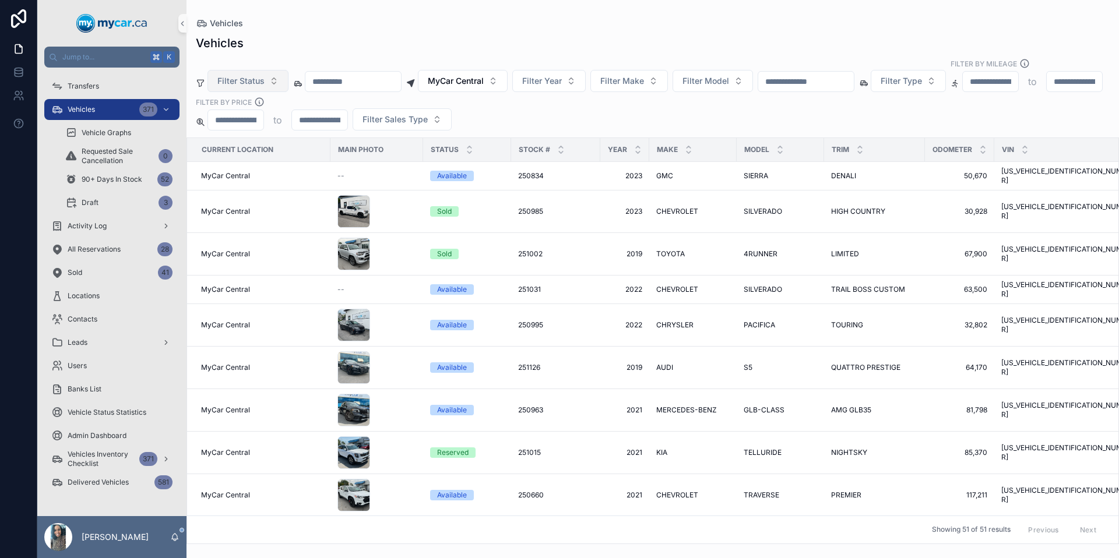
click at [276, 75] on button "Filter Status" at bounding box center [248, 81] width 81 height 22
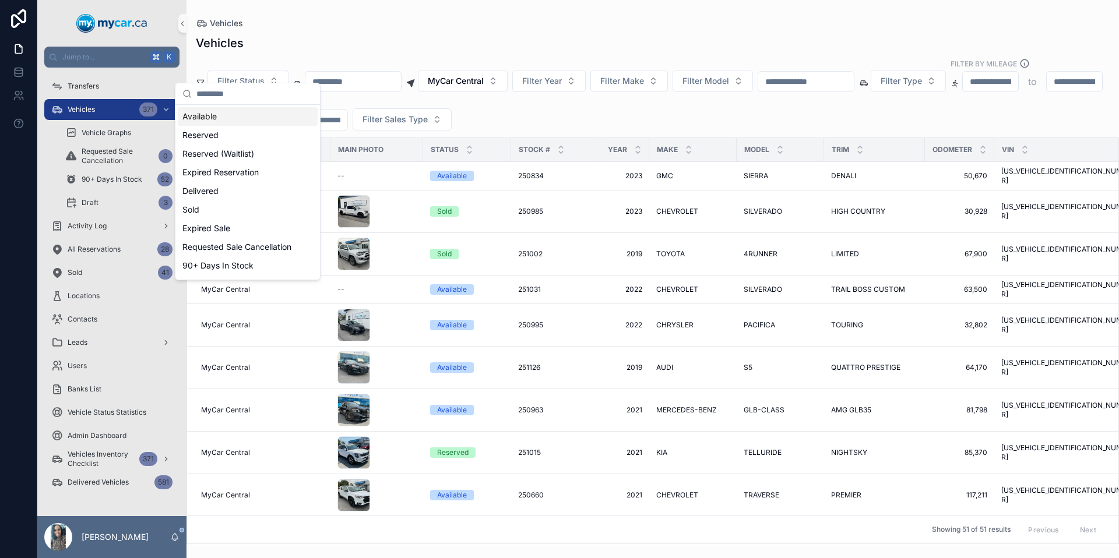
click at [262, 122] on div "Available" at bounding box center [248, 116] width 140 height 19
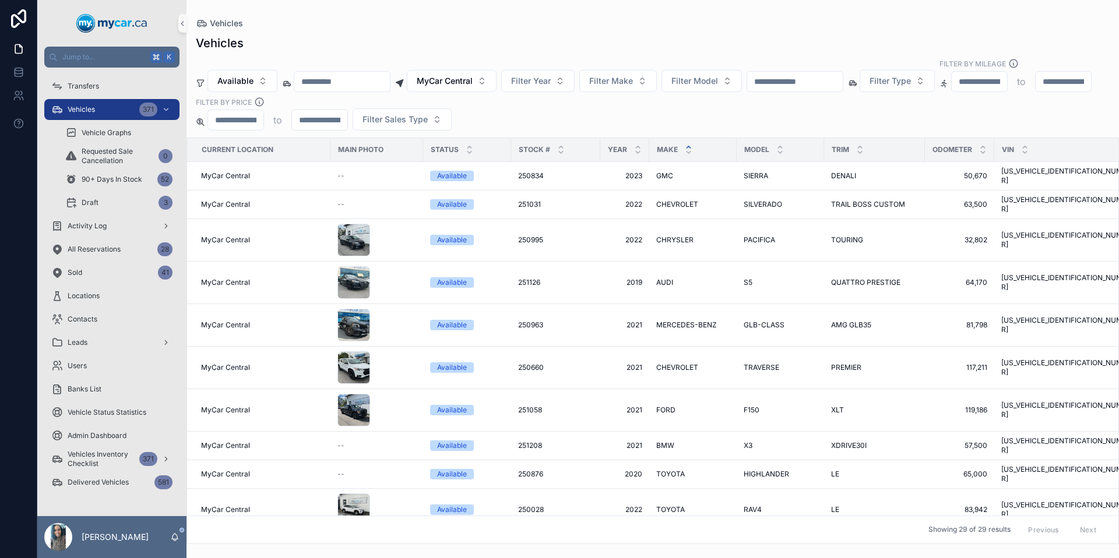
click at [691, 143] on icon "scrollable content" at bounding box center [689, 147] width 8 height 8
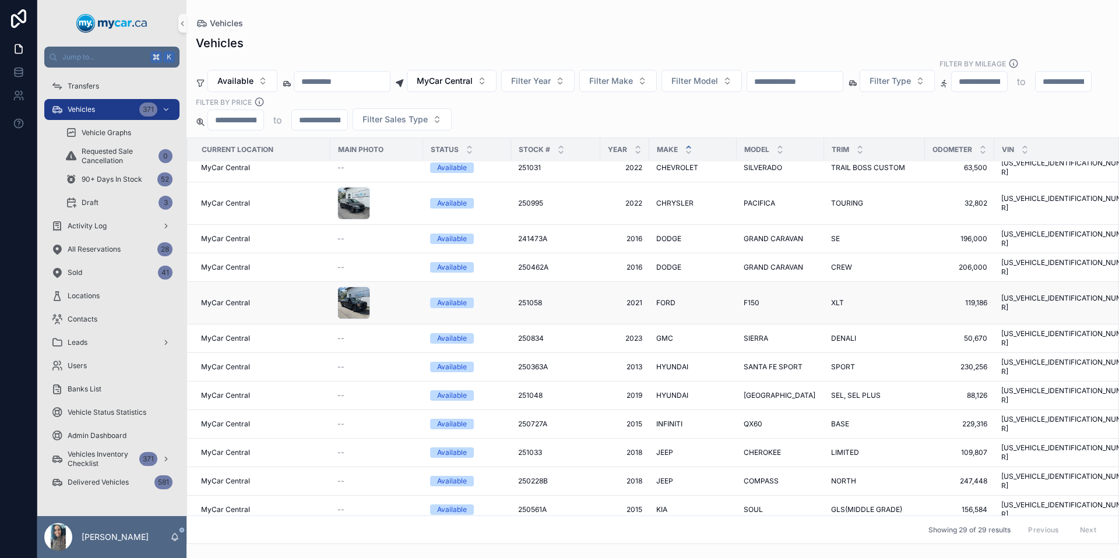
scroll to position [196, 0]
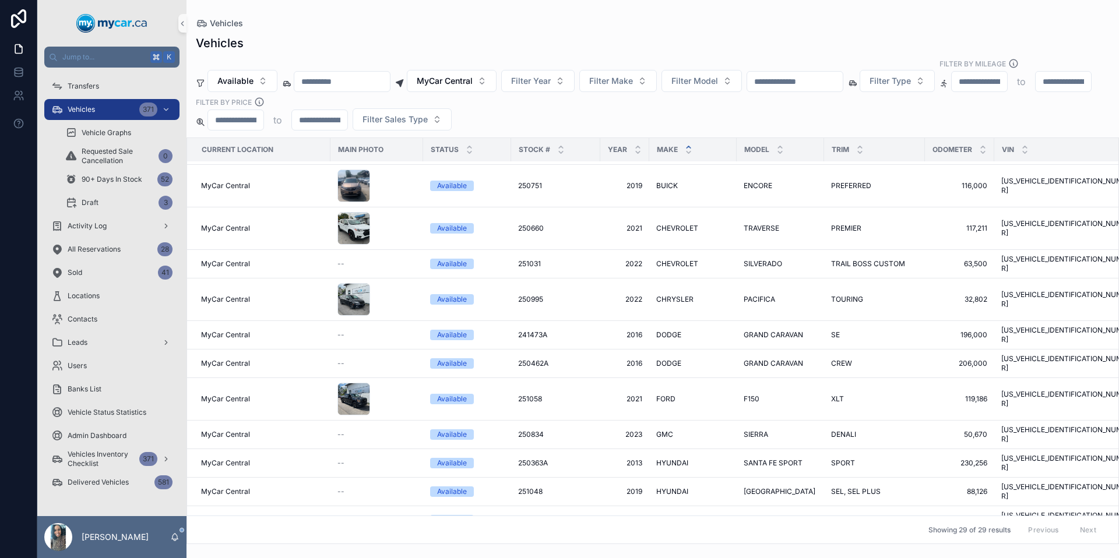
click at [369, 8] on div "Vehicles Vehicles Available MyCar Central Filter Year Filter Make Filter Model …" at bounding box center [653, 272] width 933 height 544
click at [835, 73] on input "scrollable content" at bounding box center [795, 81] width 96 height 16
click at [118, 113] on div "Vehicles 371" at bounding box center [111, 109] width 121 height 19
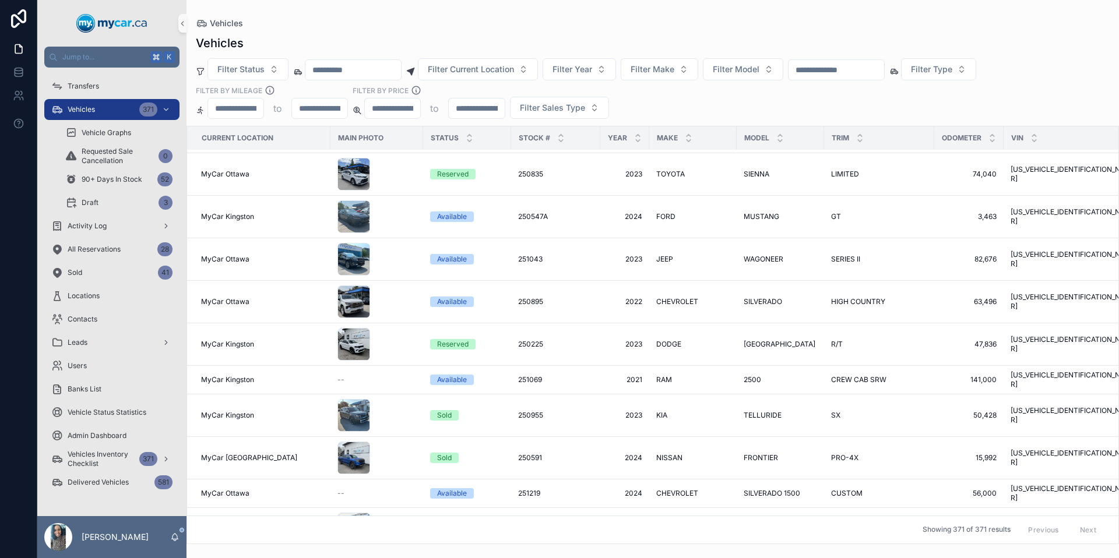
click at [862, 72] on input "scrollable content" at bounding box center [837, 70] width 96 height 16
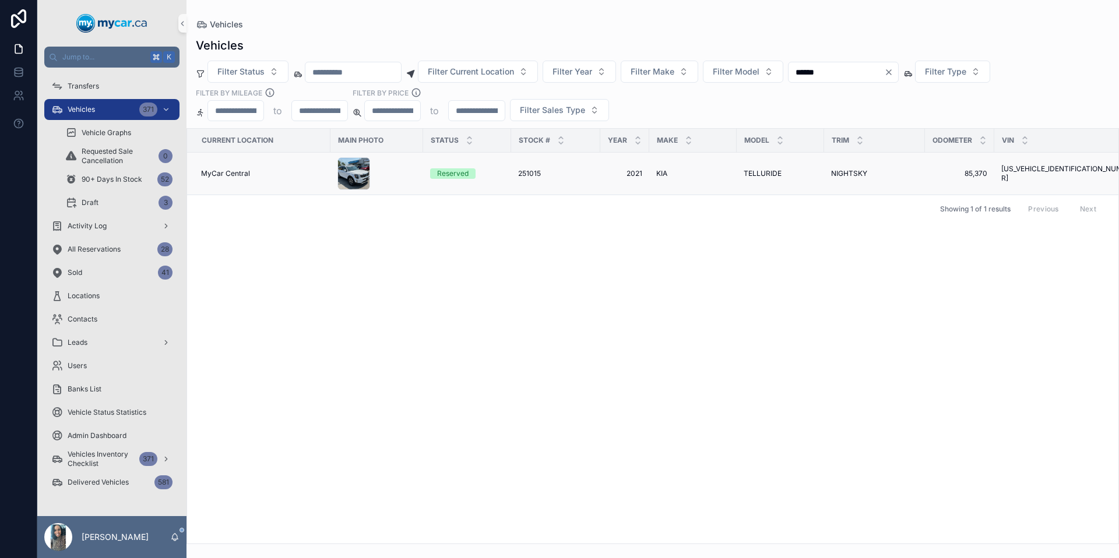
type input "******"
click at [691, 170] on div "KIA KIA" at bounding box center [692, 173] width 73 height 9
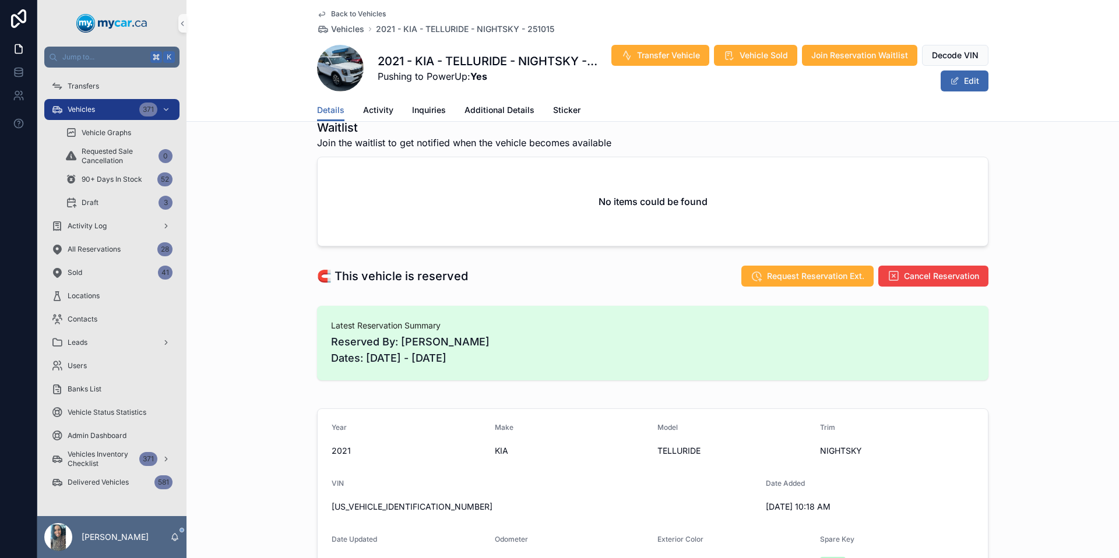
scroll to position [167, 0]
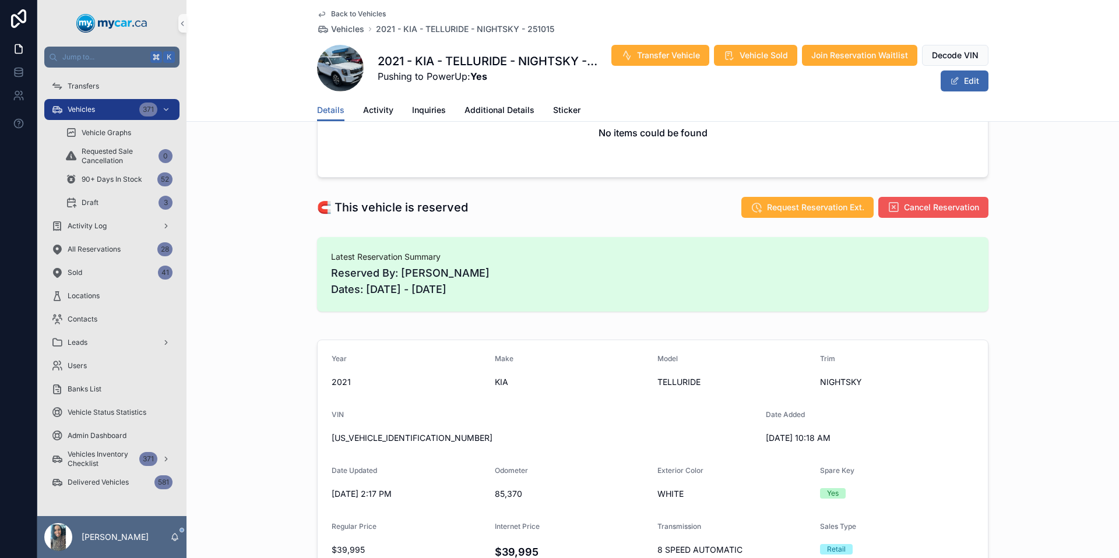
click at [938, 212] on span "Cancel Reservation" at bounding box center [941, 208] width 75 height 12
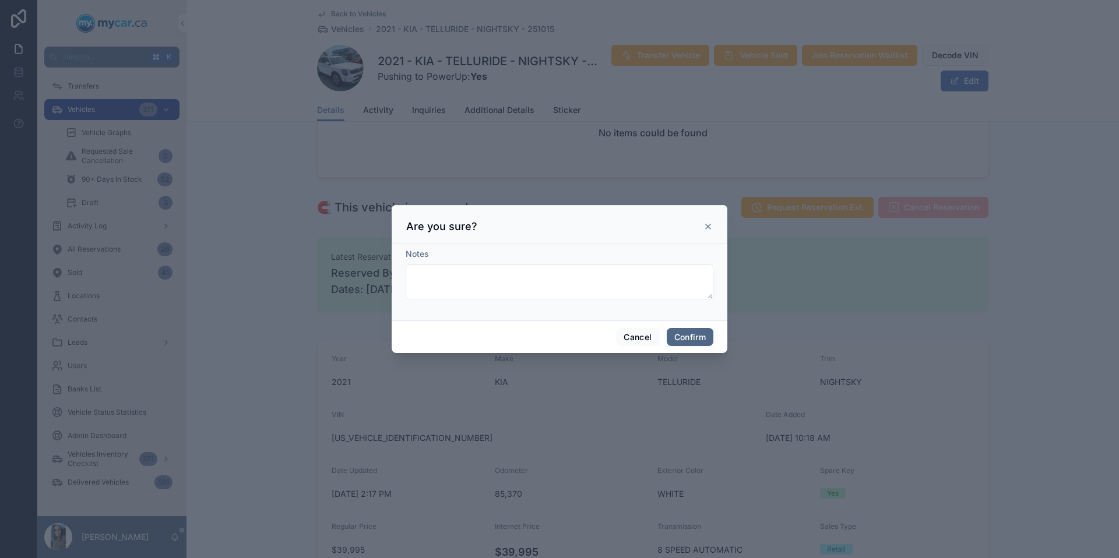
click at [702, 339] on button "Confirm" at bounding box center [690, 337] width 47 height 19
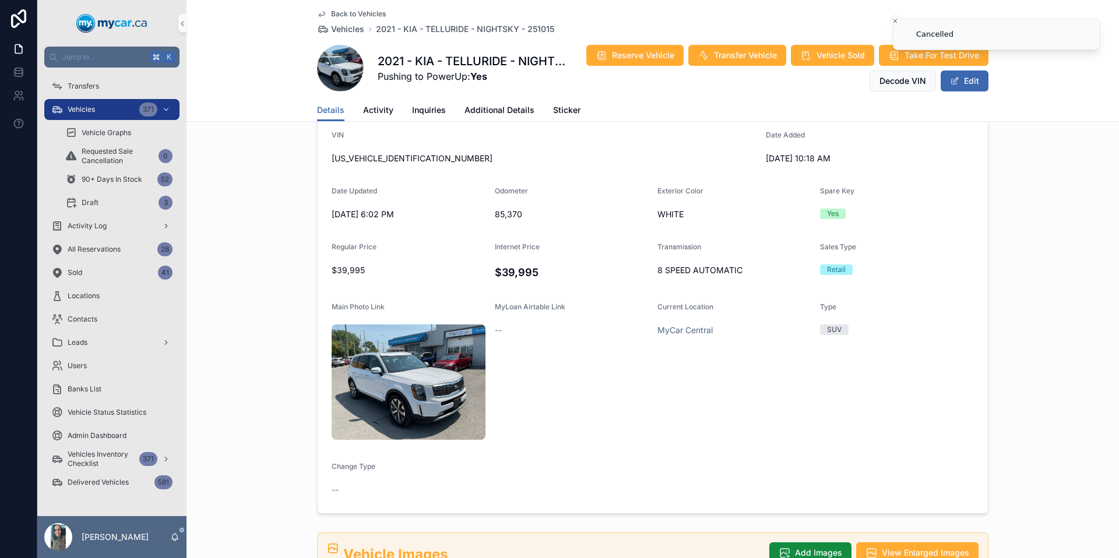
click at [487, 59] on h1 "2021 - KIA - TELLURIDE - NIGHTSKY - 251015" at bounding box center [475, 61] width 194 height 16
copy h1 "TELLURIDE"
click at [397, 154] on span "[US_VEHICLE_IDENTIFICATION_NUMBER]" at bounding box center [544, 159] width 425 height 12
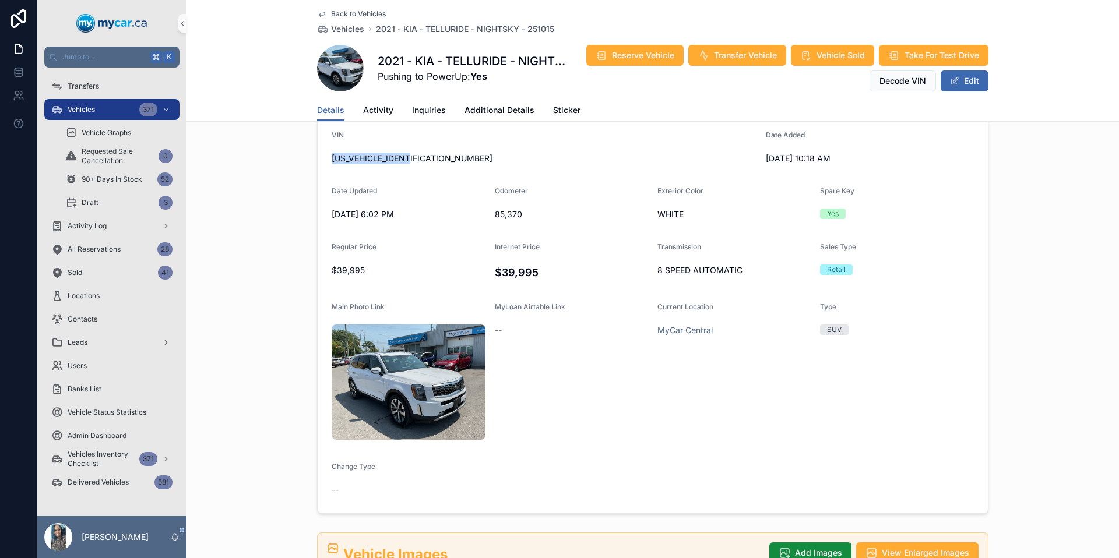
copy span "[US_VEHICLE_IDENTIFICATION_NUMBER]"
click at [666, 213] on span "WHITE" at bounding box center [734, 215] width 153 height 12
copy span "WHITE"
click at [729, 57] on span "Transfer Vehicle" at bounding box center [745, 56] width 63 height 12
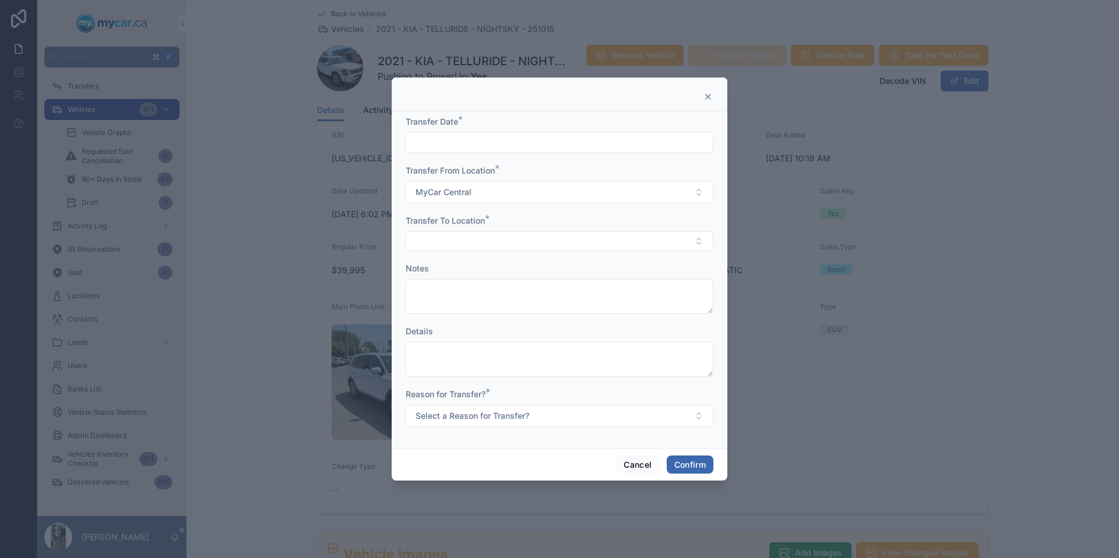
click at [524, 144] on input "text" at bounding box center [559, 143] width 307 height 16
click at [625, 335] on button "30" at bounding box center [622, 342] width 21 height 21
type input "*********"
click at [462, 247] on button "Select Button" at bounding box center [560, 241] width 308 height 20
click at [492, 397] on div "MyCar Kingston" at bounding box center [560, 399] width 302 height 19
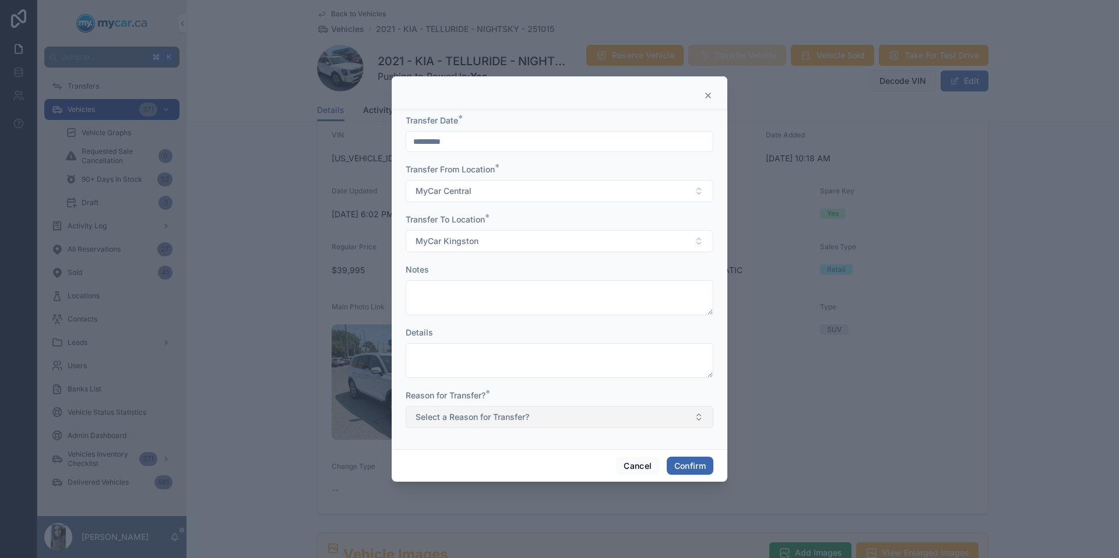
click at [473, 417] on span "Select a Reason for Transfer?" at bounding box center [473, 418] width 114 height 12
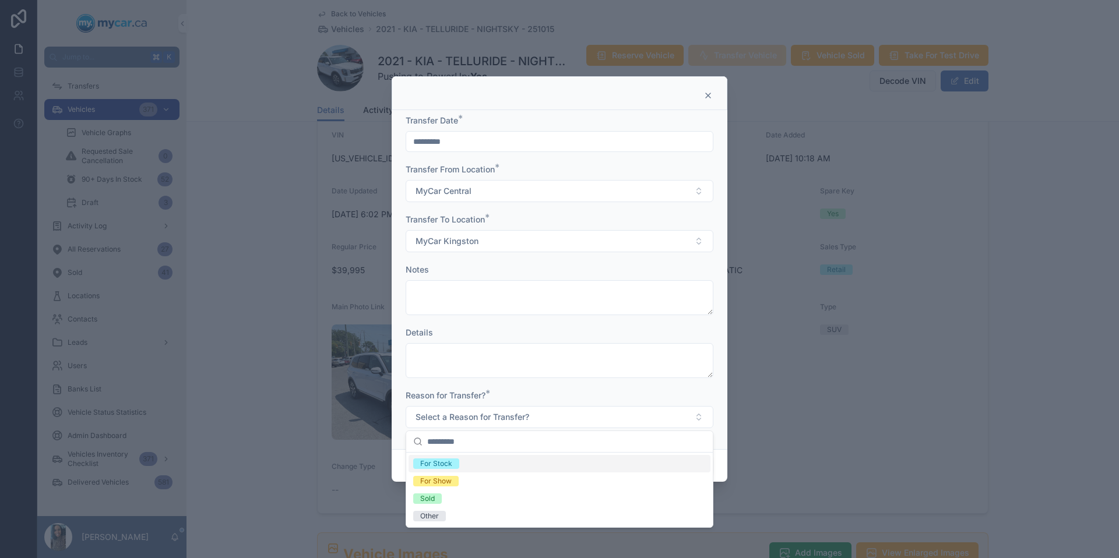
drag, startPoint x: 469, startPoint y: 458, endPoint x: 531, endPoint y: 461, distance: 62.5
click at [469, 458] on div "For Stock" at bounding box center [560, 463] width 302 height 17
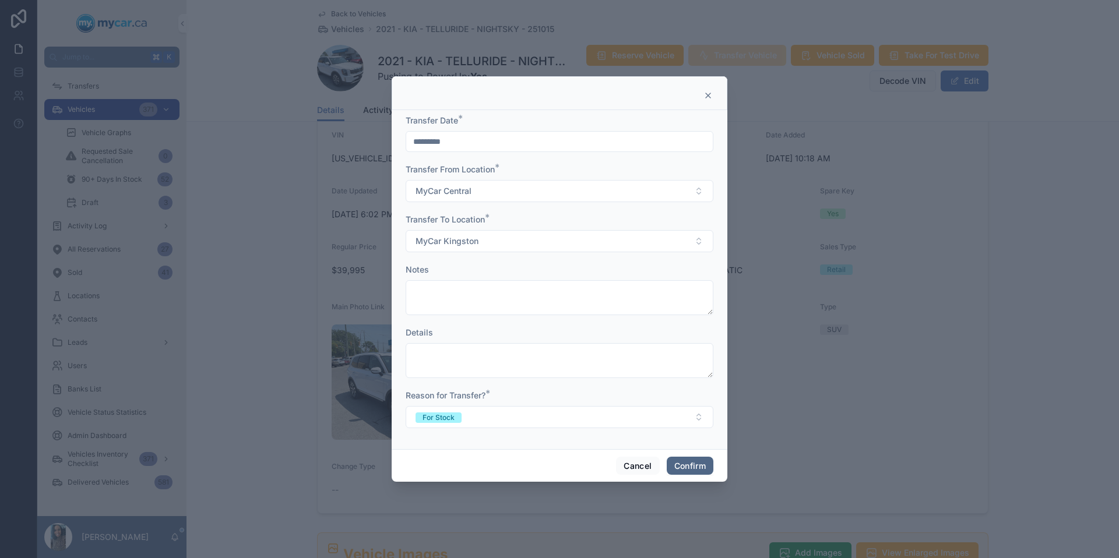
click at [688, 461] on button "Confirm" at bounding box center [690, 466] width 47 height 19
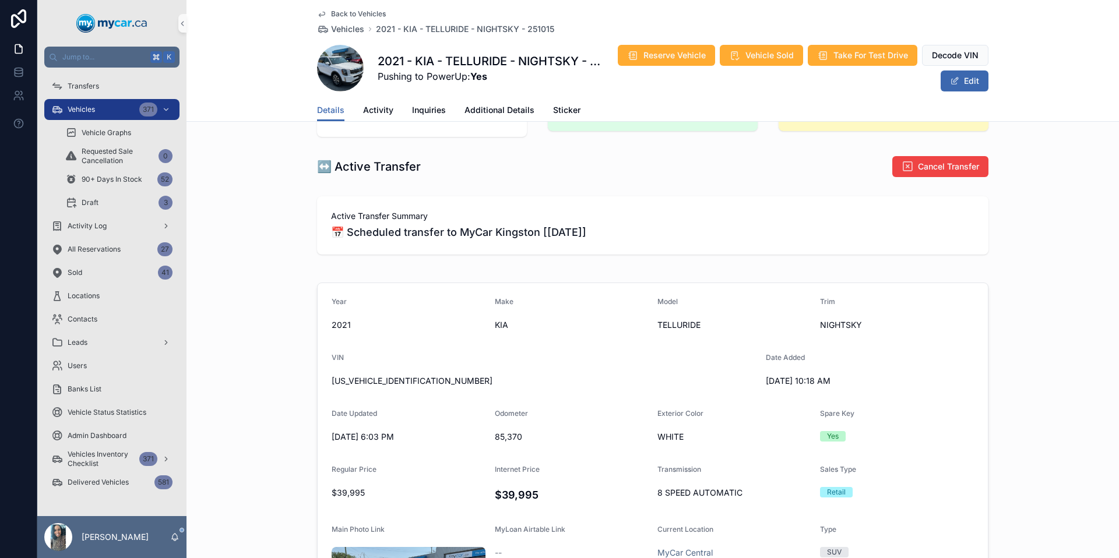
scroll to position [61, 0]
click at [110, 108] on div "Vehicles 371" at bounding box center [111, 109] width 121 height 19
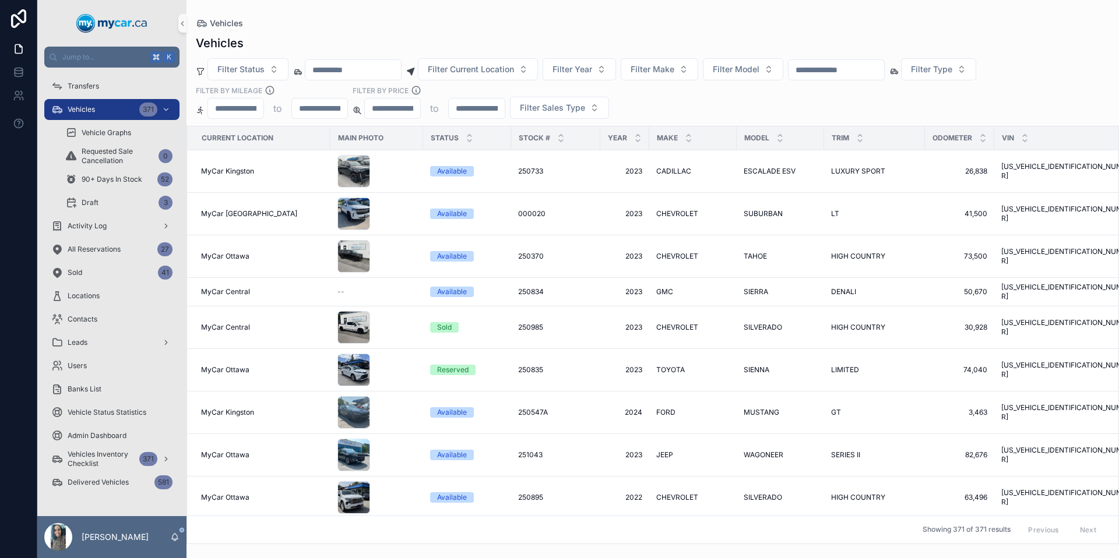
click at [860, 67] on input "scrollable content" at bounding box center [837, 70] width 96 height 16
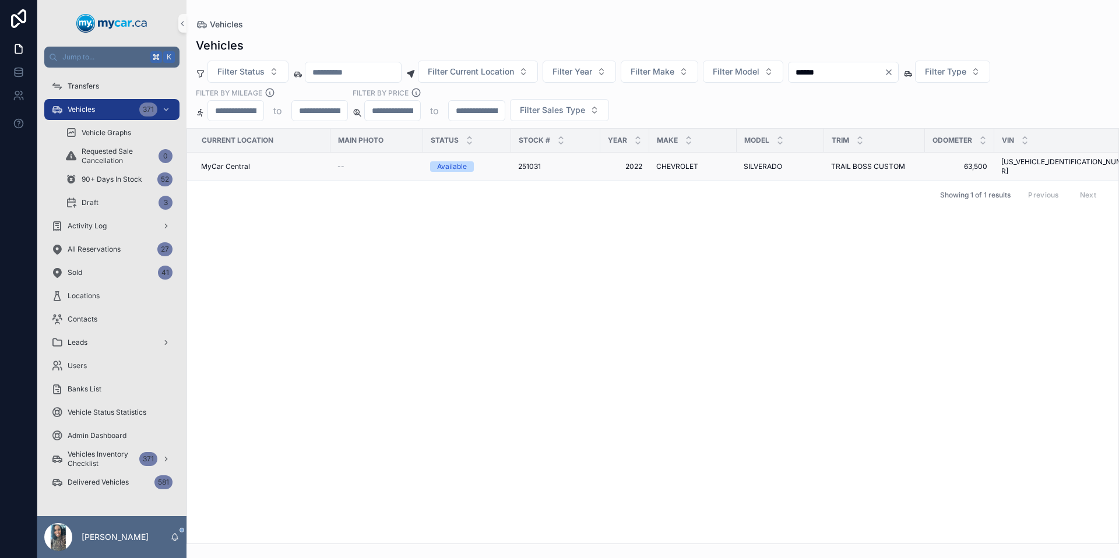
type input "******"
click at [698, 163] on div "CHEVROLET CHEVROLET" at bounding box center [692, 166] width 73 height 9
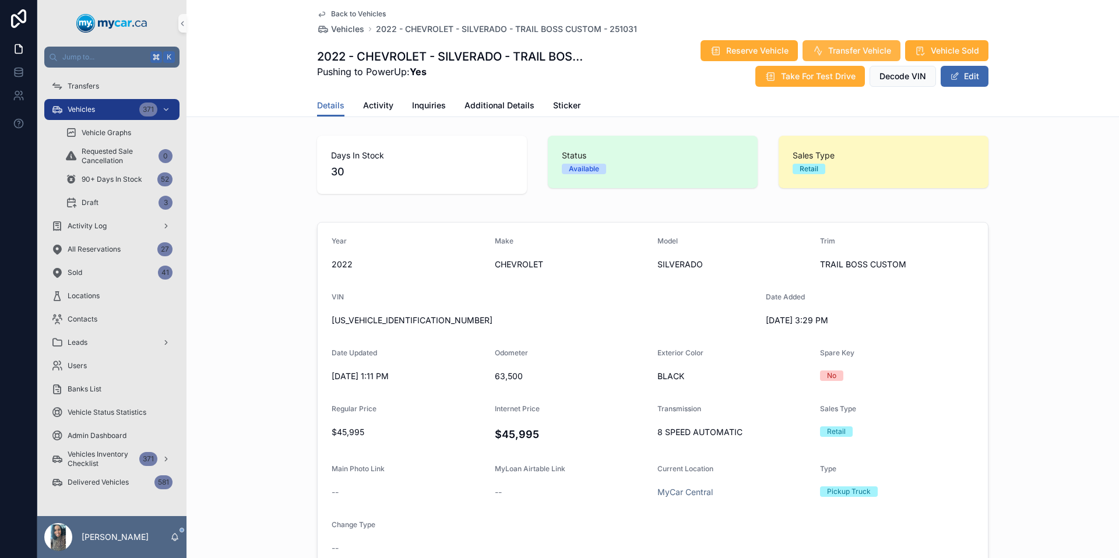
click at [838, 51] on span "Transfer Vehicle" at bounding box center [859, 51] width 63 height 12
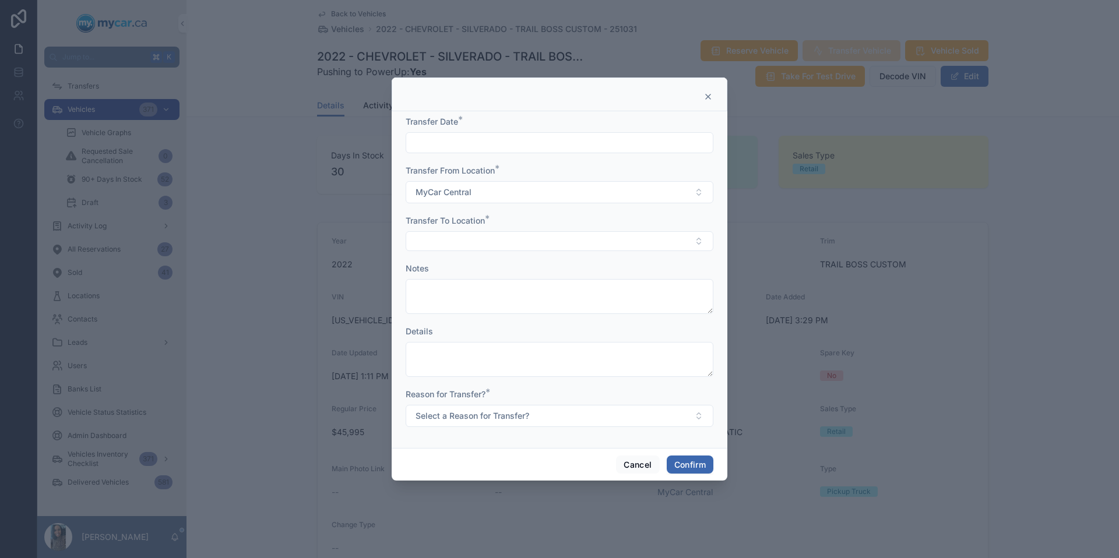
click at [532, 139] on input "text" at bounding box center [559, 143] width 307 height 16
click at [621, 342] on button "30" at bounding box center [622, 342] width 21 height 21
type input "*********"
click at [420, 244] on button "Select Button" at bounding box center [560, 241] width 308 height 20
click at [472, 394] on span "MyCar Kingston" at bounding box center [443, 399] width 61 height 12
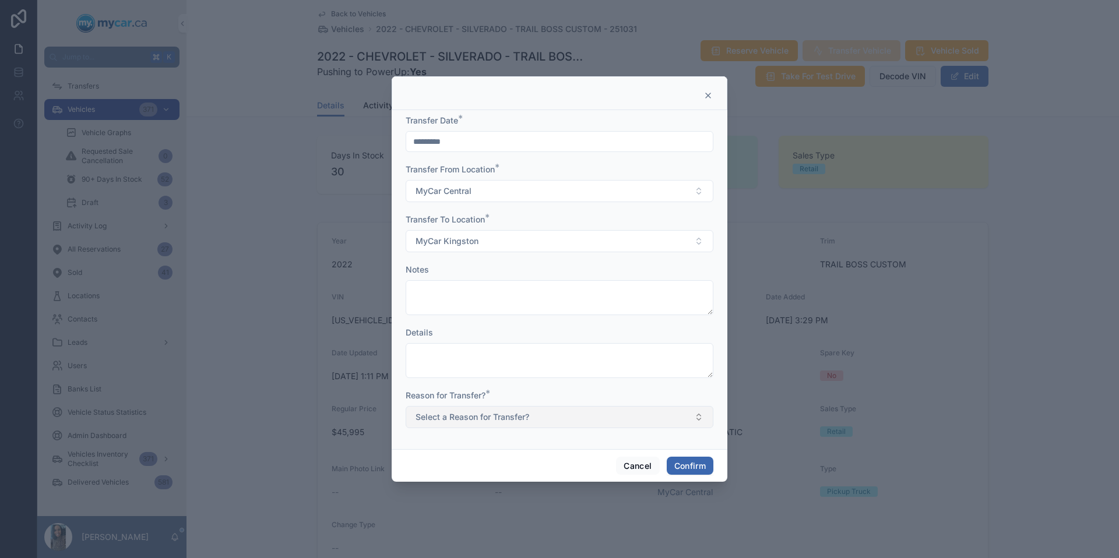
click at [473, 410] on button "Select a Reason for Transfer?" at bounding box center [560, 417] width 308 height 22
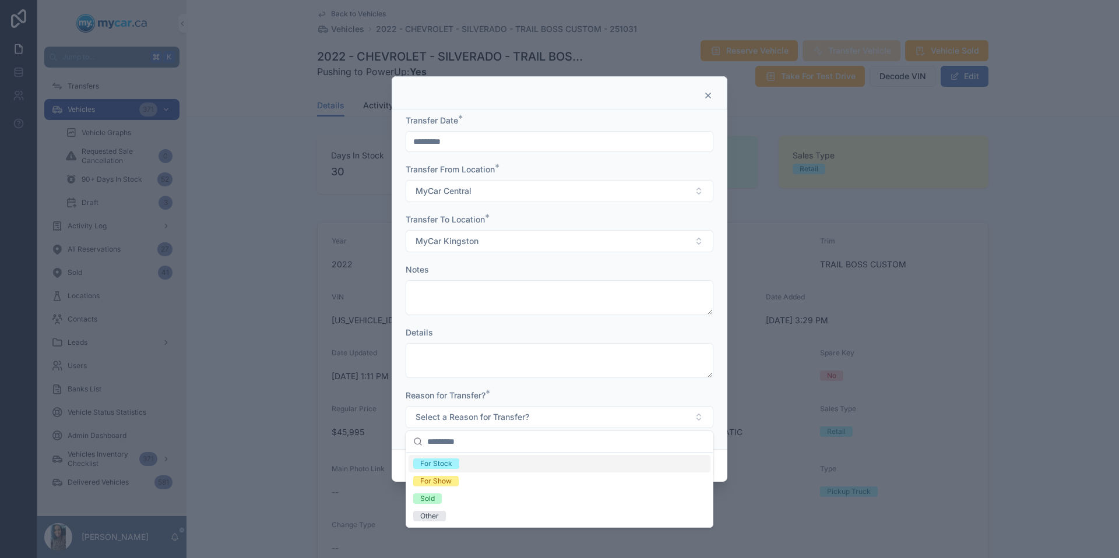
click at [458, 458] on div "For Stock" at bounding box center [560, 463] width 302 height 17
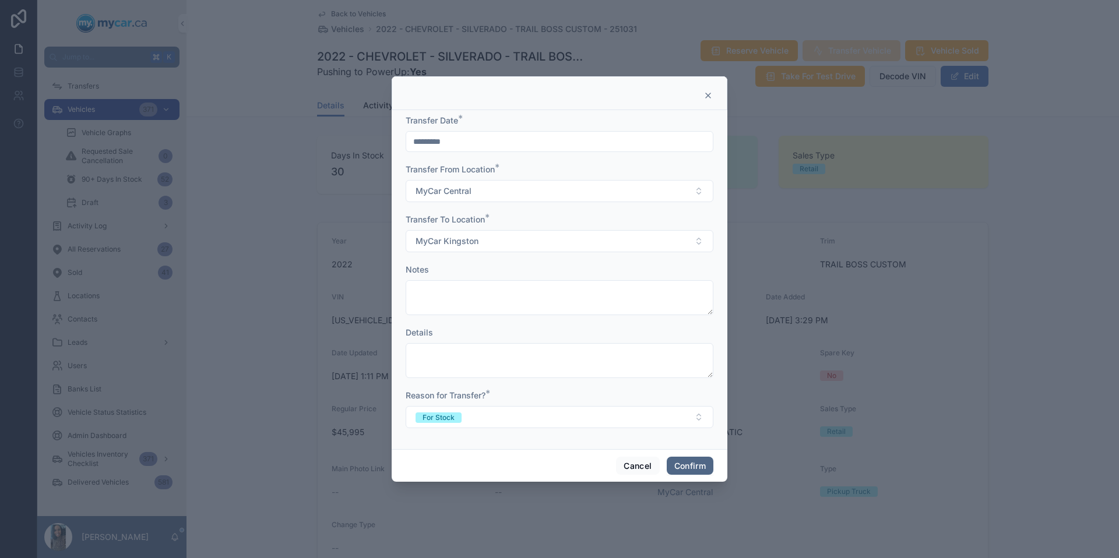
click at [685, 467] on button "Confirm" at bounding box center [690, 466] width 47 height 19
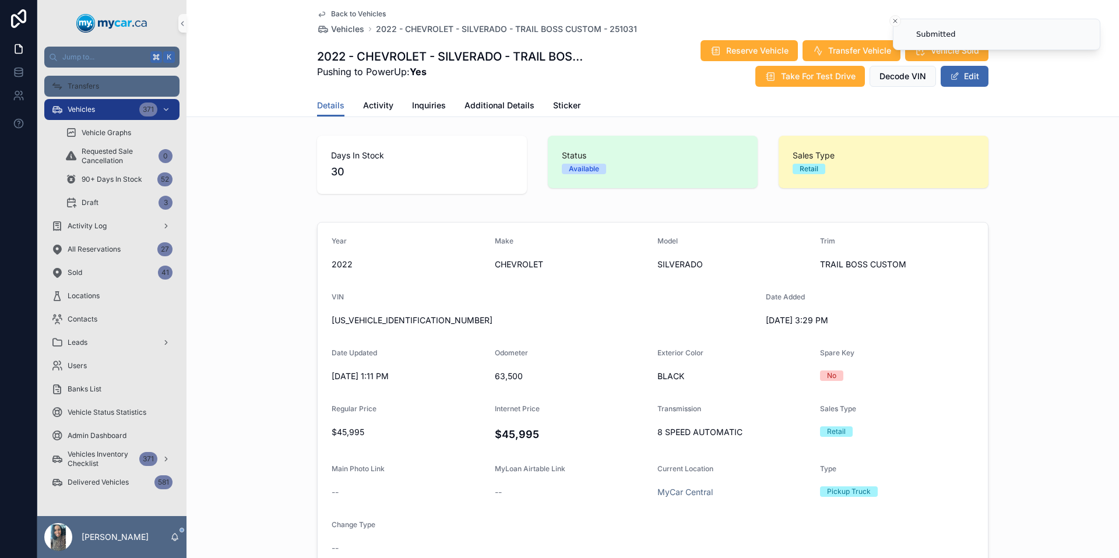
click at [101, 91] on div "Transfers" at bounding box center [111, 86] width 121 height 19
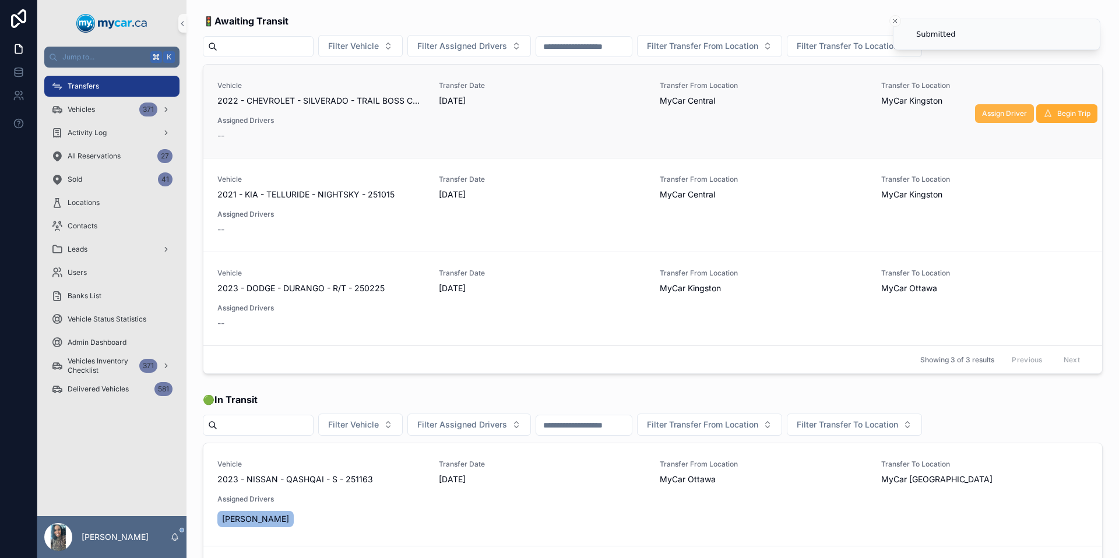
click at [996, 116] on span "Assign Driver" at bounding box center [1004, 113] width 45 height 9
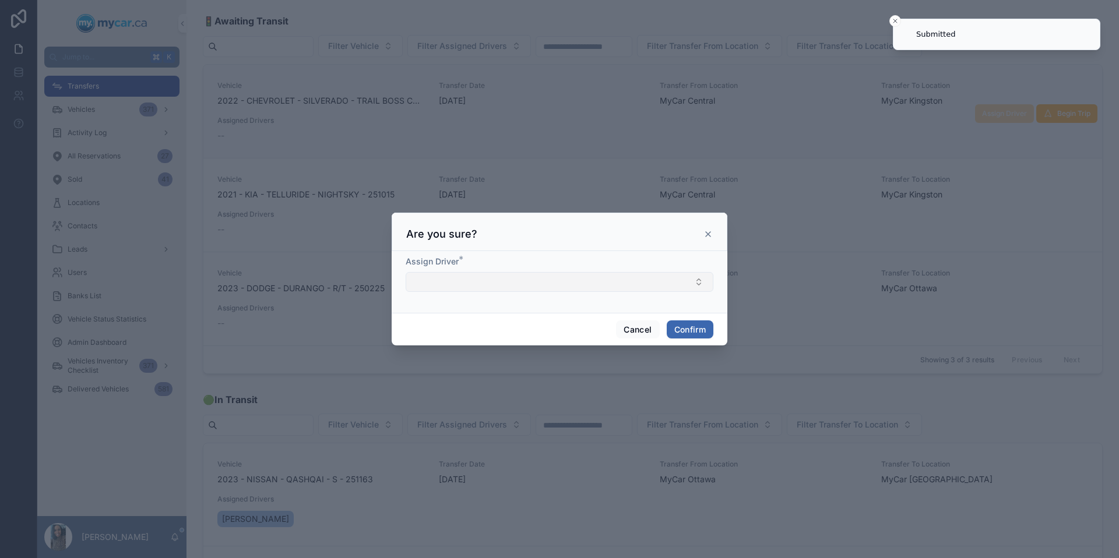
click at [487, 283] on button "Select Button" at bounding box center [560, 282] width 308 height 20
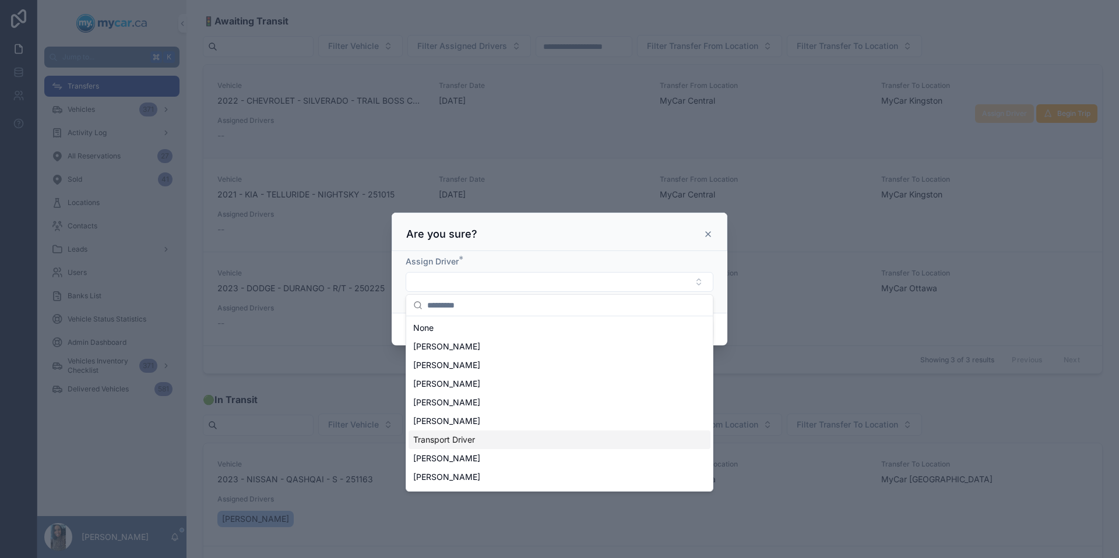
click at [526, 446] on div "Transport Driver" at bounding box center [560, 440] width 302 height 19
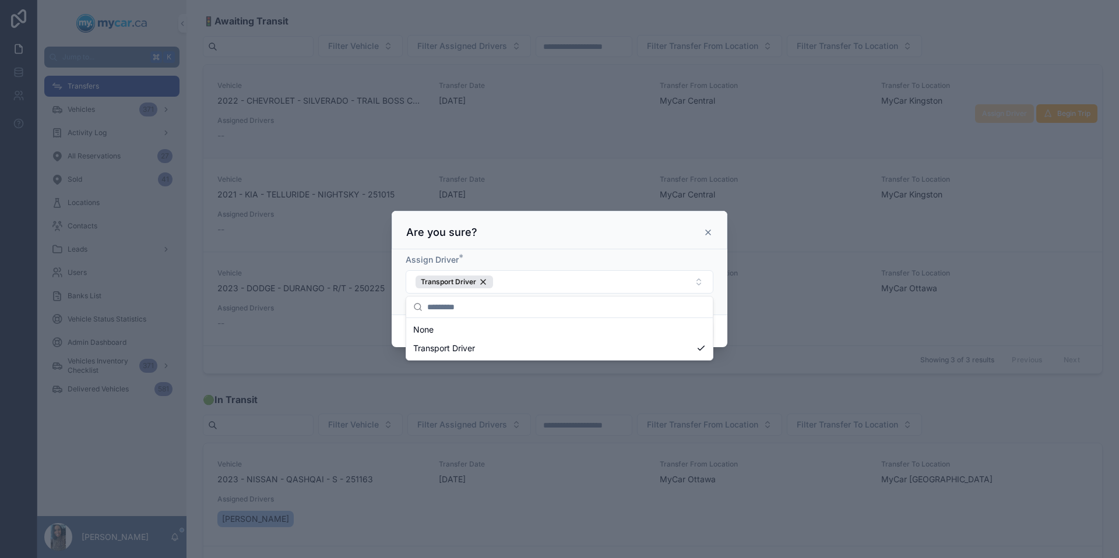
click at [725, 333] on div "Cancel Confirm" at bounding box center [560, 331] width 336 height 33
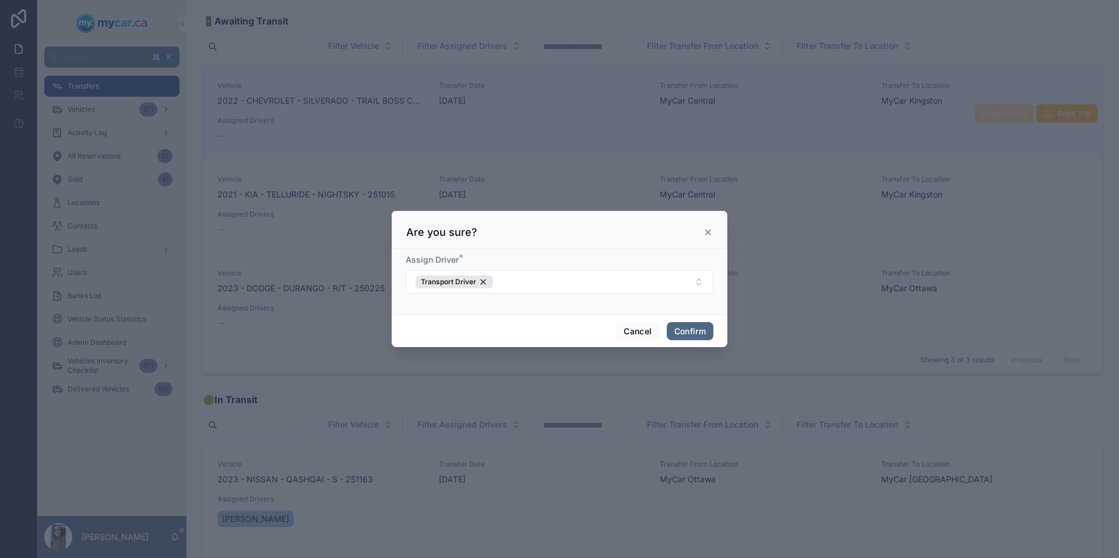
click at [709, 332] on button "Confirm" at bounding box center [690, 331] width 47 height 19
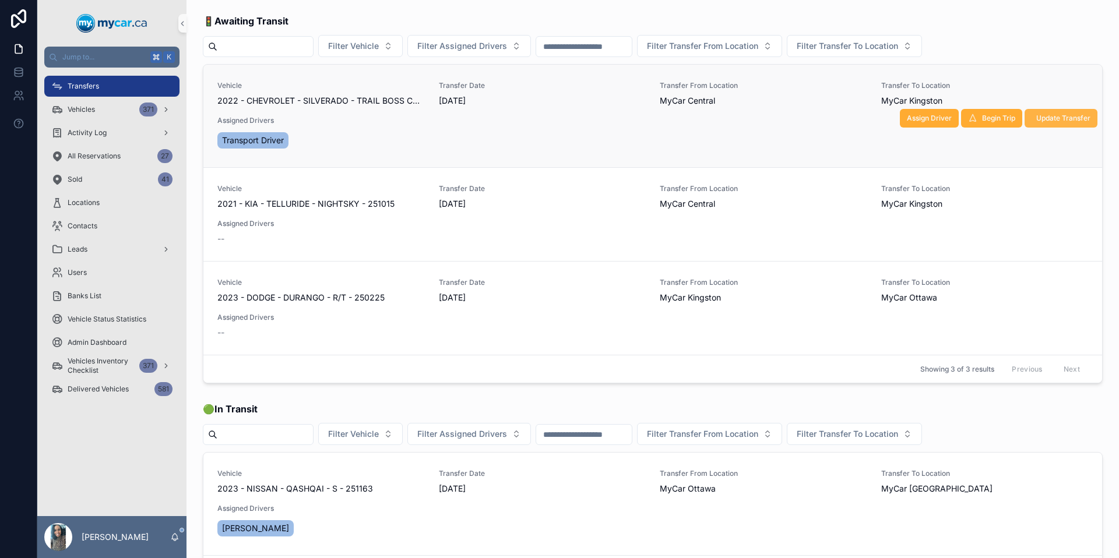
click at [1046, 119] on span "Update Transfer" at bounding box center [1063, 118] width 54 height 9
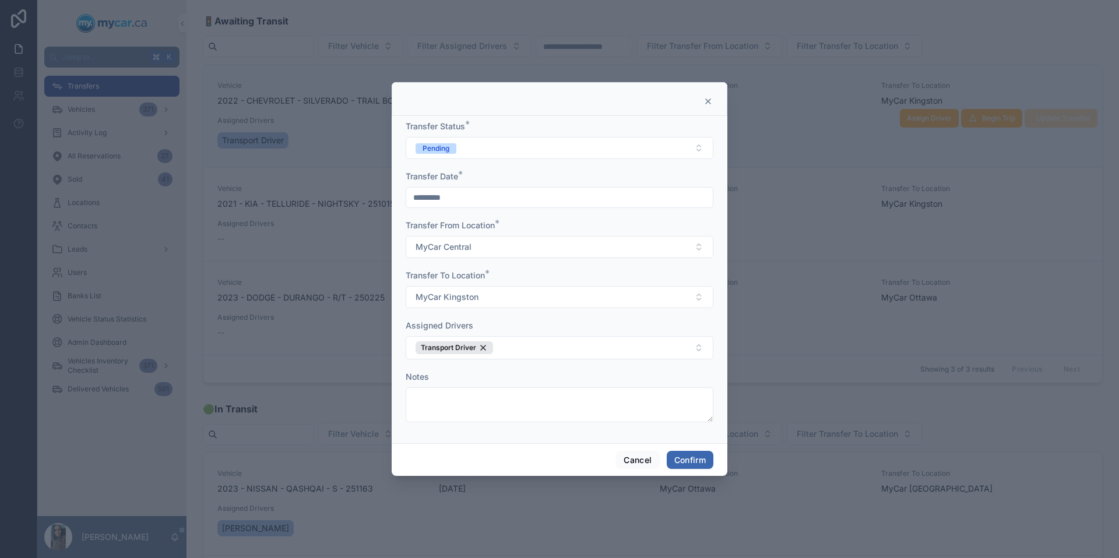
click at [535, 135] on div "Transfer Status * Pending" at bounding box center [560, 140] width 308 height 38
click at [528, 143] on button "Pending" at bounding box center [560, 148] width 308 height 22
click at [483, 210] on div "In Transit" at bounding box center [560, 211] width 302 height 17
drag, startPoint x: 686, startPoint y: 457, endPoint x: 704, endPoint y: 448, distance: 20.3
click at [686, 456] on button "Confirm" at bounding box center [690, 460] width 47 height 19
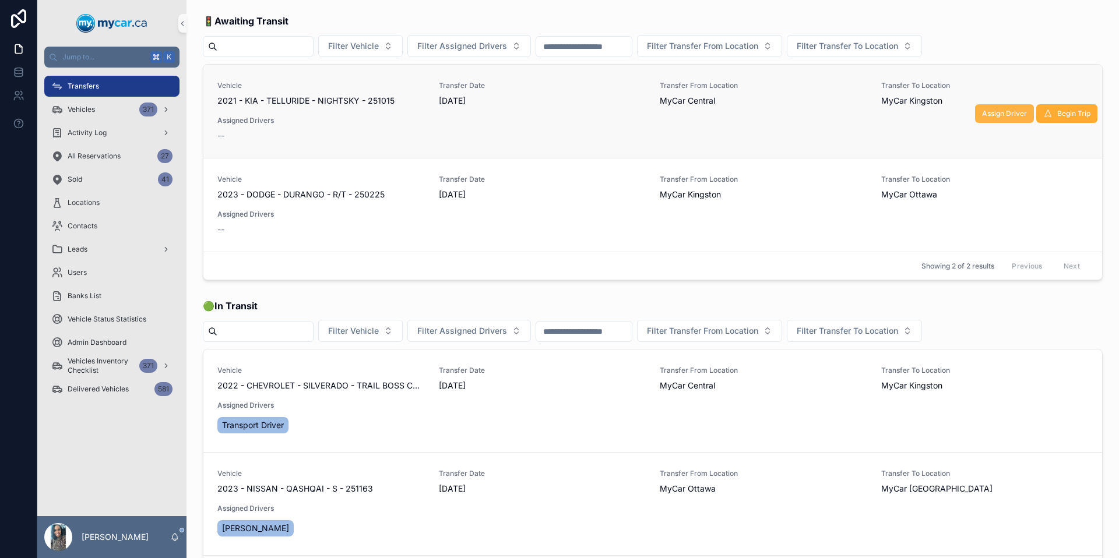
click at [989, 117] on span "Assign Driver" at bounding box center [1004, 113] width 45 height 9
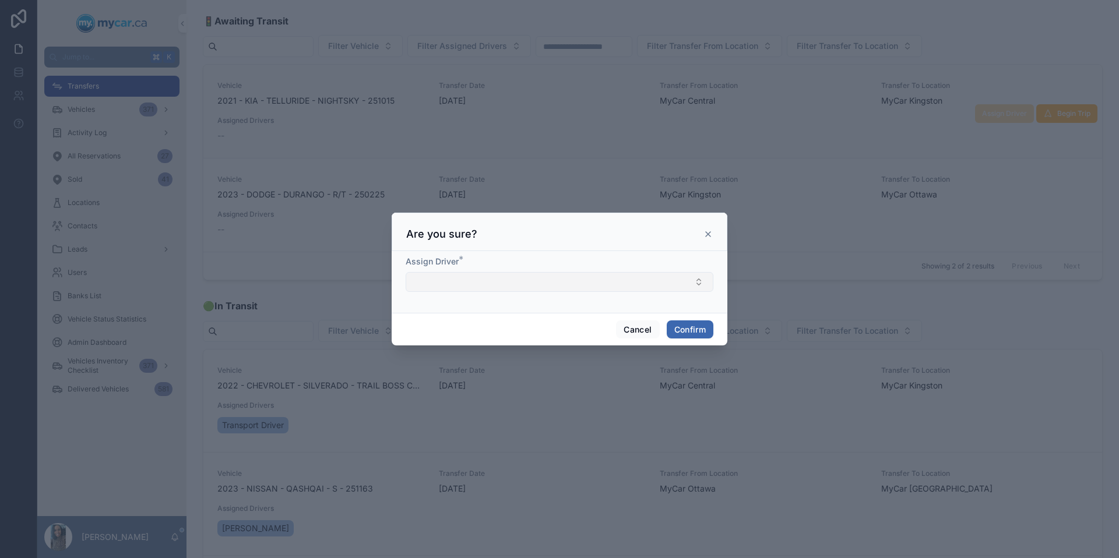
click at [505, 279] on button "Select Button" at bounding box center [560, 282] width 308 height 20
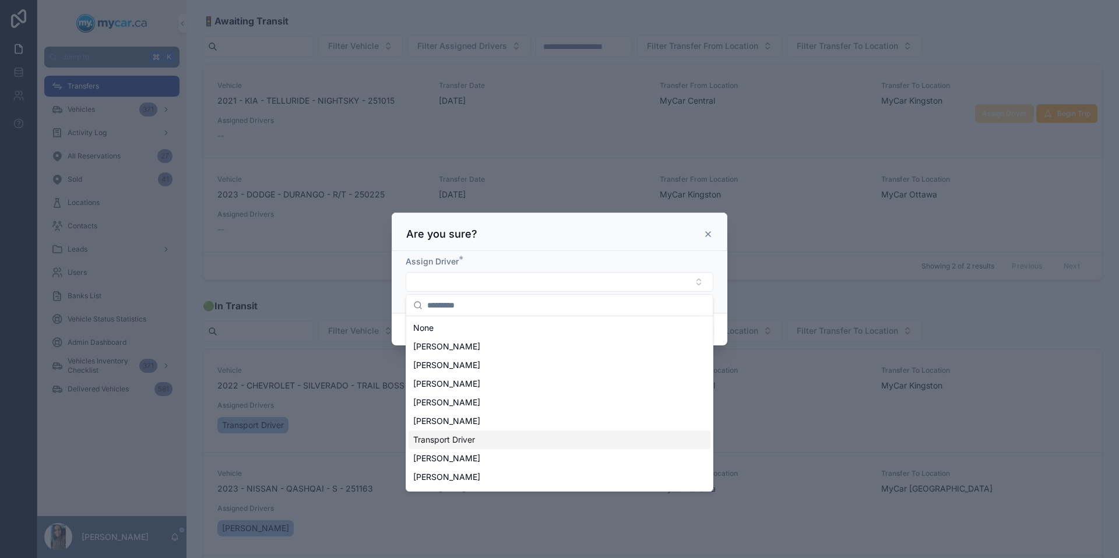
click at [505, 441] on div "Transport Driver" at bounding box center [560, 440] width 302 height 19
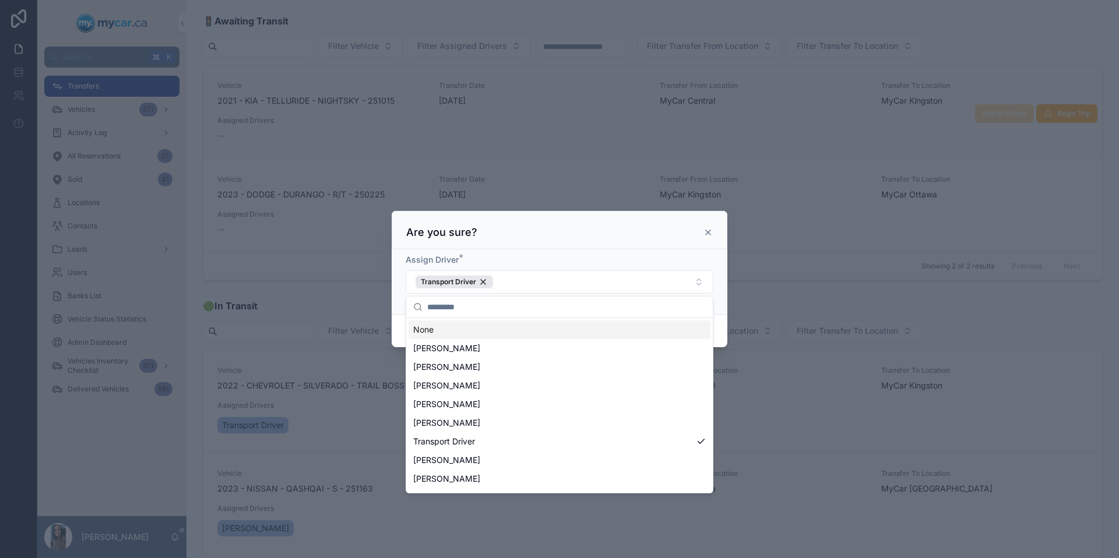
click at [720, 298] on div "Assign Driver * Transport Driver" at bounding box center [560, 281] width 336 height 65
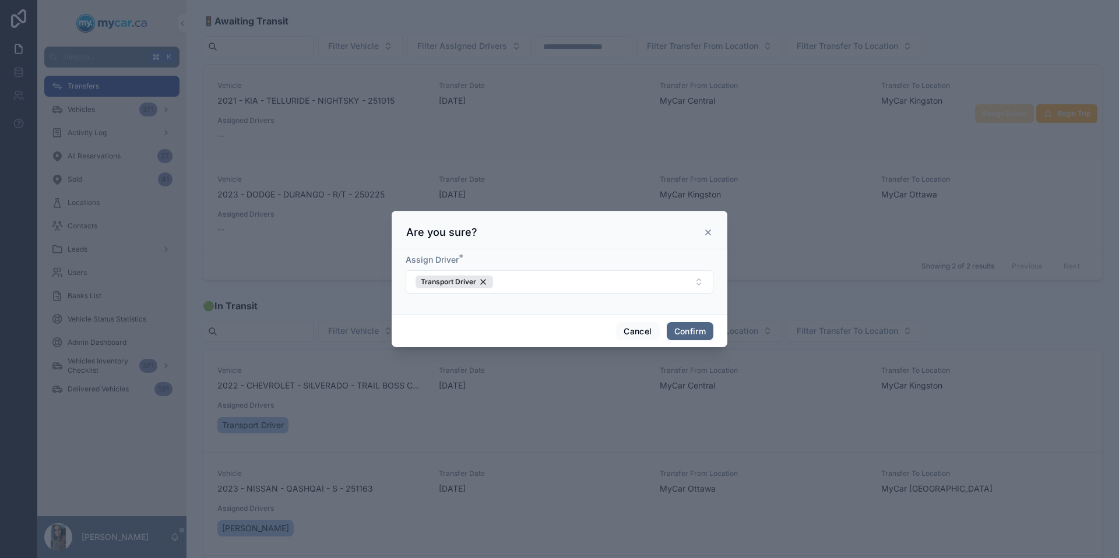
click at [703, 333] on button "Confirm" at bounding box center [690, 331] width 47 height 19
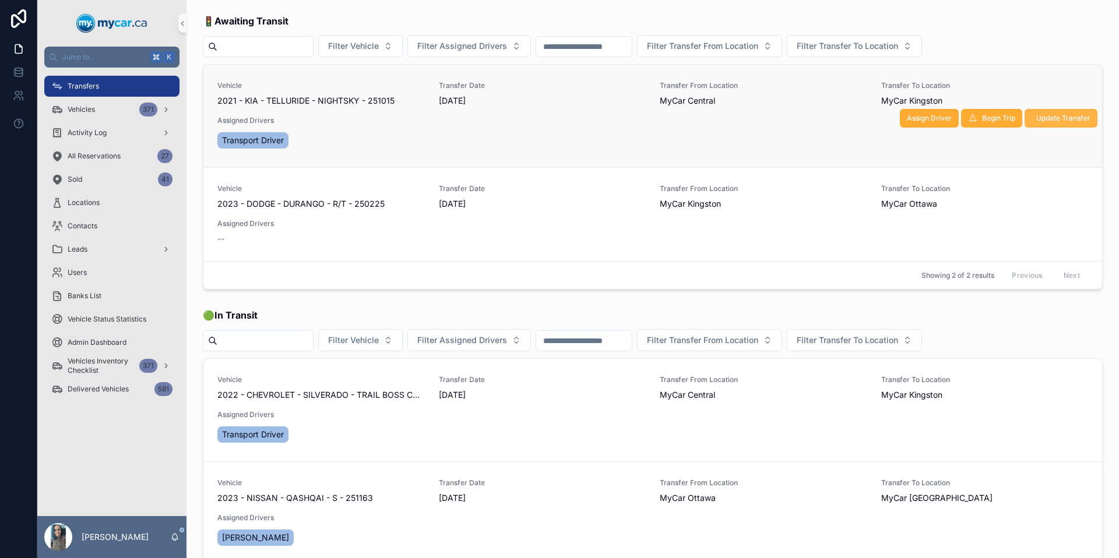
click at [1059, 114] on span "Update Transfer" at bounding box center [1063, 118] width 54 height 9
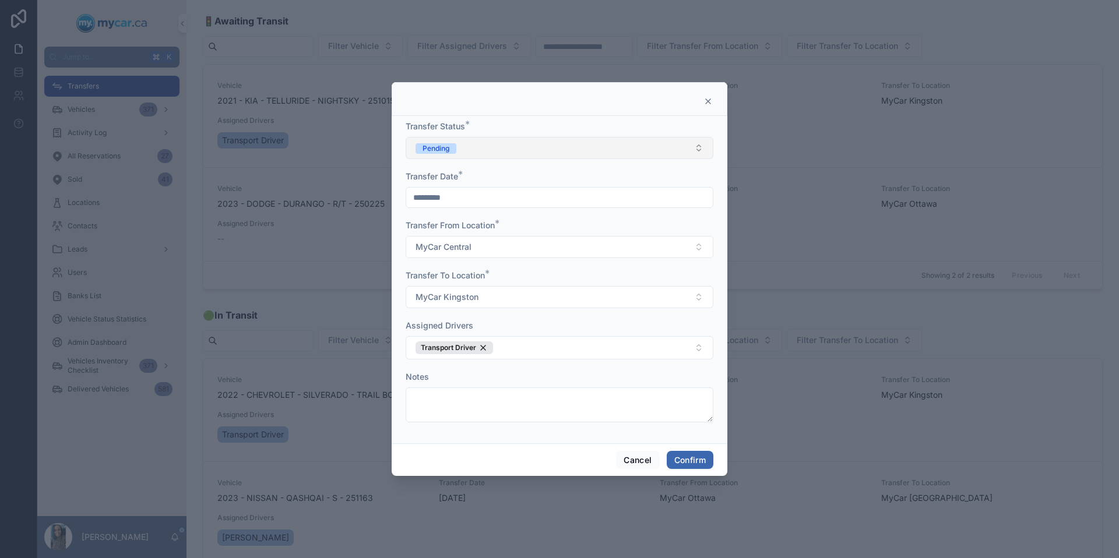
click at [544, 147] on button "Pending" at bounding box center [560, 148] width 308 height 22
click at [474, 214] on div "In Transit" at bounding box center [560, 211] width 302 height 17
click at [695, 458] on button "Confirm" at bounding box center [690, 460] width 47 height 19
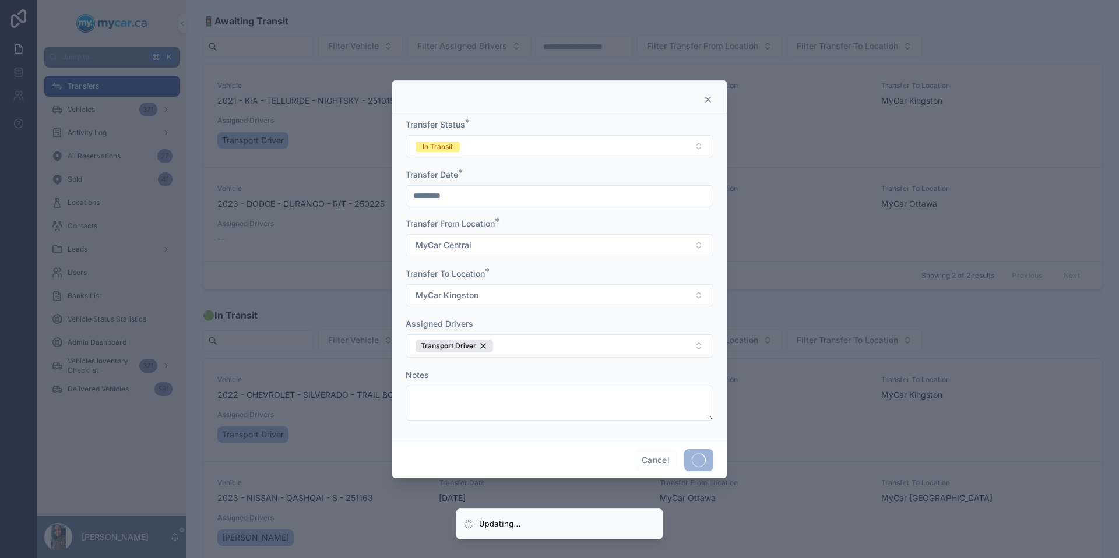
click at [897, 328] on div at bounding box center [559, 279] width 1119 height 558
